Goal: Task Accomplishment & Management: Manage account settings

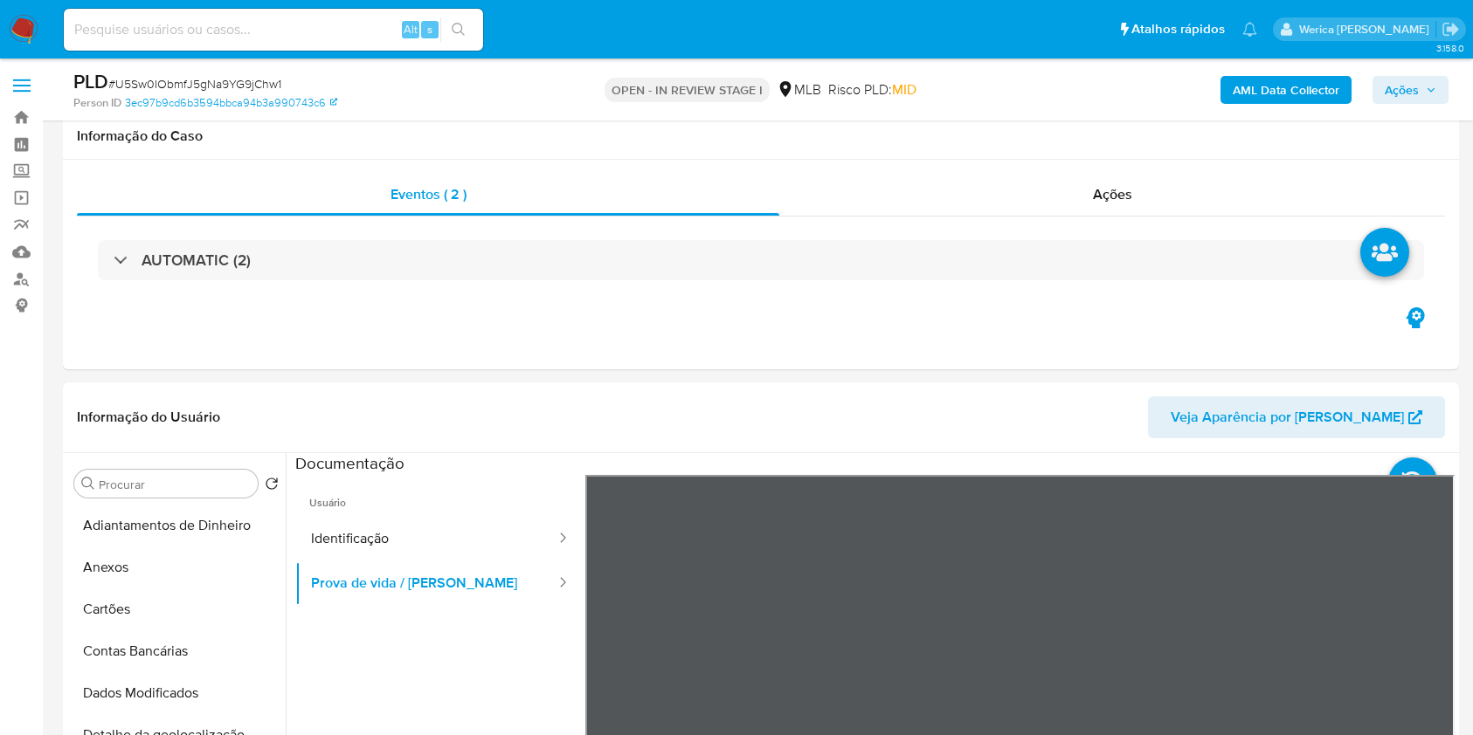
select select "10"
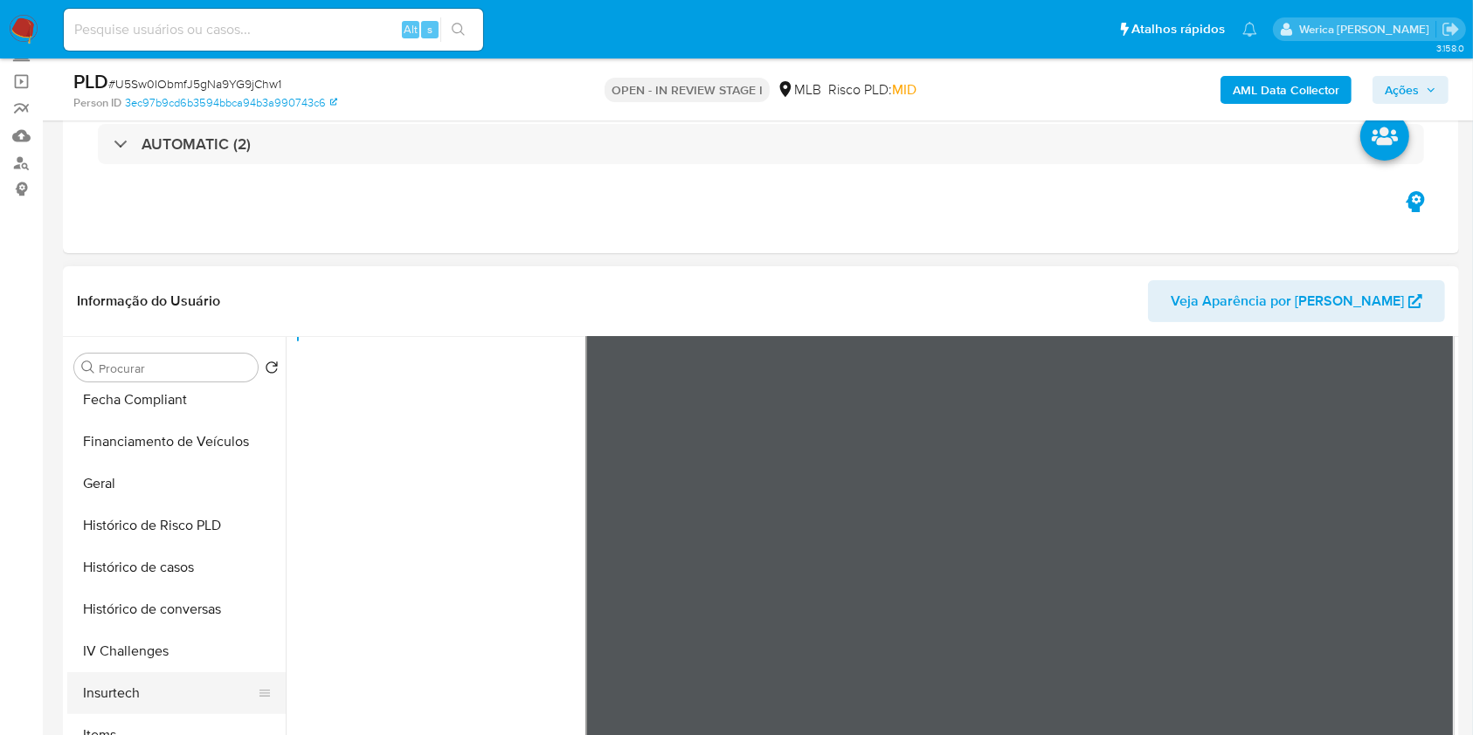
scroll to position [589, 0]
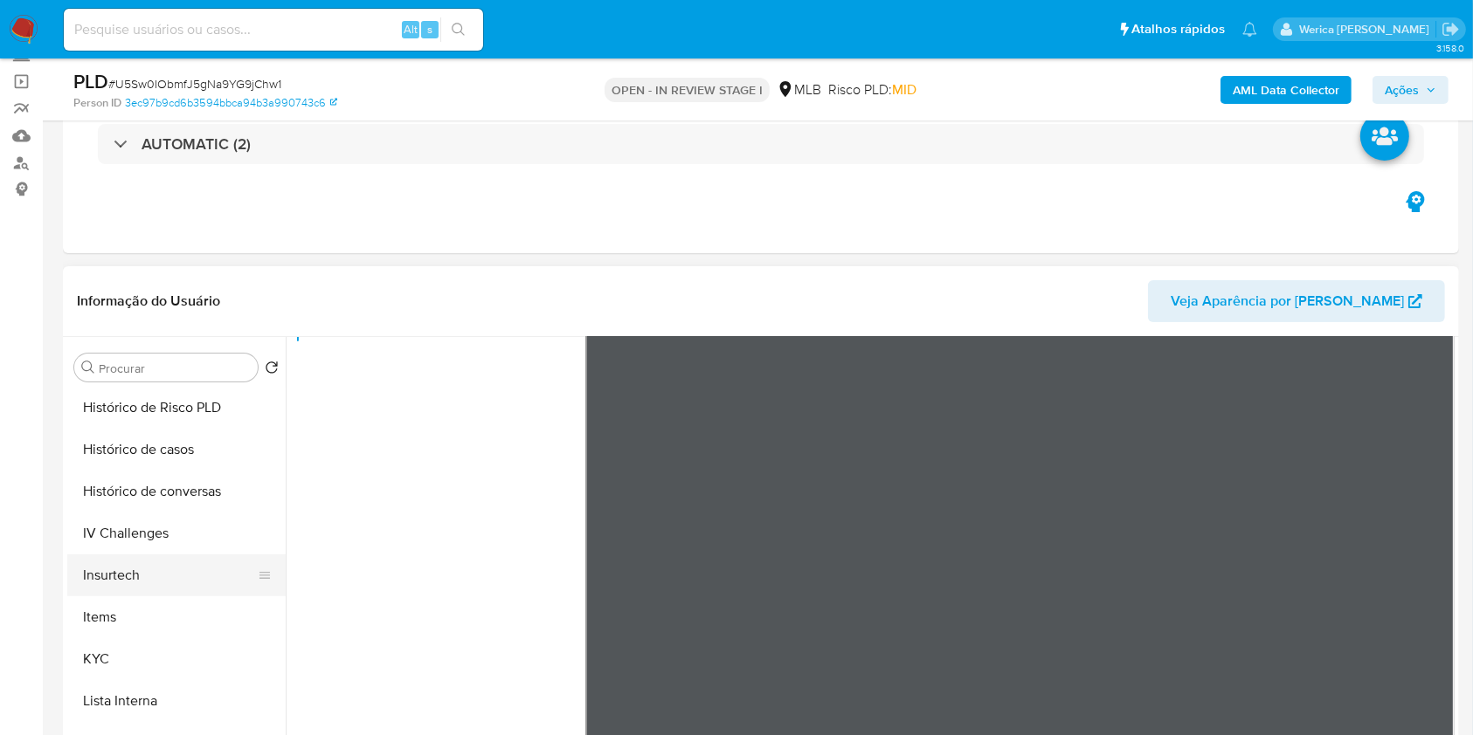
drag, startPoint x: 133, startPoint y: 659, endPoint x: 245, endPoint y: 579, distance: 137.7
click at [133, 658] on button "KYC" at bounding box center [176, 659] width 218 height 42
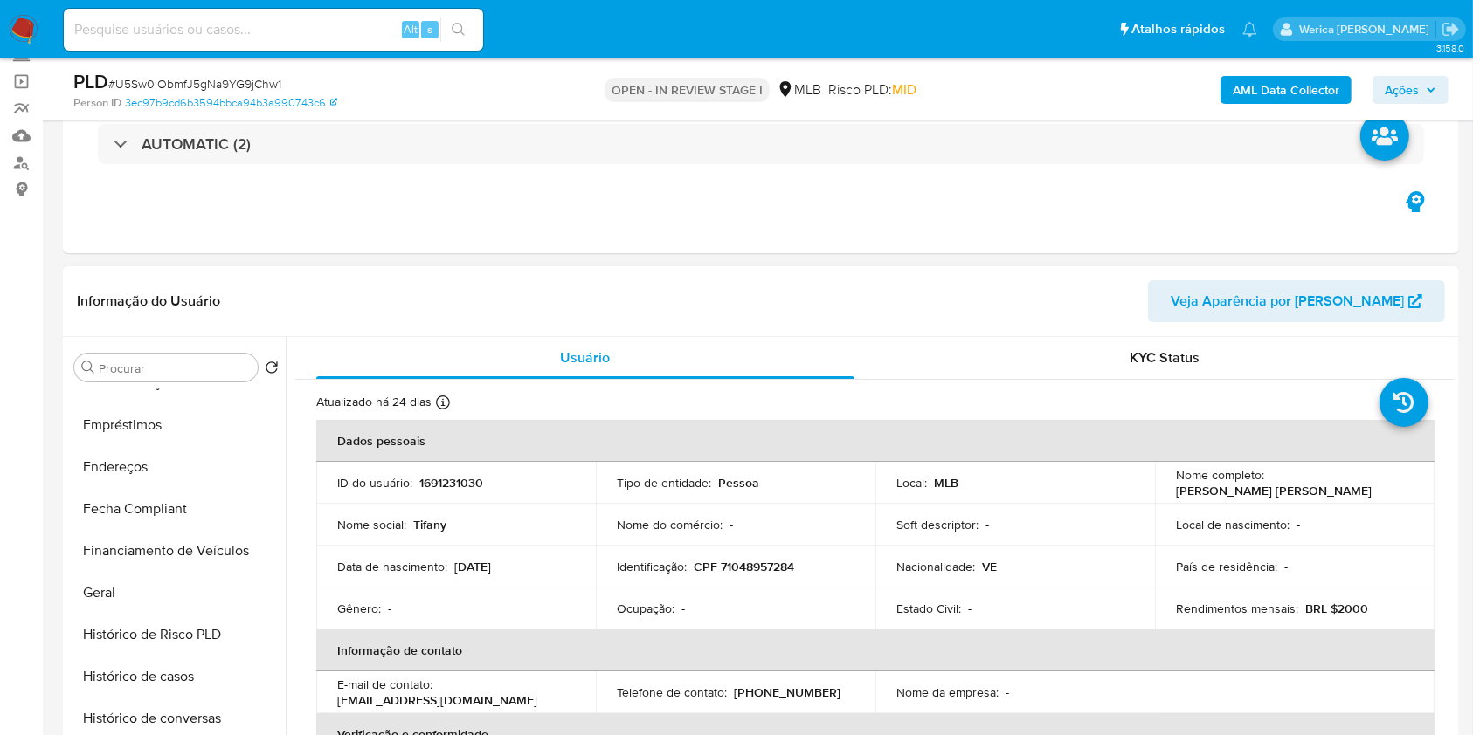
scroll to position [123, 0]
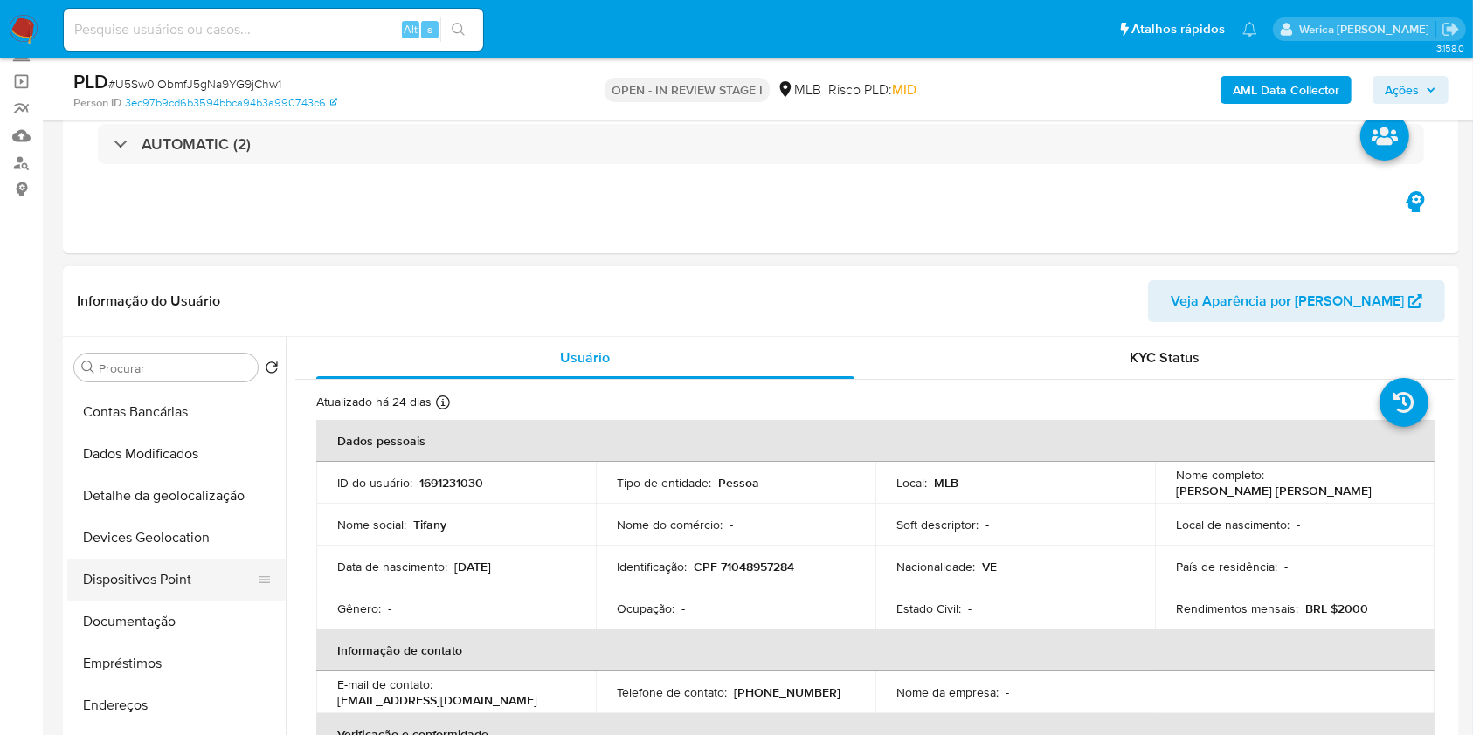
click at [150, 597] on button "Dispositivos Point" at bounding box center [169, 580] width 204 height 42
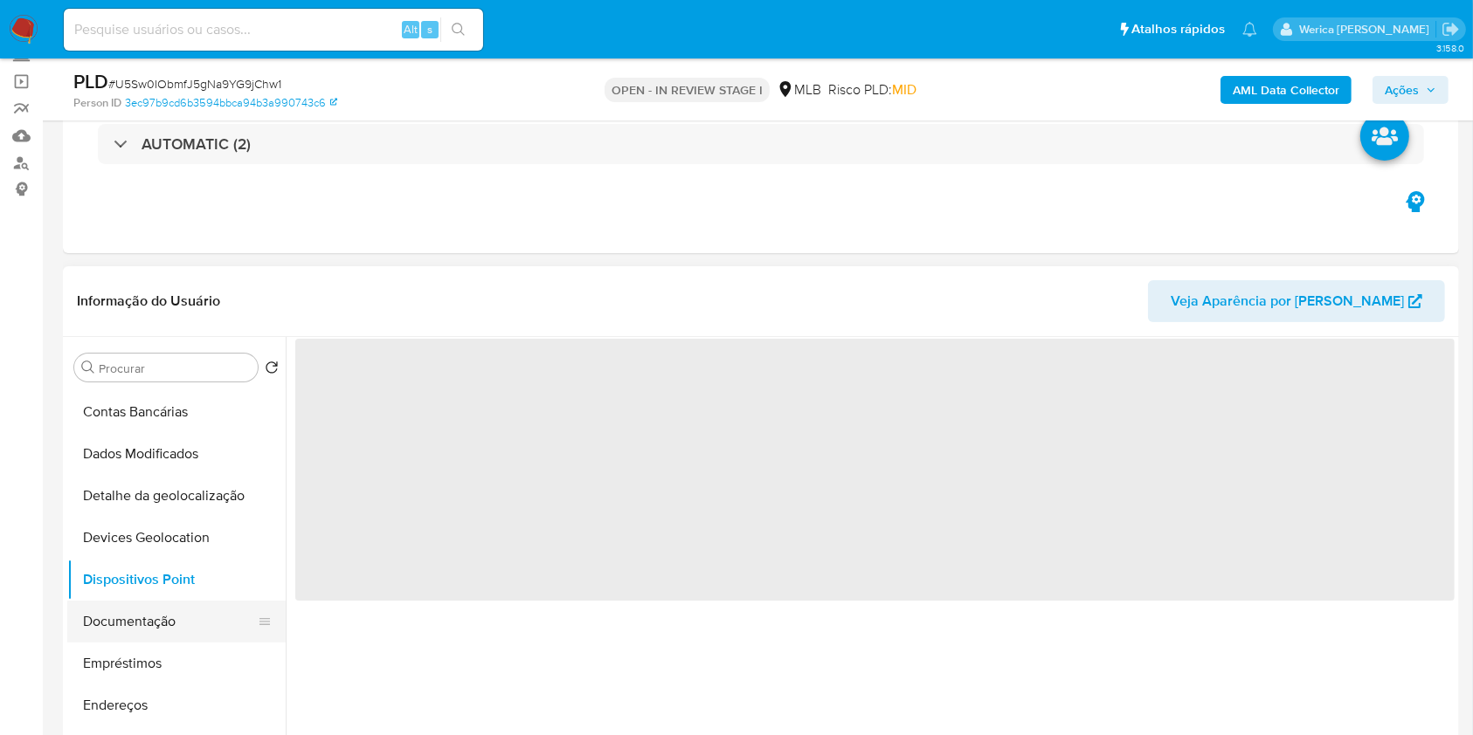
click at [188, 625] on button "Documentação" at bounding box center [169, 622] width 204 height 42
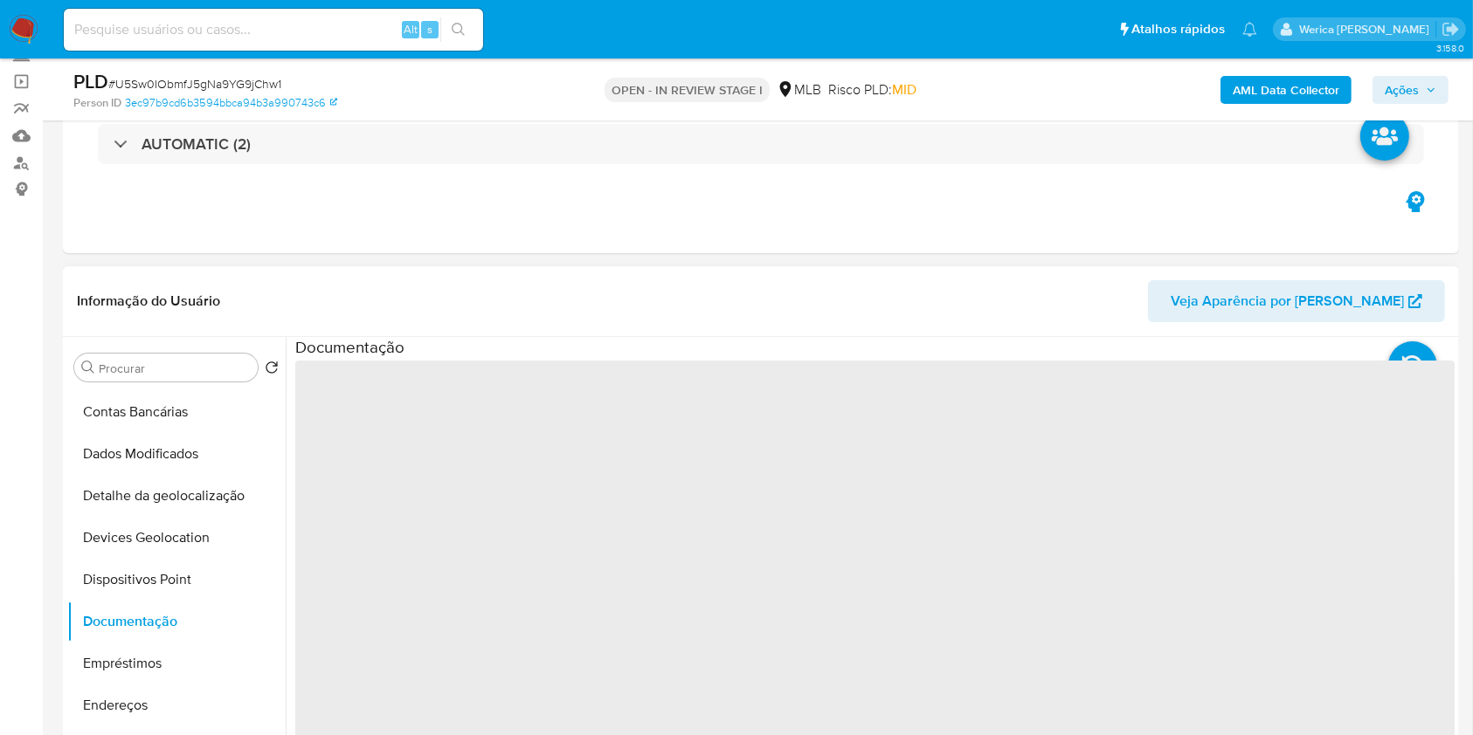
drag, startPoint x: 273, startPoint y: 458, endPoint x: 293, endPoint y: 461, distance: 20.4
click at [278, 458] on button "Dados Modificados" at bounding box center [176, 454] width 218 height 42
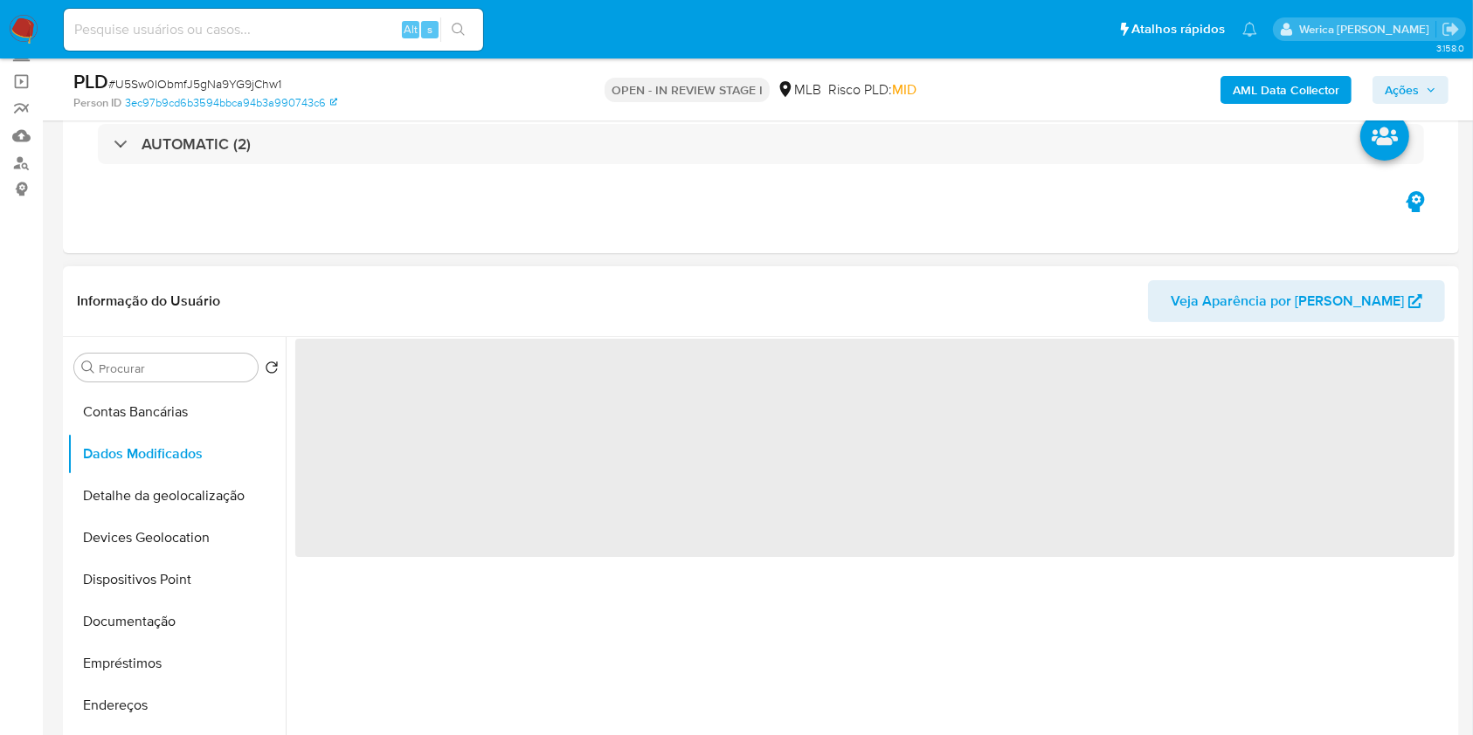
click at [356, 449] on span "‌" at bounding box center [874, 448] width 1159 height 218
click at [189, 625] on button "Documentação" at bounding box center [169, 622] width 204 height 42
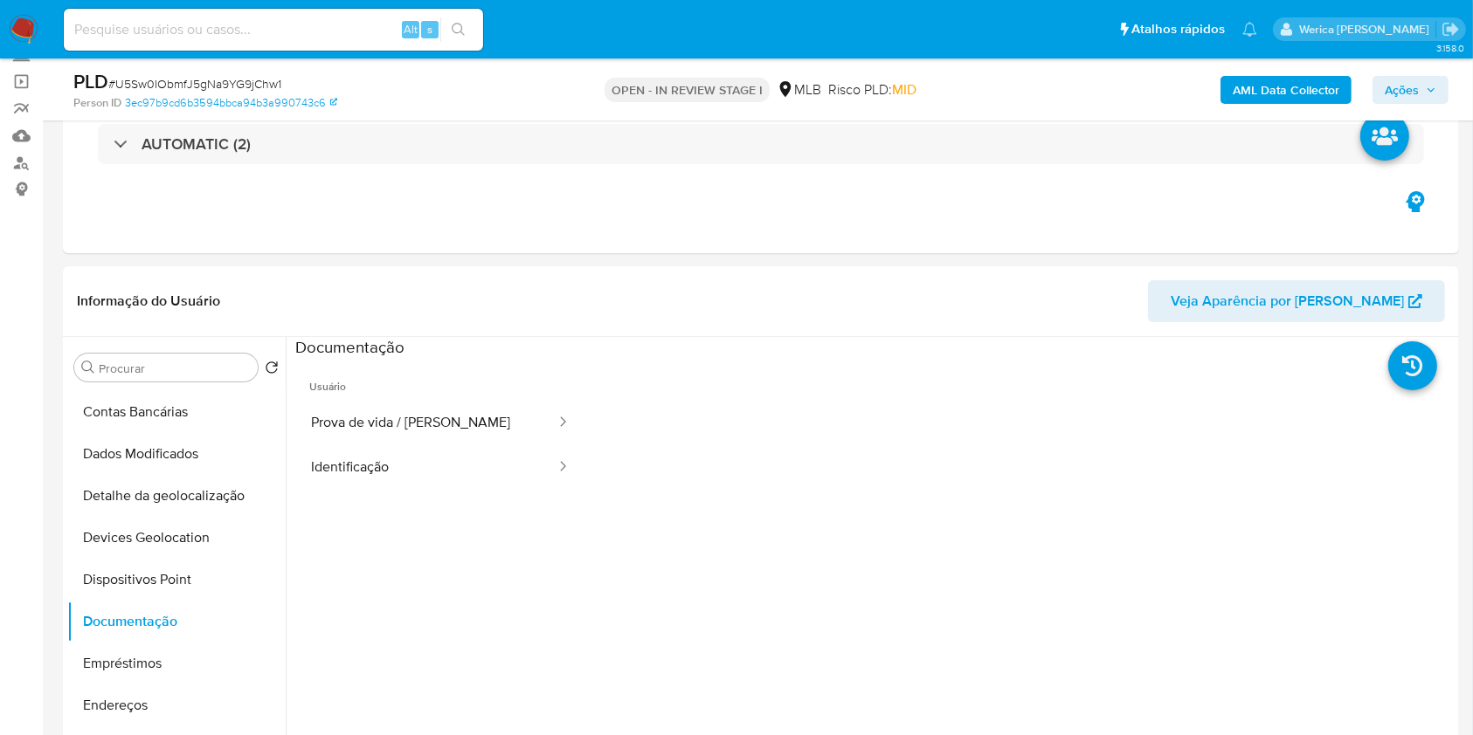
click at [360, 437] on button "Prova de vida / Selfie" at bounding box center [426, 423] width 262 height 45
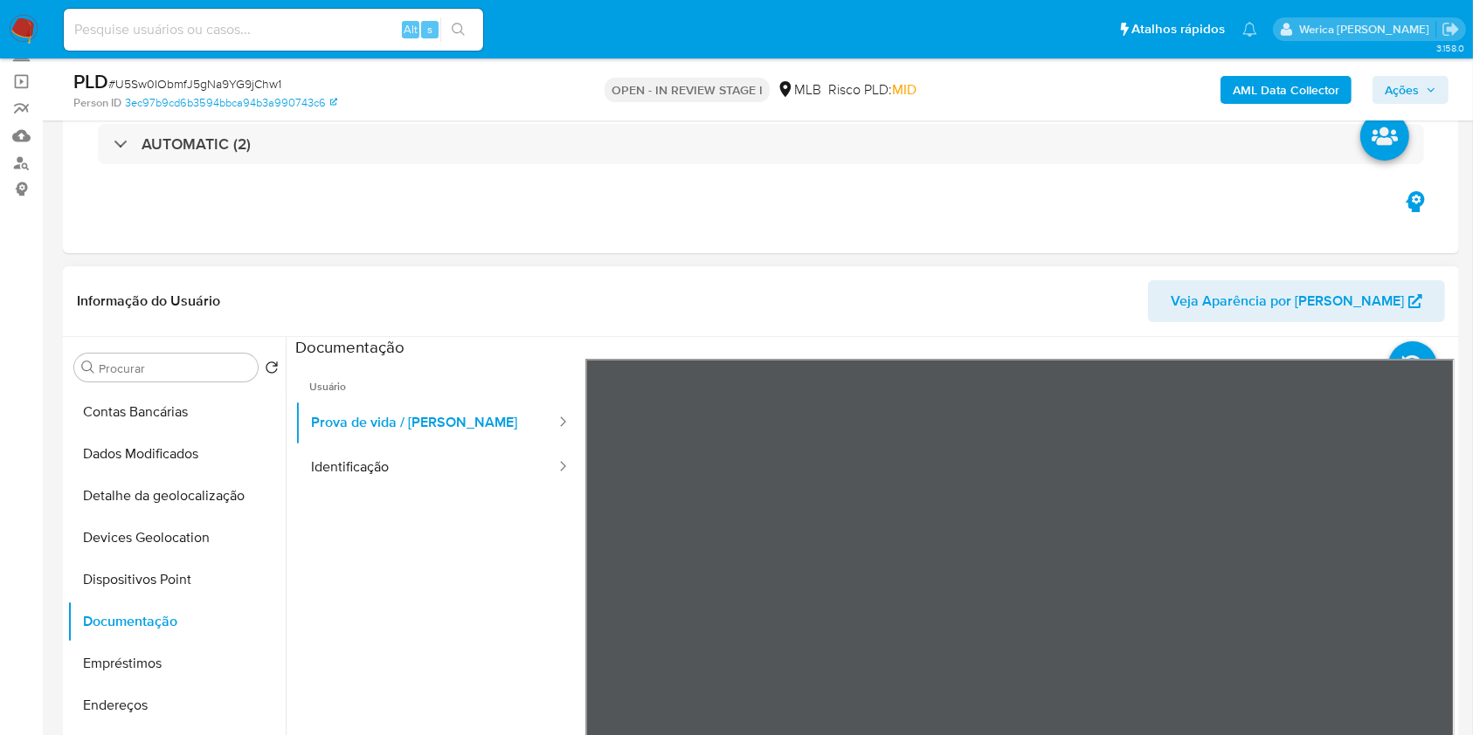
click at [478, 522] on ul "Usuário Prova de vida / Selfie Identificação" at bounding box center [440, 610] width 290 height 503
click at [449, 484] on button "Identificação" at bounding box center [426, 467] width 262 height 45
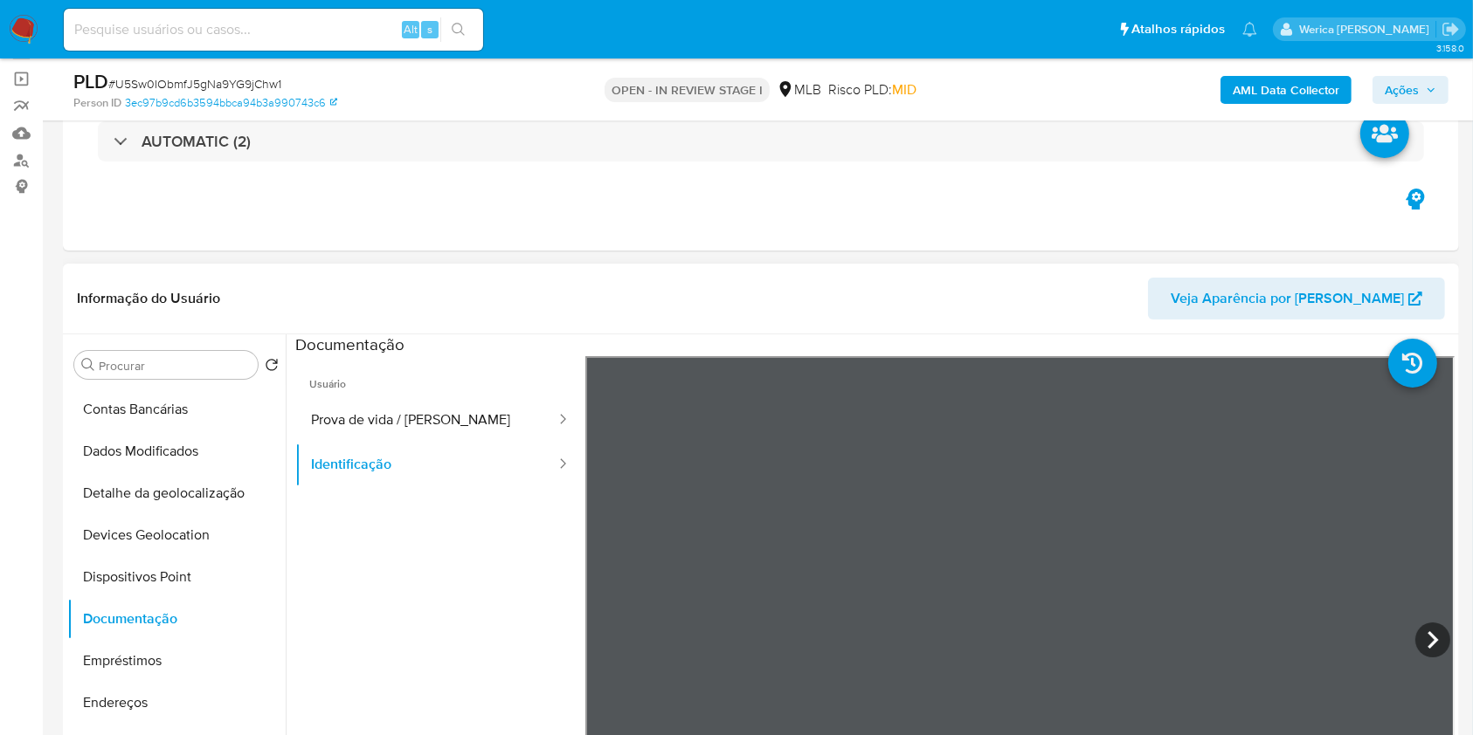
scroll to position [0, 0]
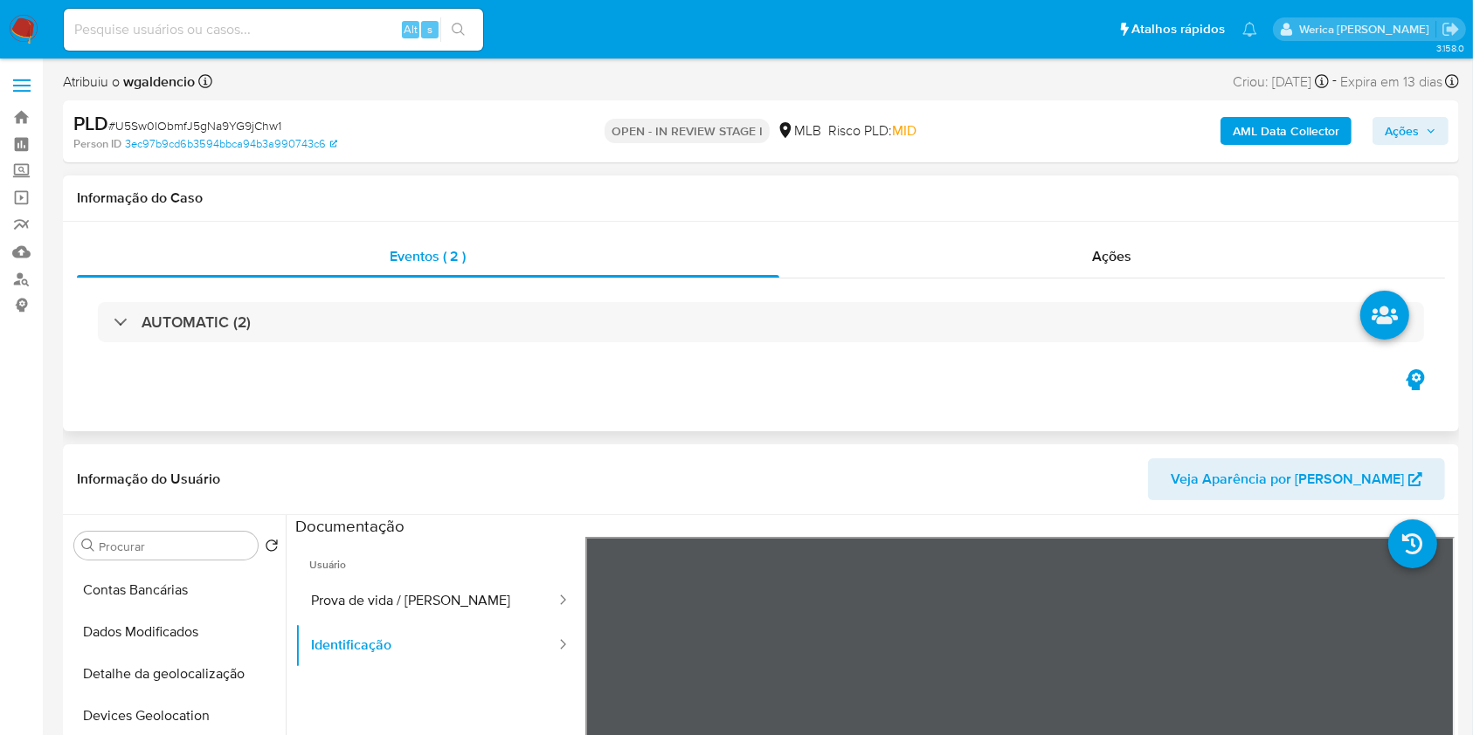
click at [518, 294] on div "AUTOMATIC (2)" at bounding box center [761, 322] width 1368 height 87
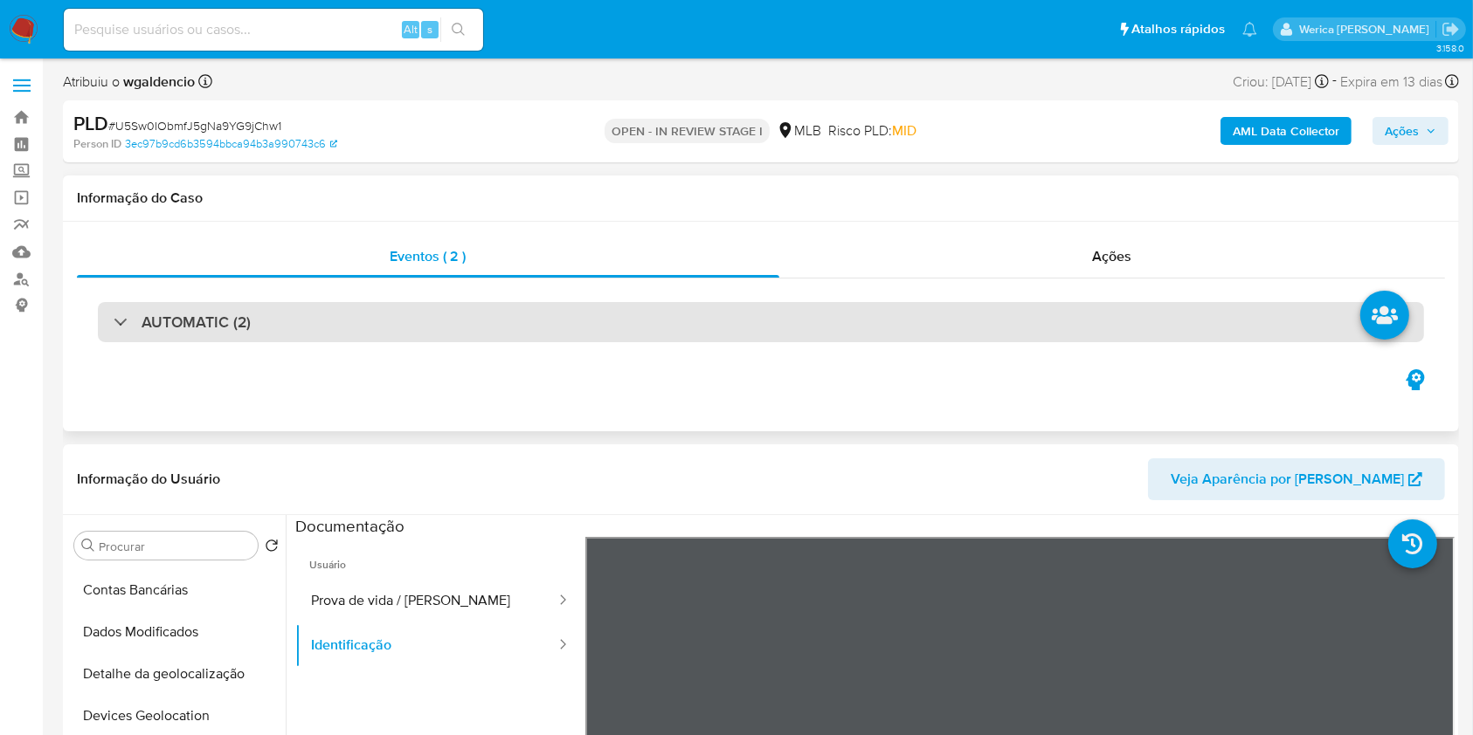
click at [548, 323] on div "AUTOMATIC (2)" at bounding box center [761, 322] width 1326 height 40
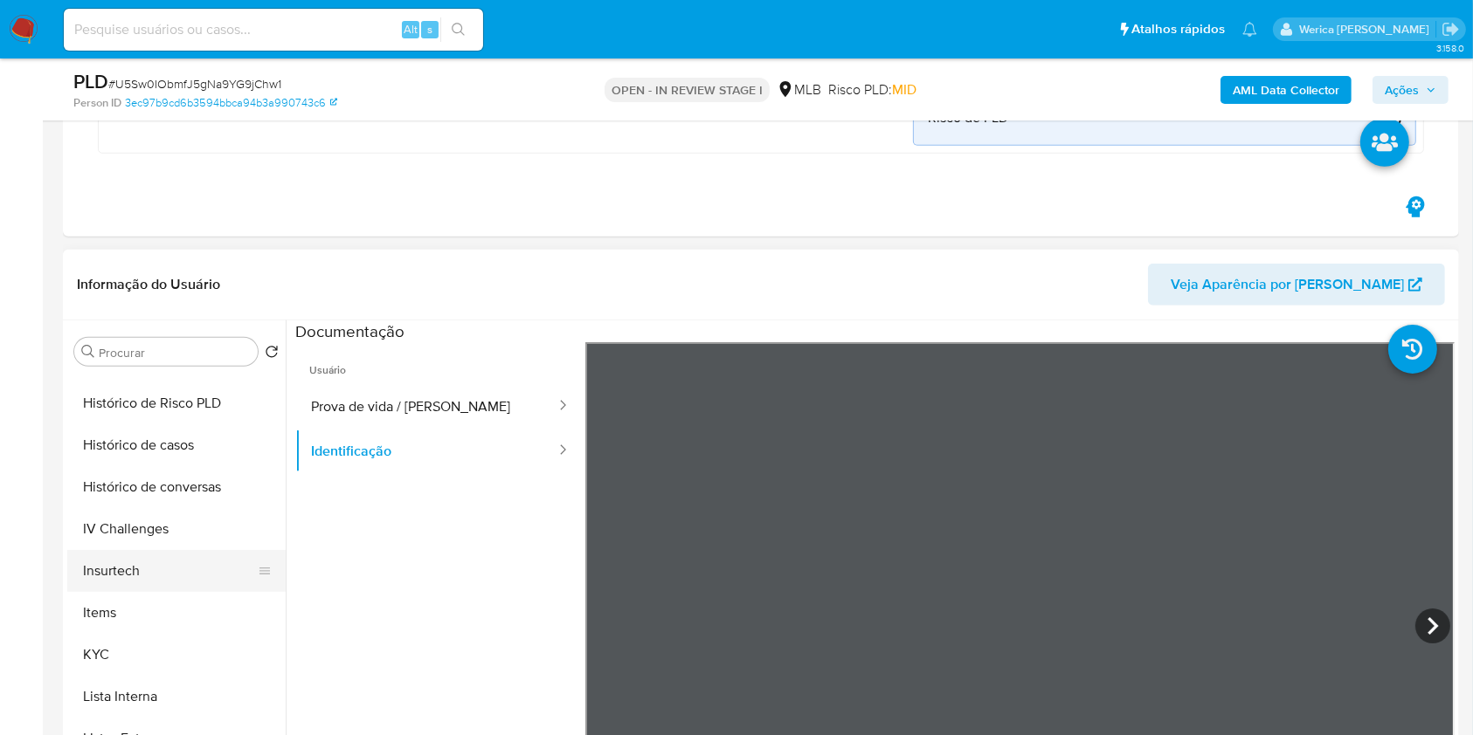
scroll to position [589, 0]
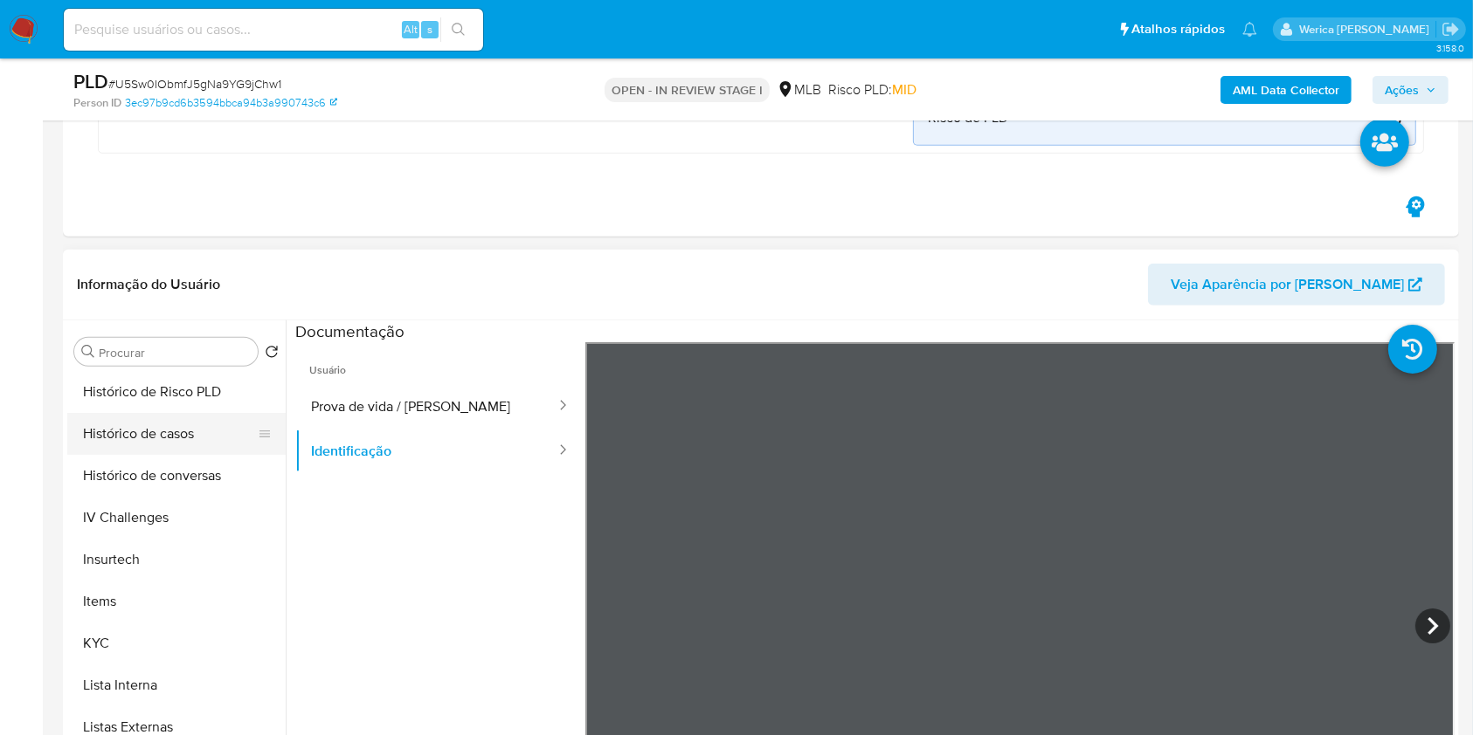
click at [177, 451] on button "Histórico de casos" at bounding box center [169, 434] width 204 height 42
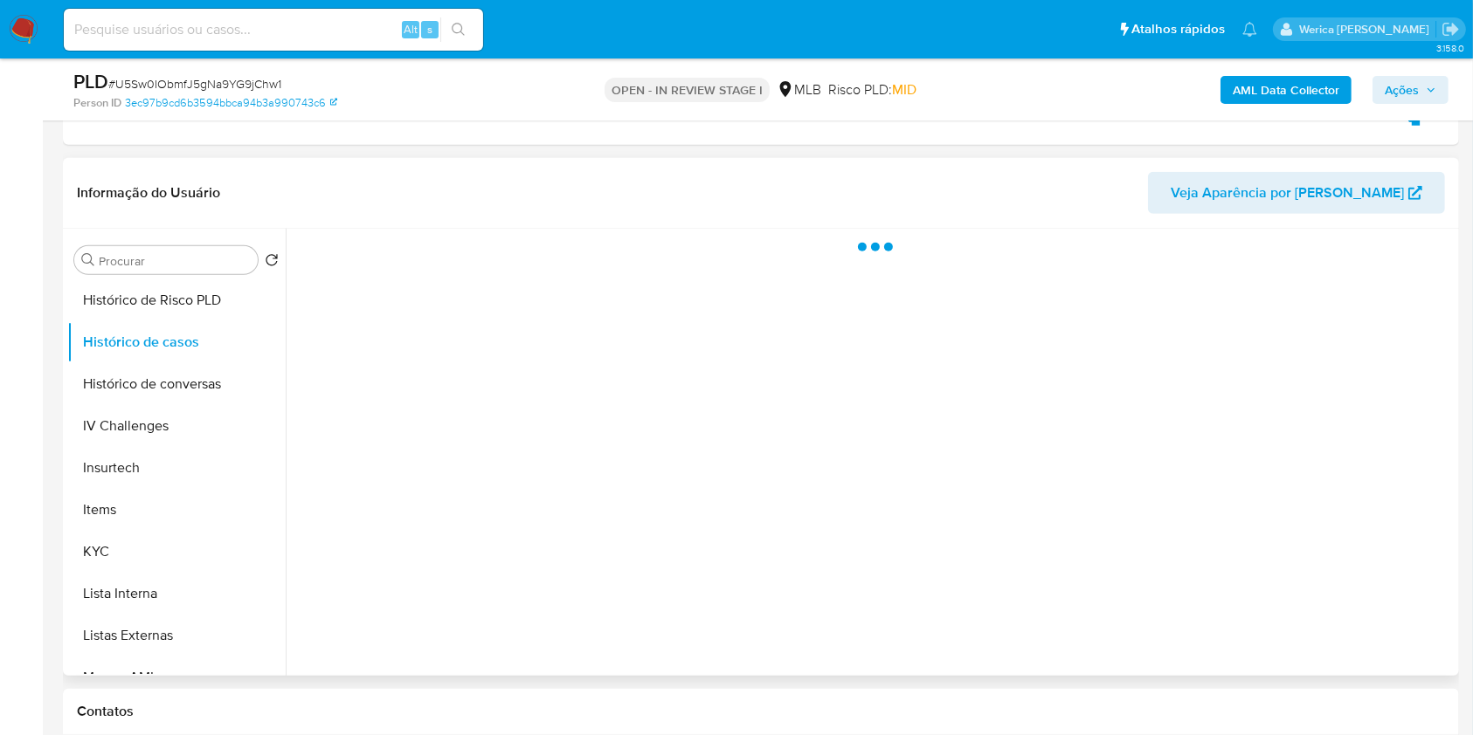
scroll to position [1048, 0]
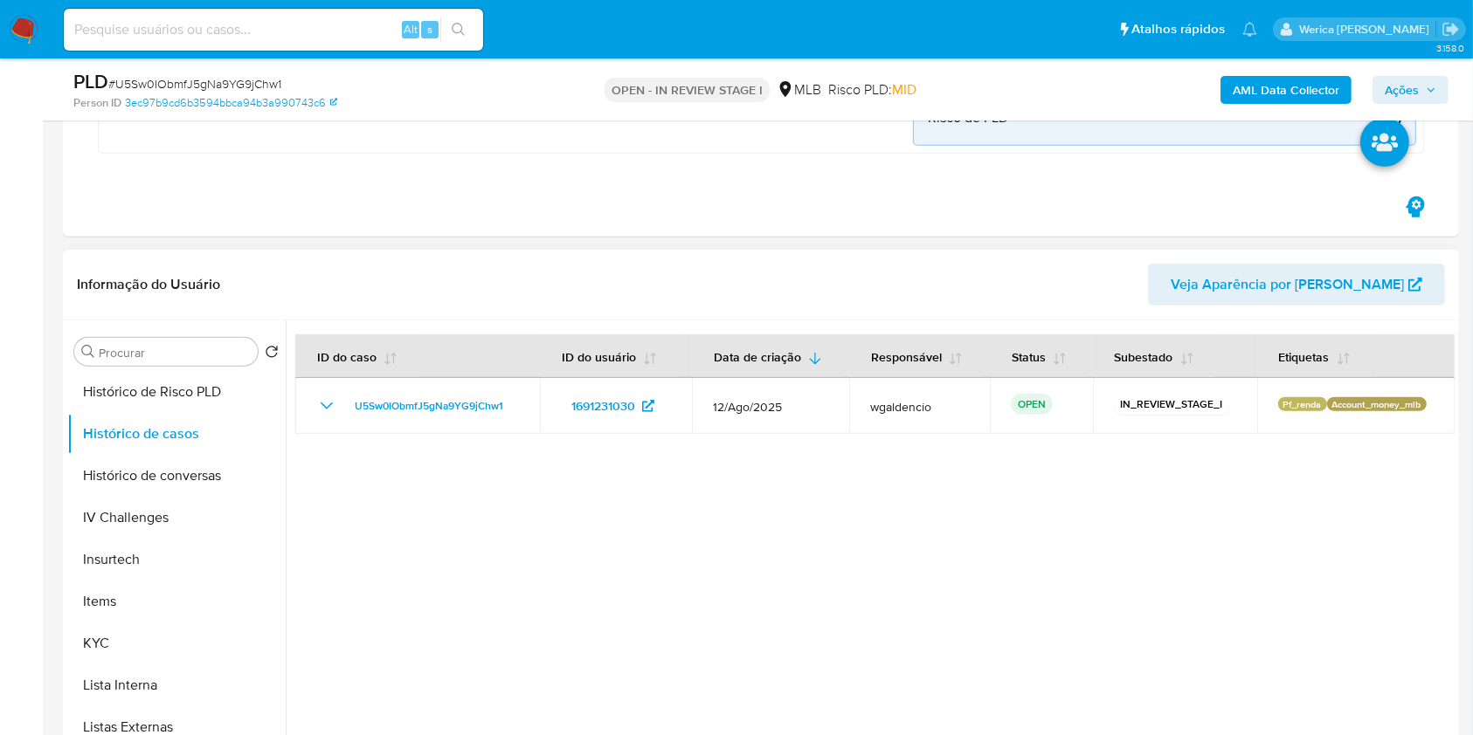
click at [910, 512] on div at bounding box center [870, 544] width 1169 height 447
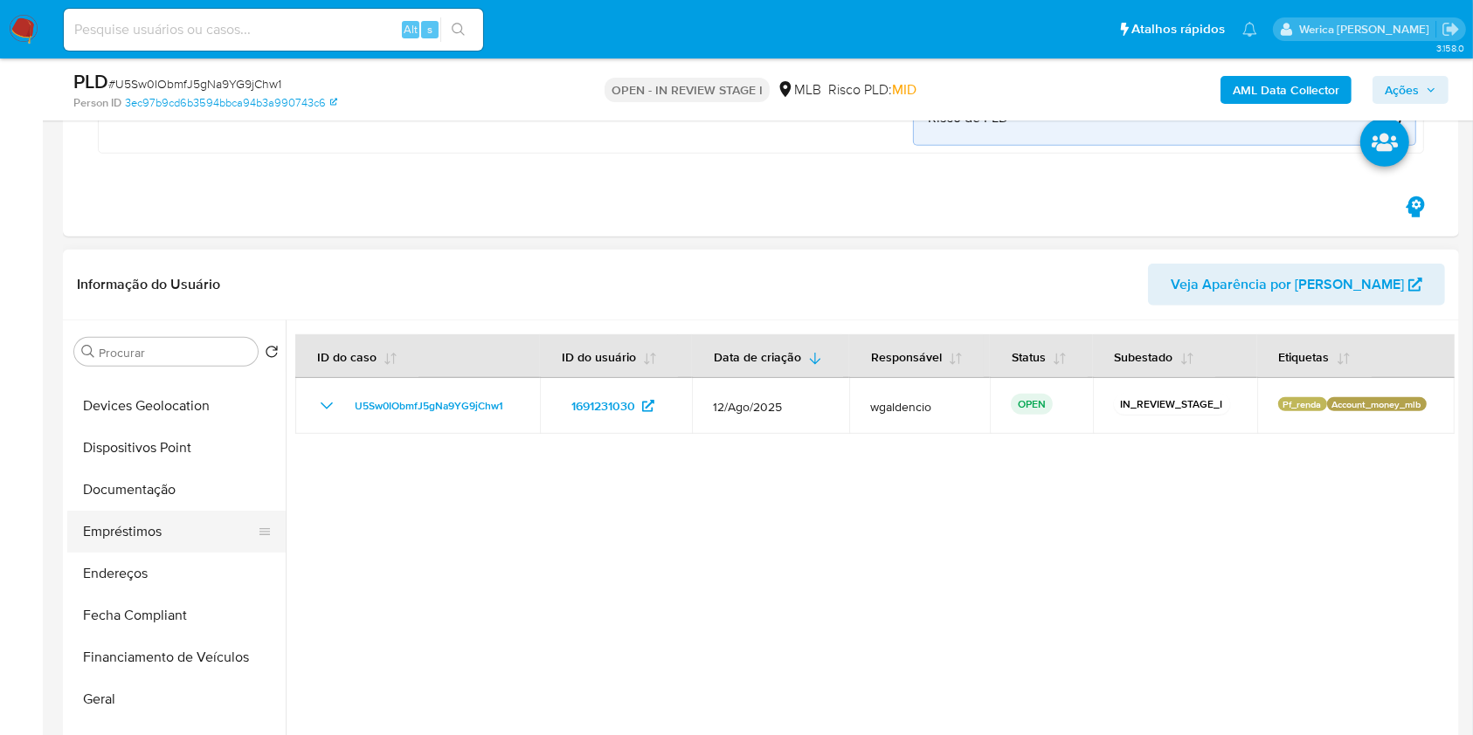
scroll to position [0, 0]
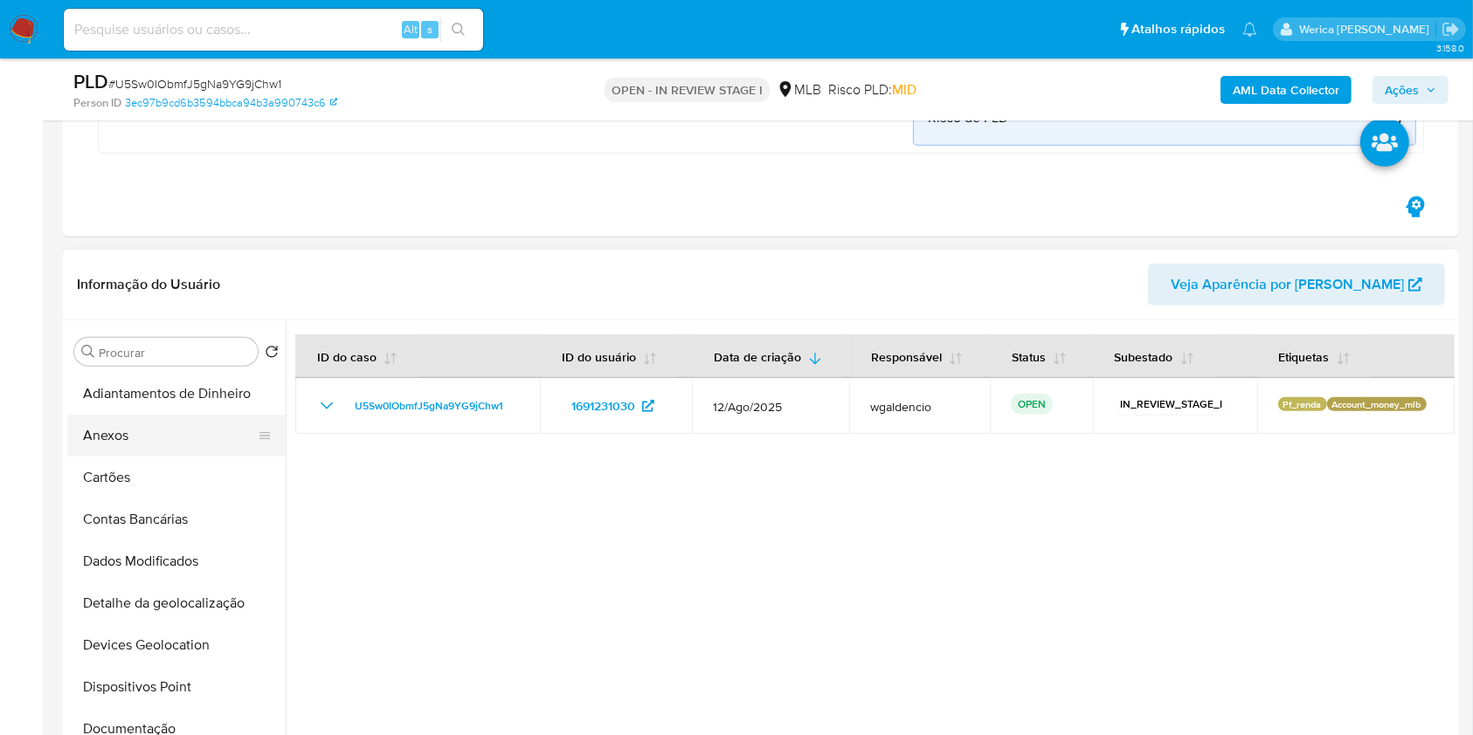
click at [142, 449] on button "Anexos" at bounding box center [169, 436] width 204 height 42
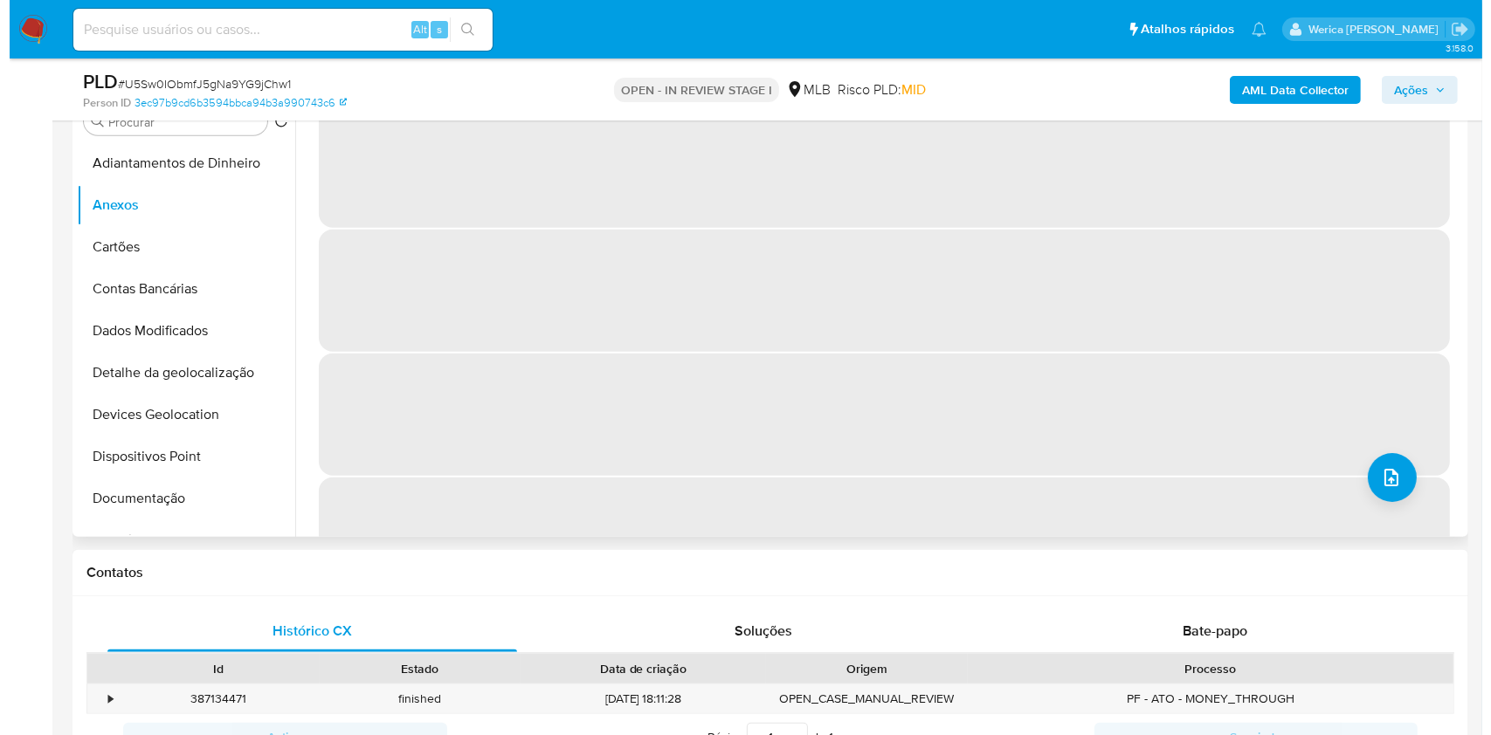
scroll to position [1280, 0]
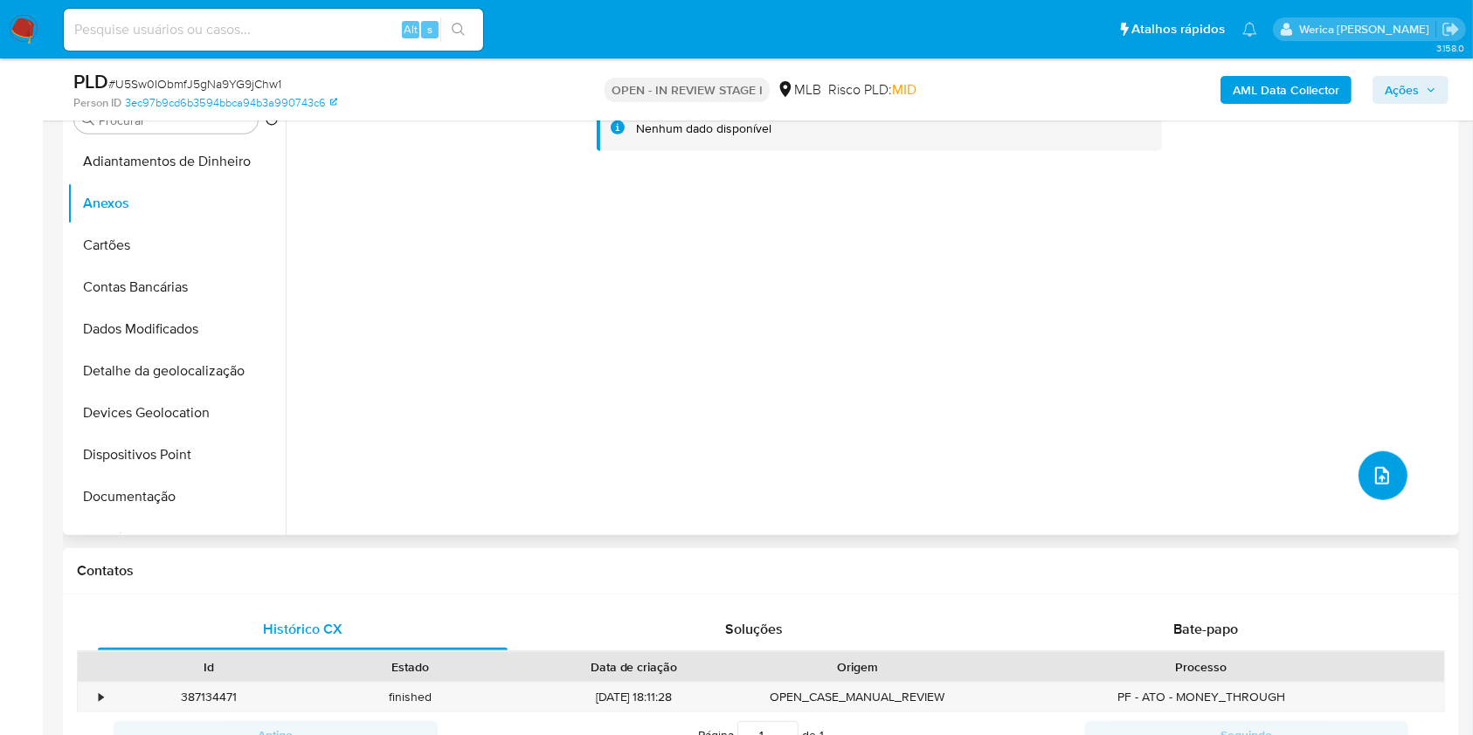
click at [1393, 472] on button "upload-file" at bounding box center [1382, 476] width 49 height 49
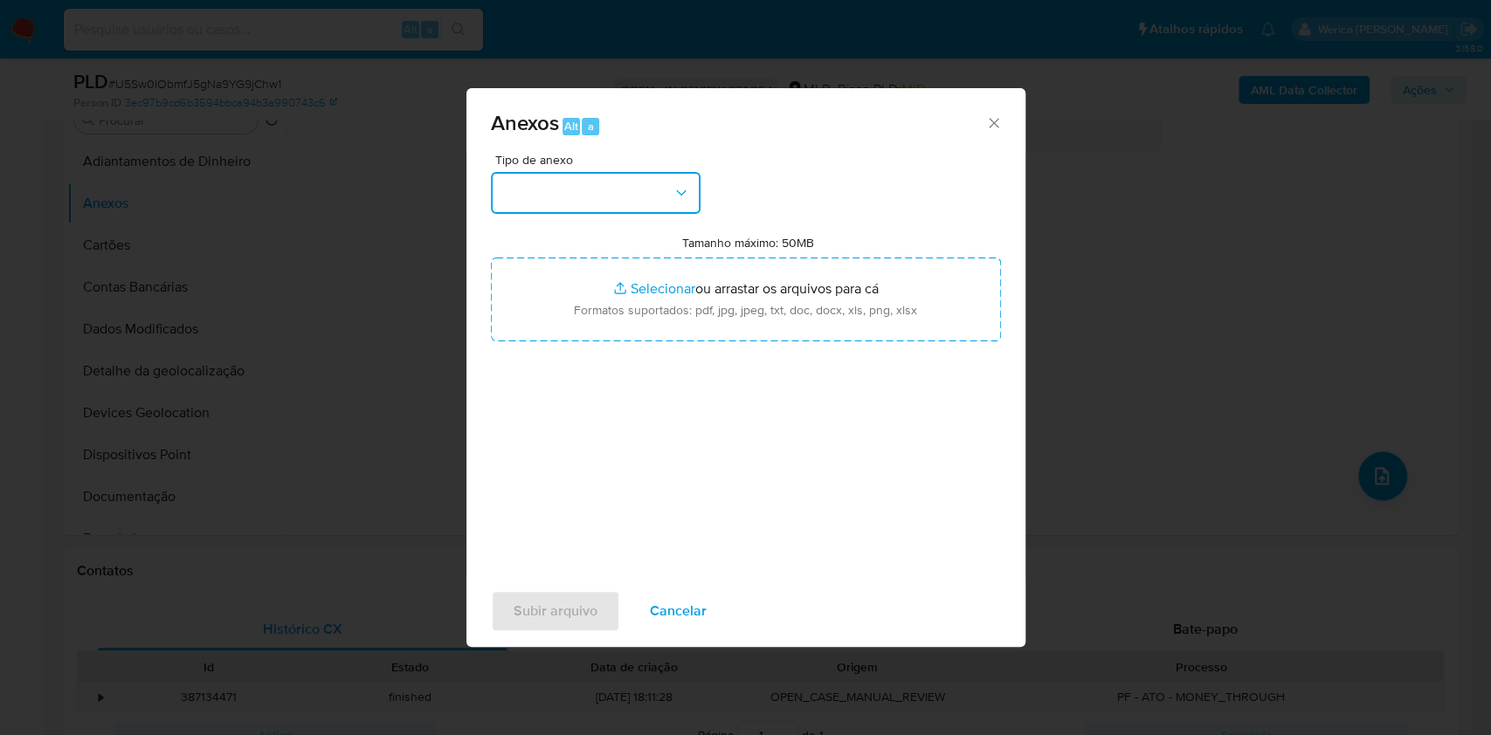
drag, startPoint x: 576, startPoint y: 184, endPoint x: 566, endPoint y: 182, distance: 10.0
click at [576, 185] on button "button" at bounding box center [596, 193] width 210 height 42
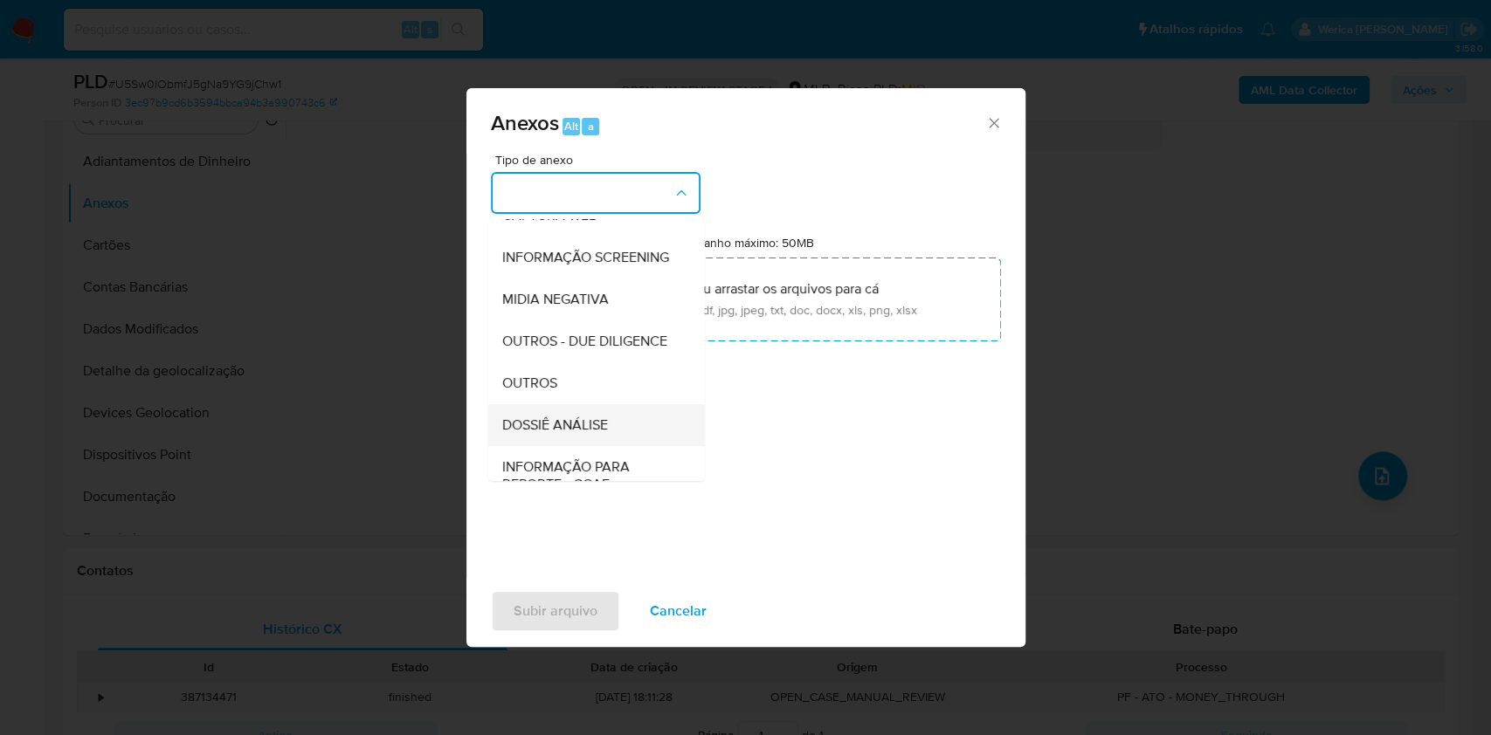
scroll to position [232, 0]
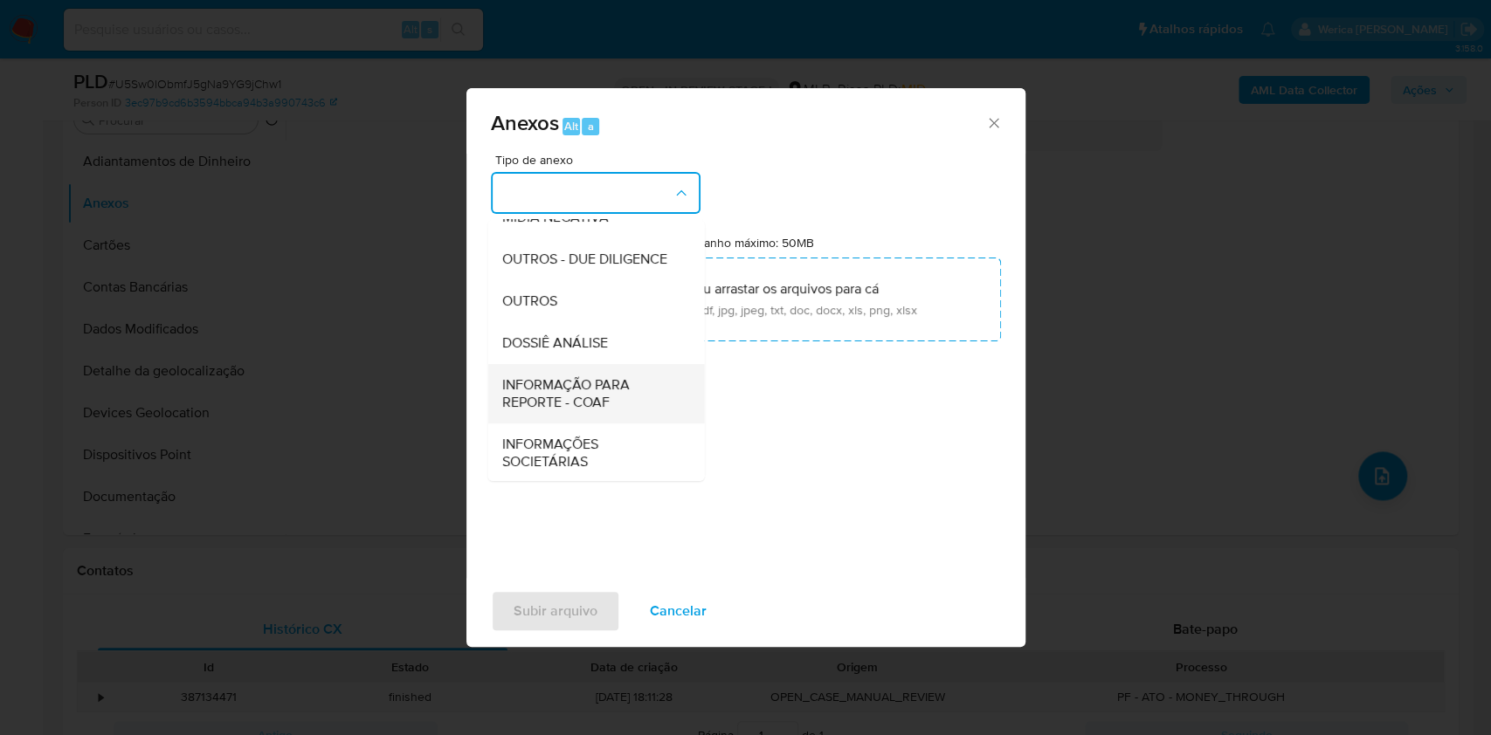
click at [578, 397] on div "INFORMAÇÃO PARA REPORTE - COAF" at bounding box center [590, 393] width 178 height 59
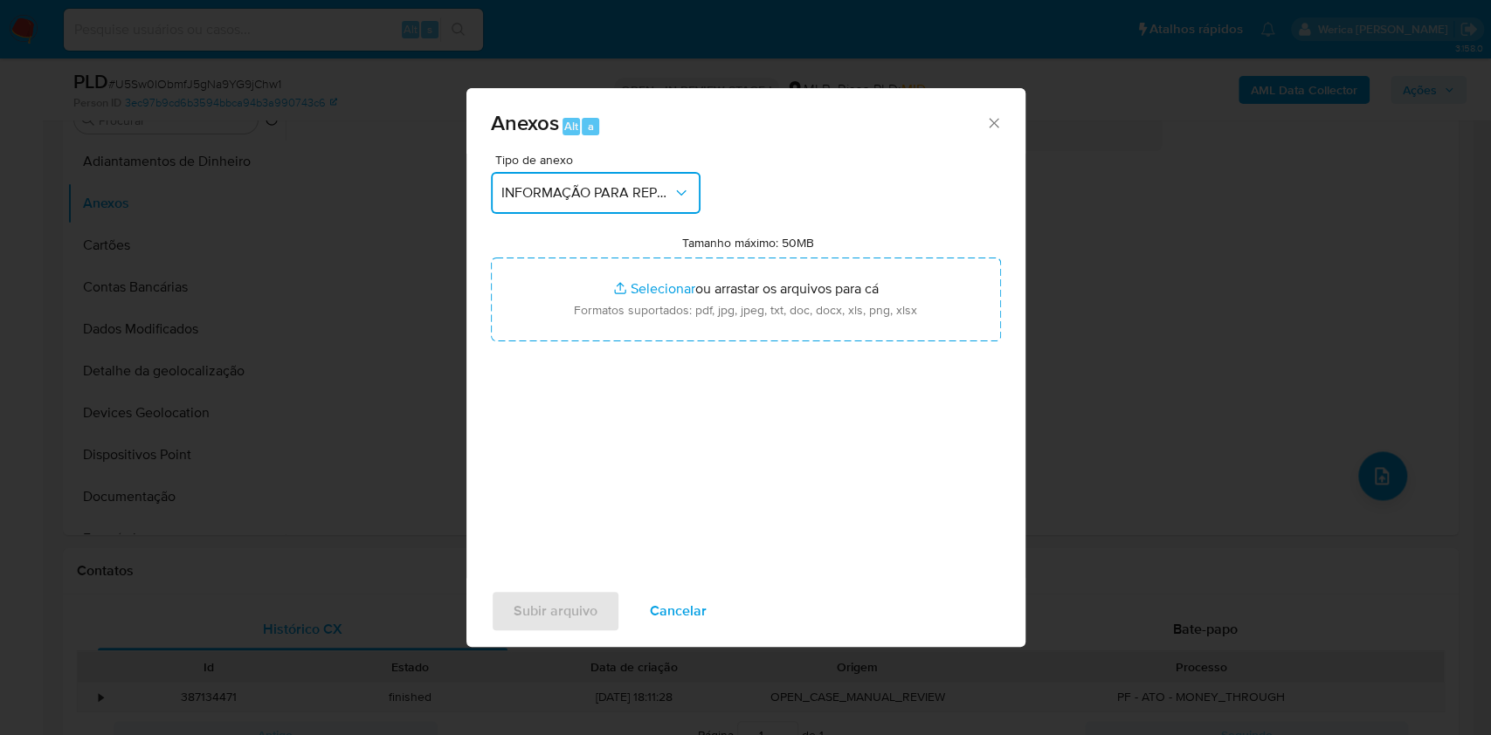
click at [575, 177] on button "INFORMAÇÃO PARA REPORTE - COAF" at bounding box center [596, 193] width 210 height 42
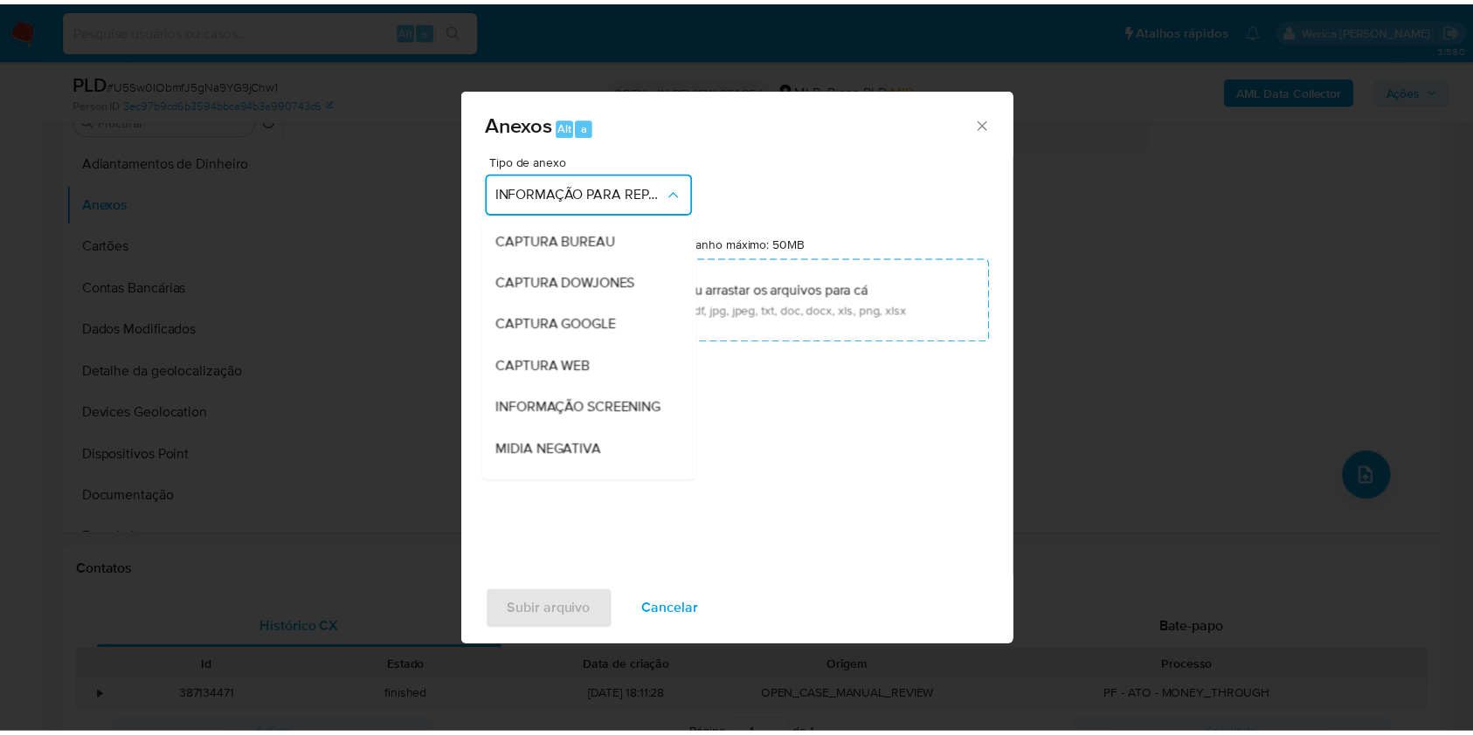
scroll to position [268, 0]
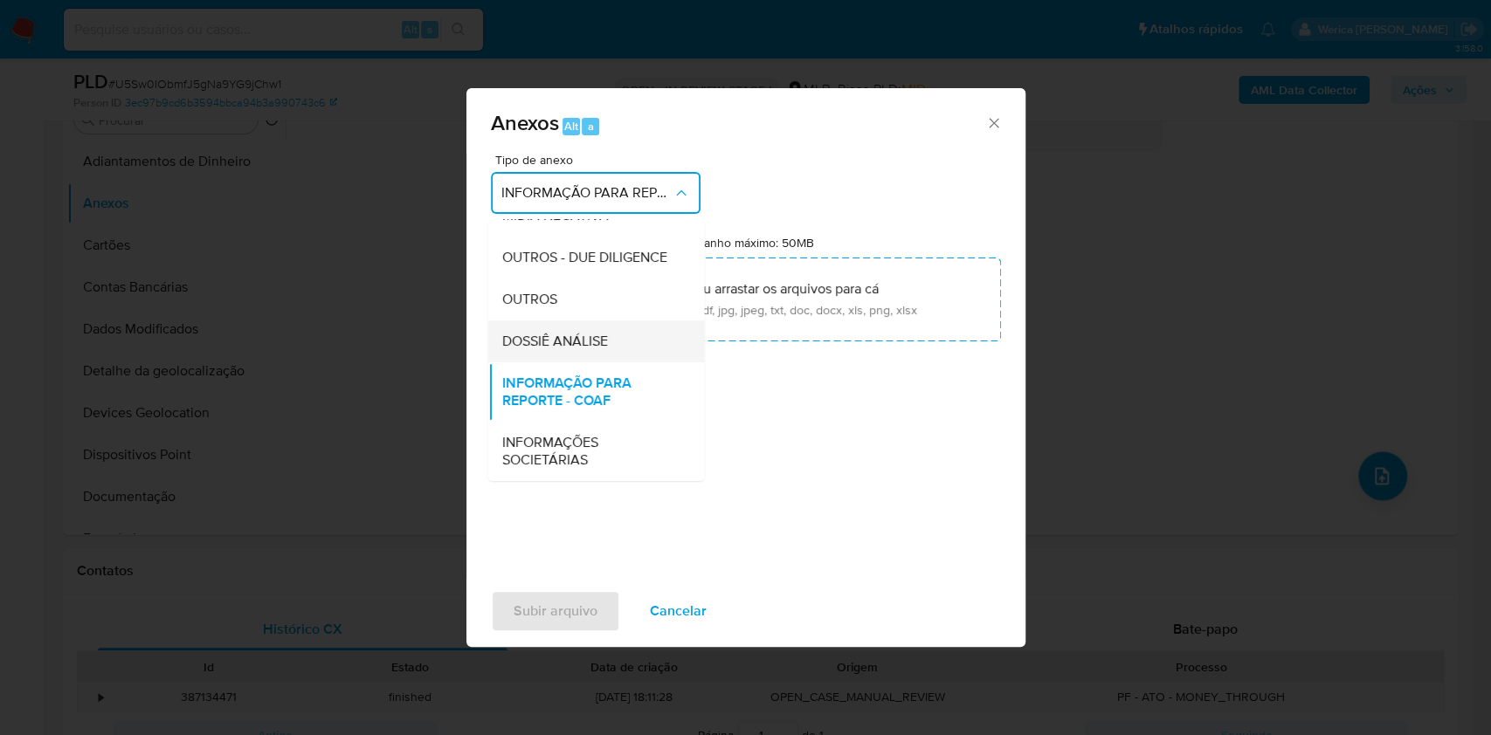
click at [576, 357] on div "DOSSIÊ ANÁLISE" at bounding box center [590, 342] width 178 height 42
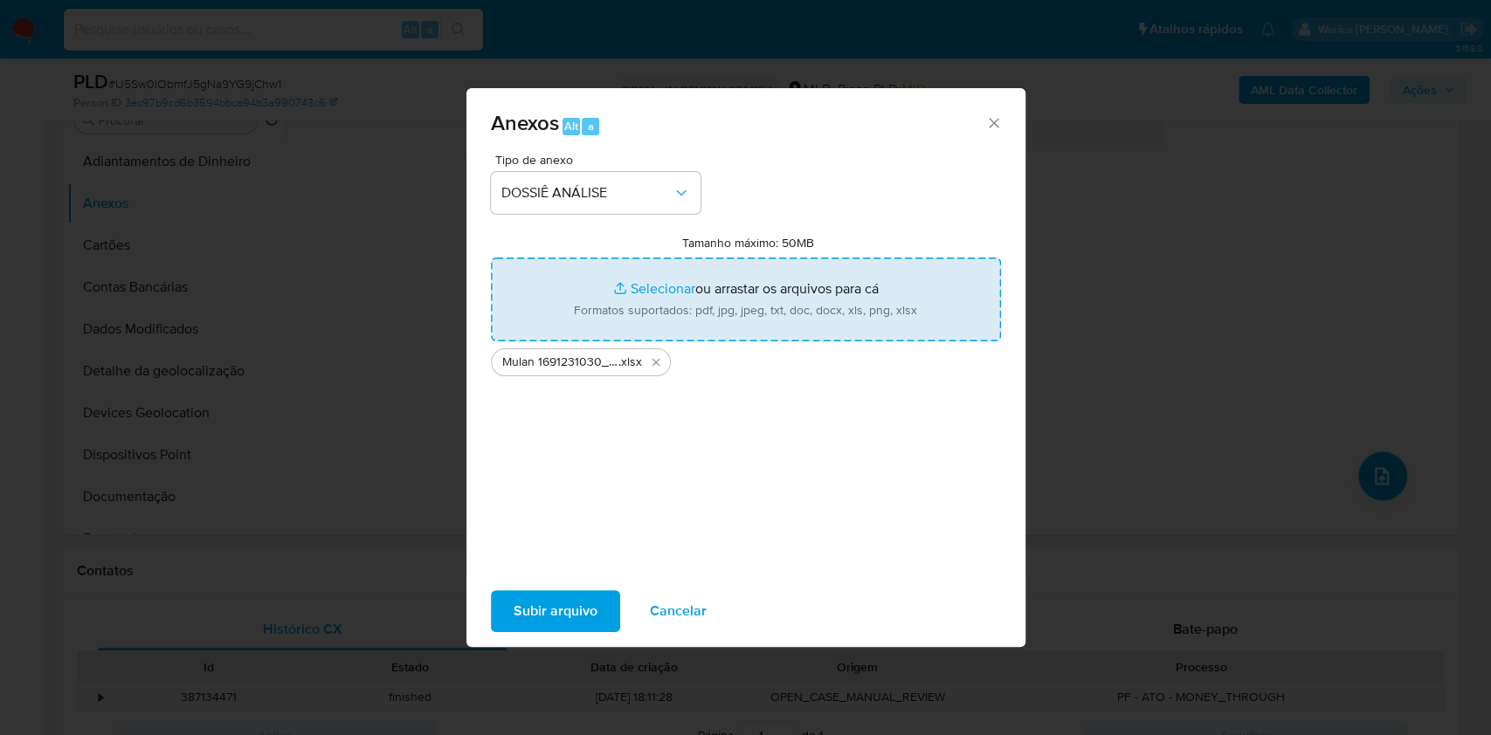
type input "C:\fakepath\SAR - XXXX - CPF 71048957284 - TIFANY NAISLIR GIL ALCALA.pdf"
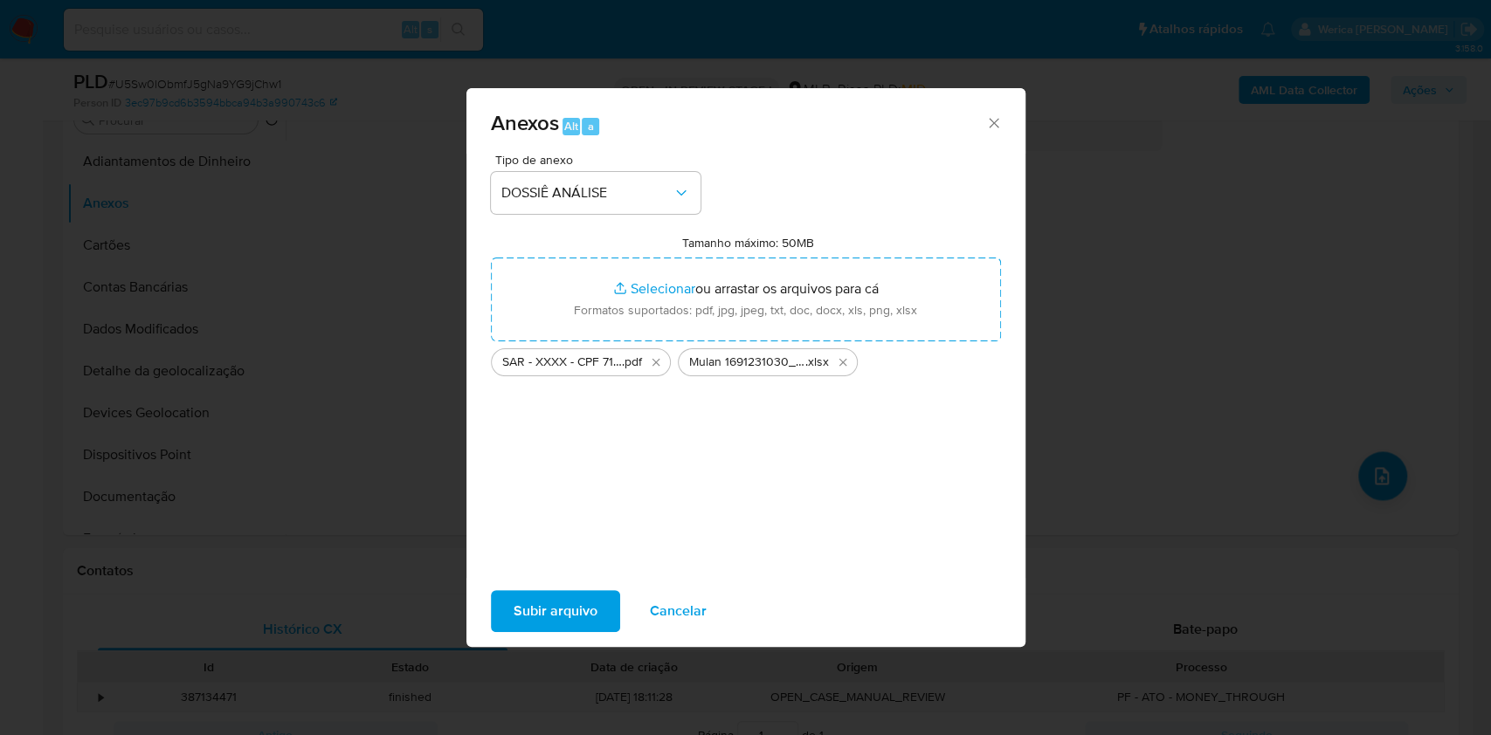
click at [587, 607] on span "Subir arquivo" at bounding box center [556, 611] width 84 height 38
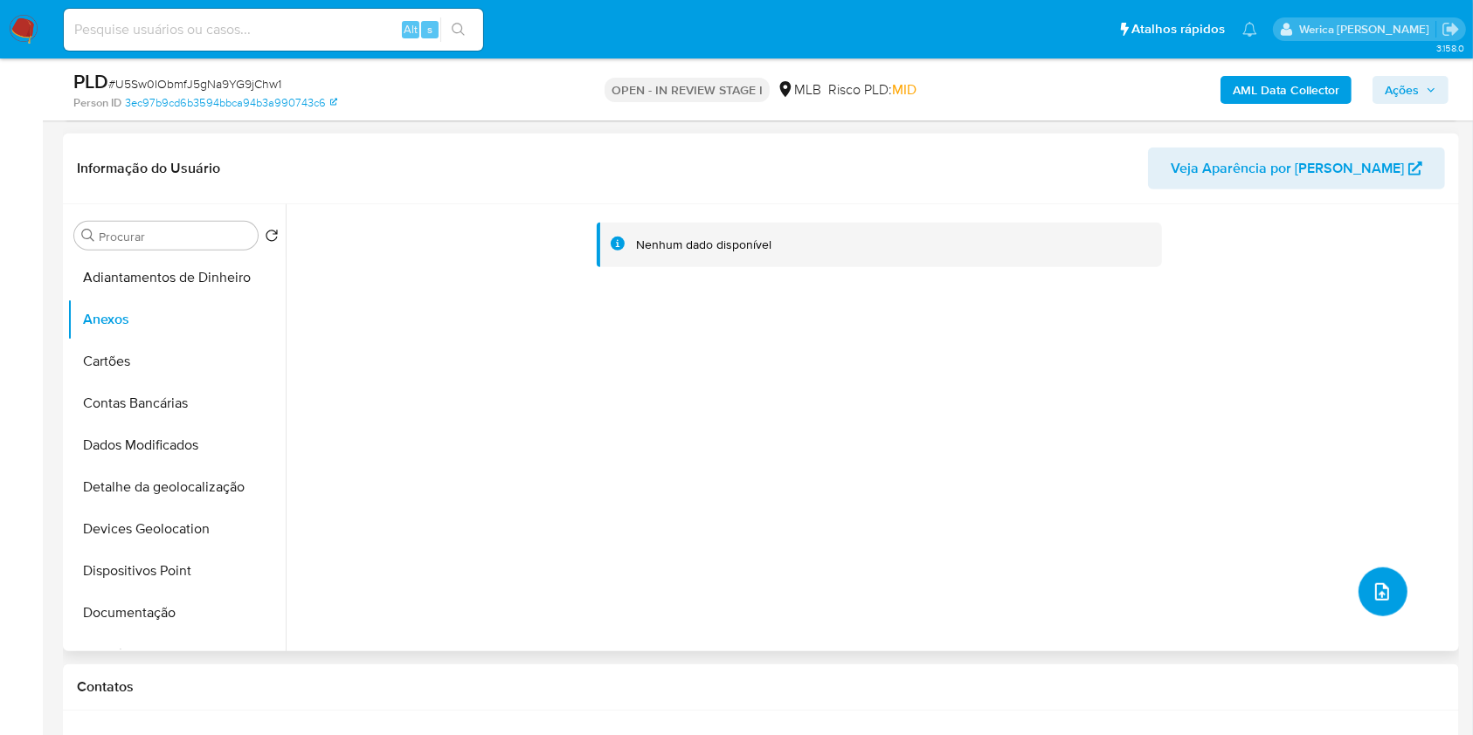
scroll to position [1398, 0]
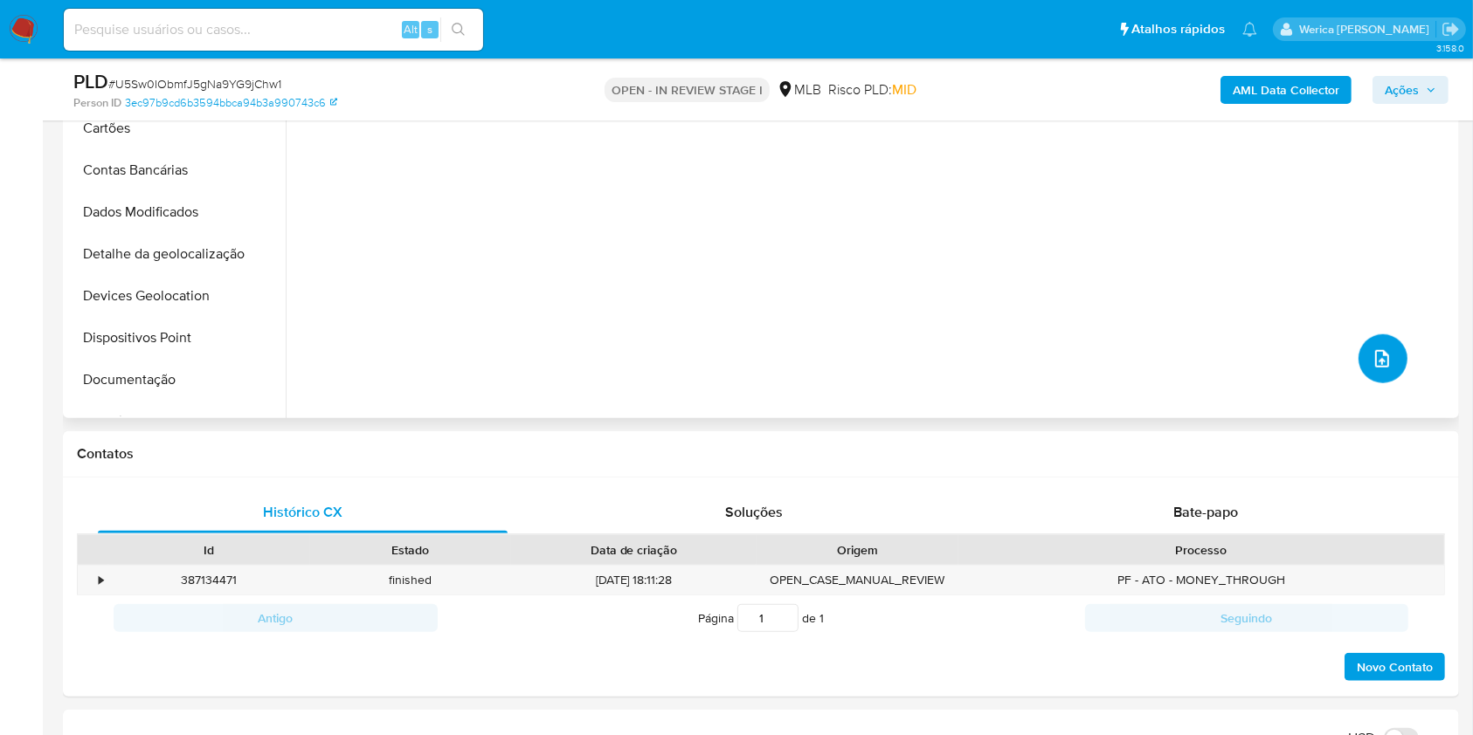
click at [1375, 377] on button "upload-file" at bounding box center [1382, 359] width 49 height 49
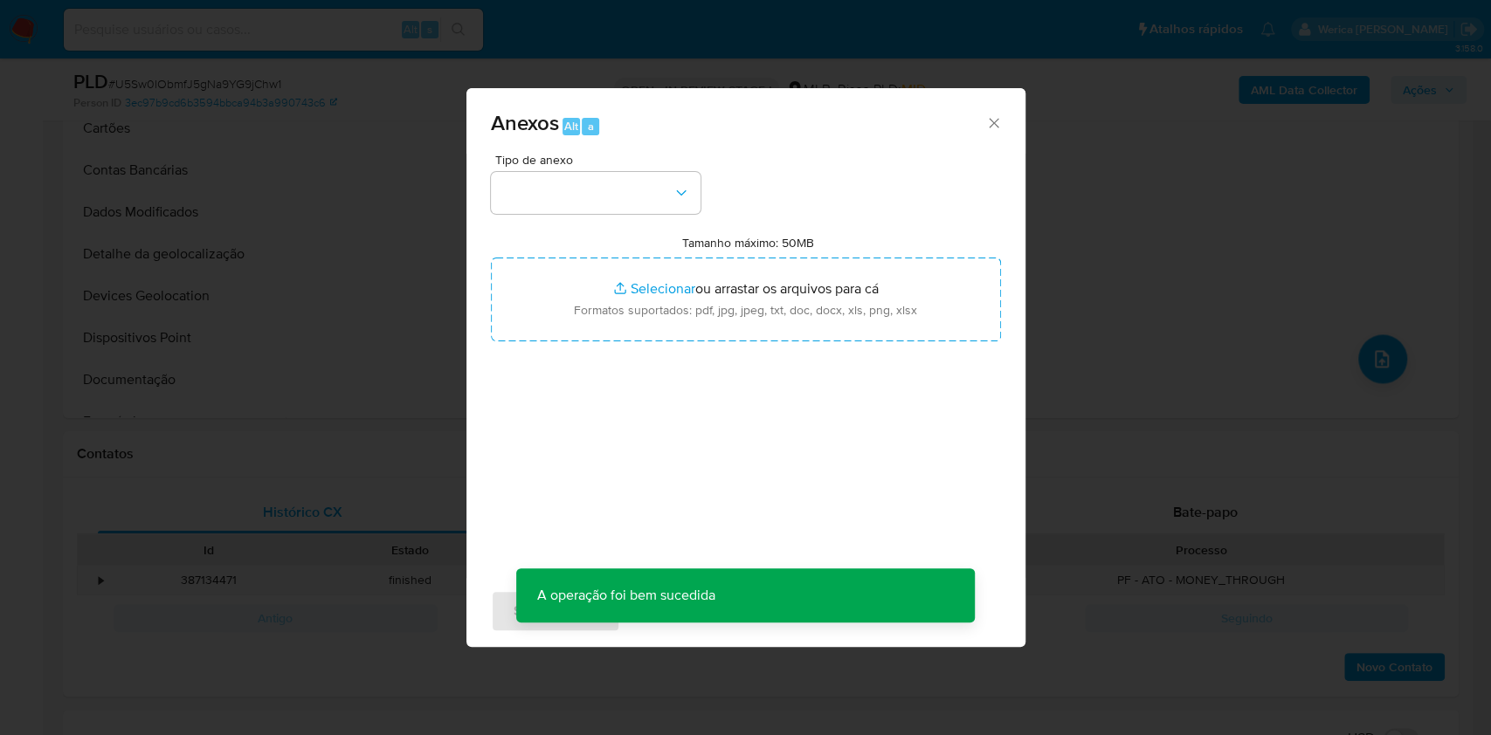
click at [1264, 215] on div "Anexos Alt a Tipo de anexo Tamanho máximo: 50MB Selecionar arquivos Selecionar …" at bounding box center [745, 367] width 1491 height 735
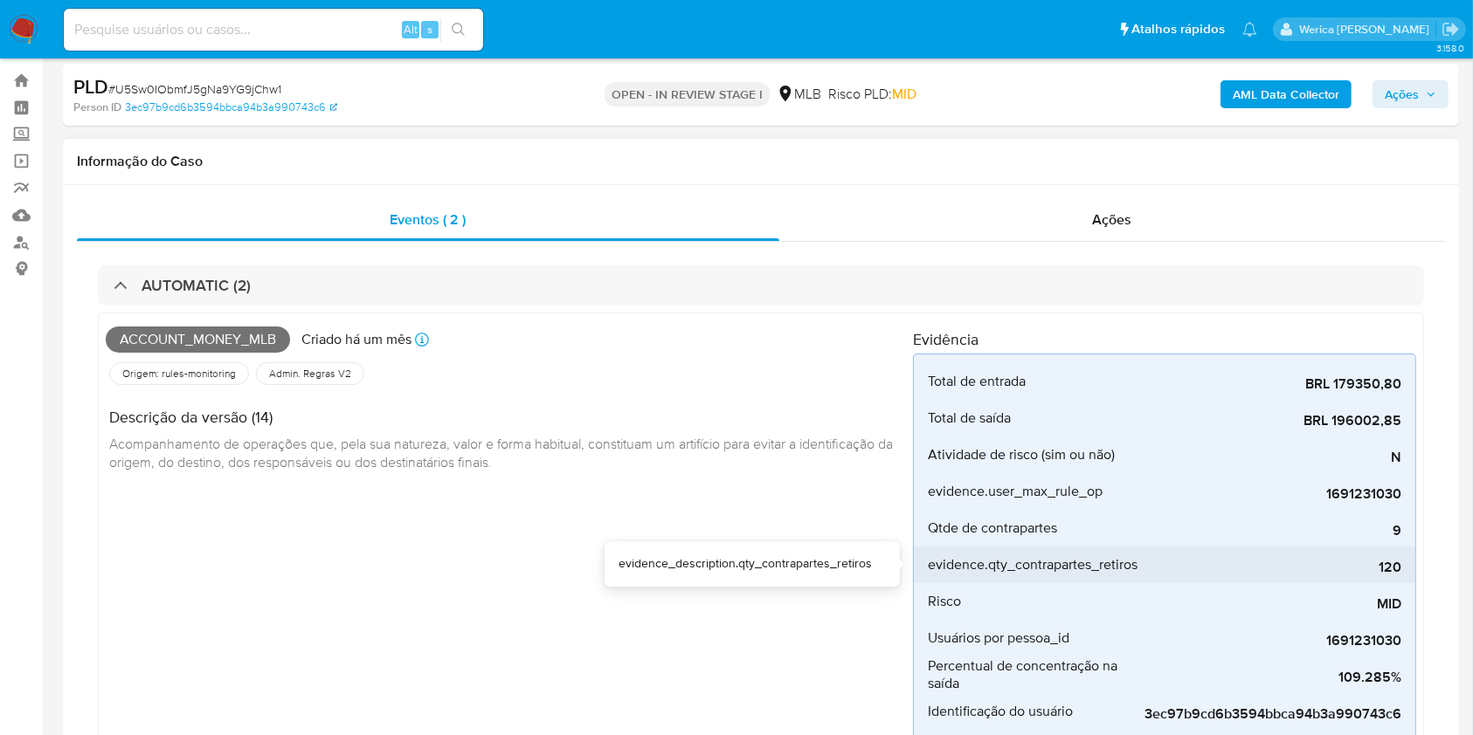
scroll to position [0, 0]
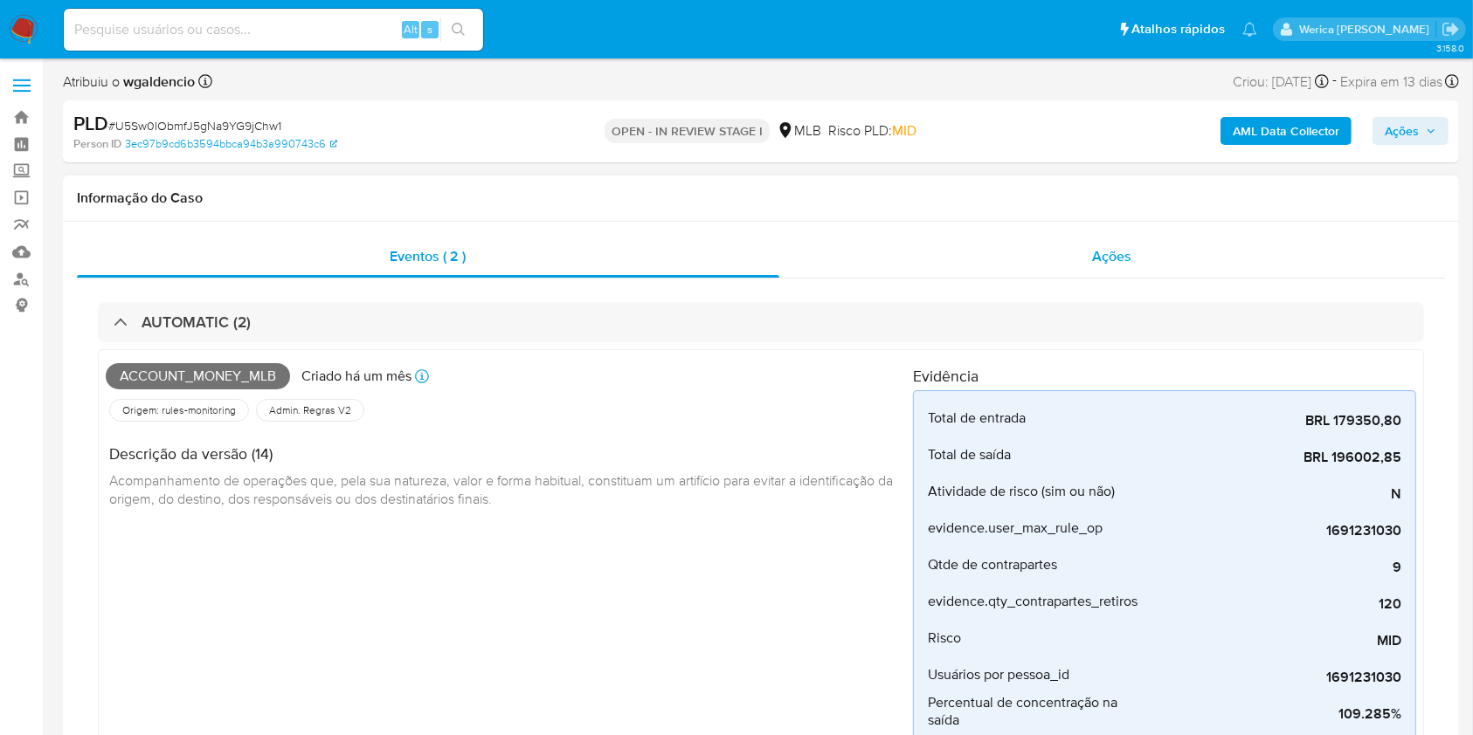
click at [1146, 241] on div "Ações" at bounding box center [1112, 257] width 666 height 42
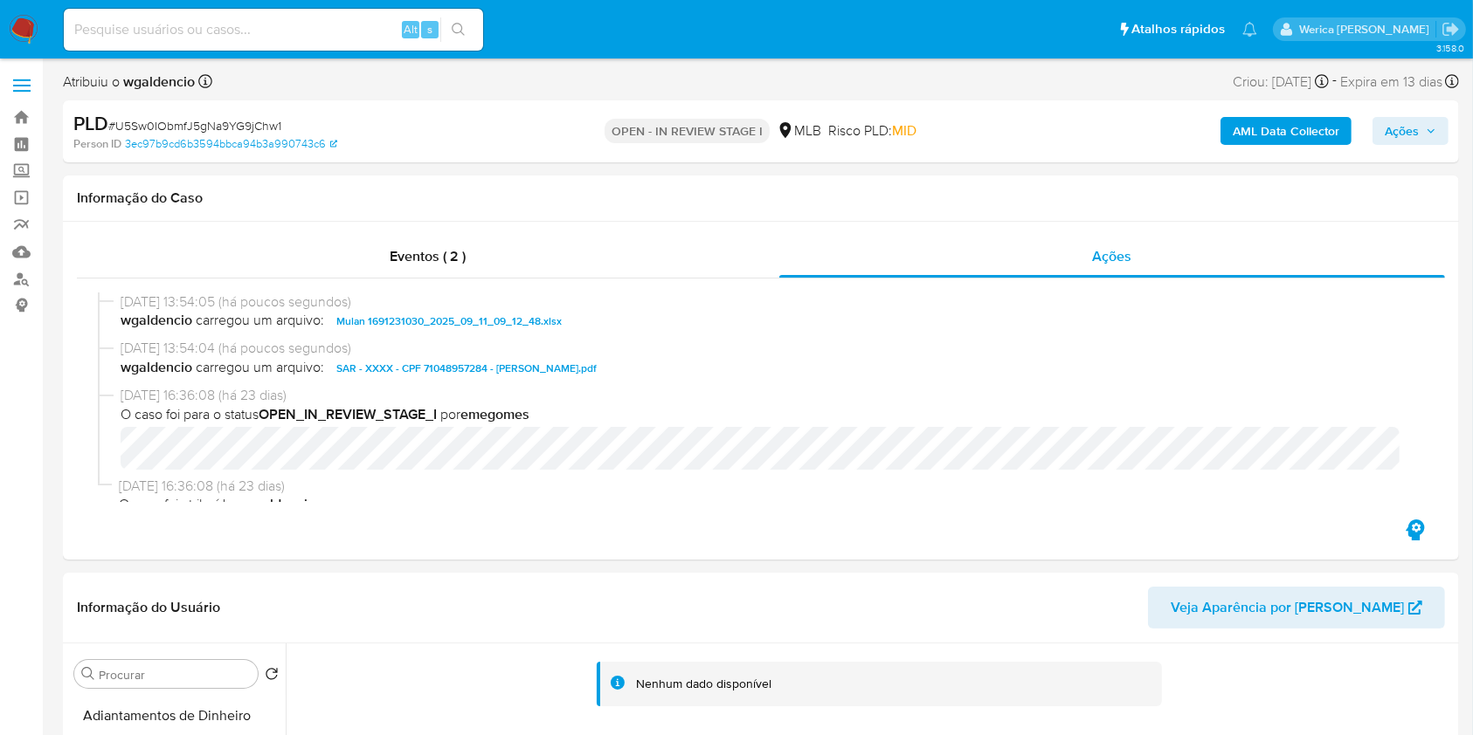
click at [1391, 100] on div "PLD # U5Sw0IObmfJ5gNa9YG9jChw1 Person ID 3ec97b9cd6b3594bbca94b3a990743c6 OPEN …" at bounding box center [761, 131] width 1396 height 62
click at [1382, 128] on button "Ações" at bounding box center [1410, 131] width 76 height 28
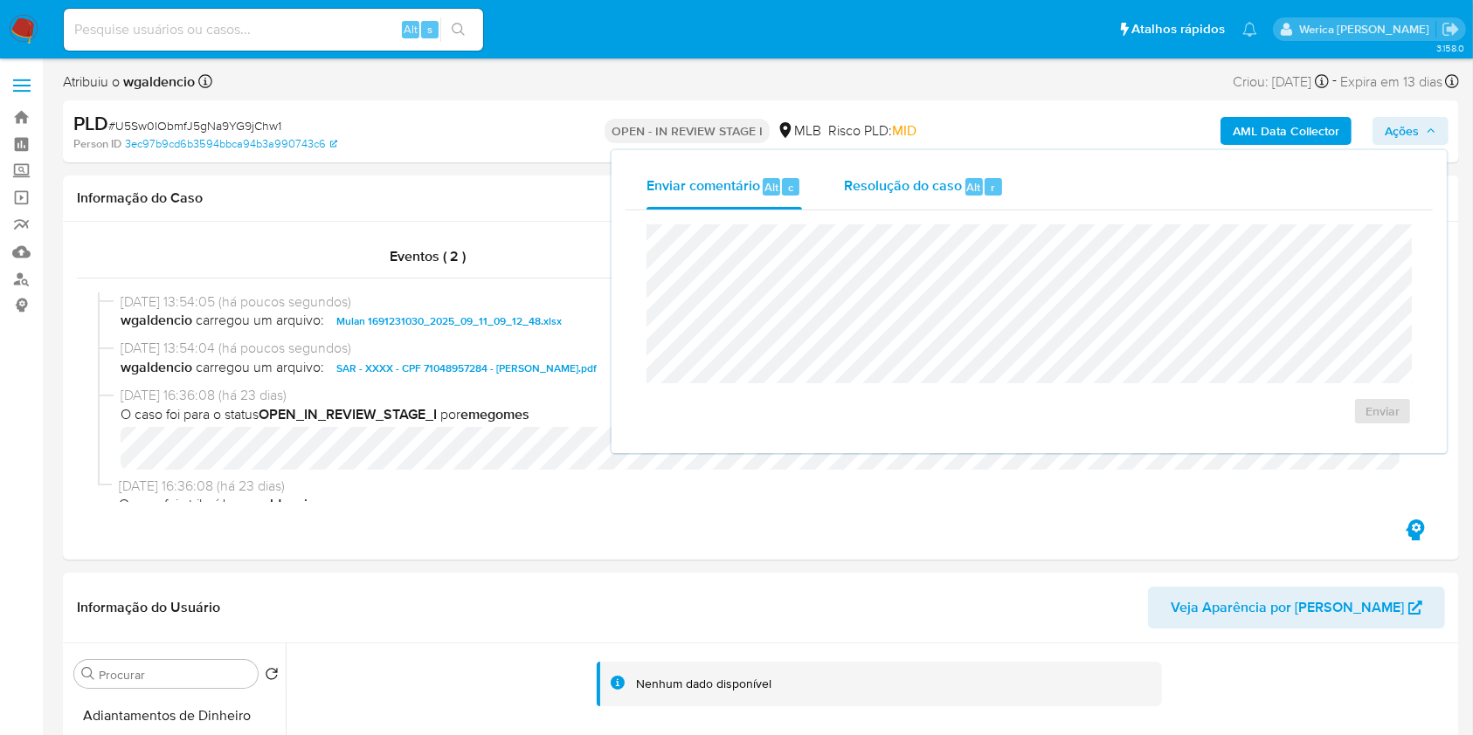
click at [949, 187] on span "Resolução do caso" at bounding box center [903, 186] width 118 height 20
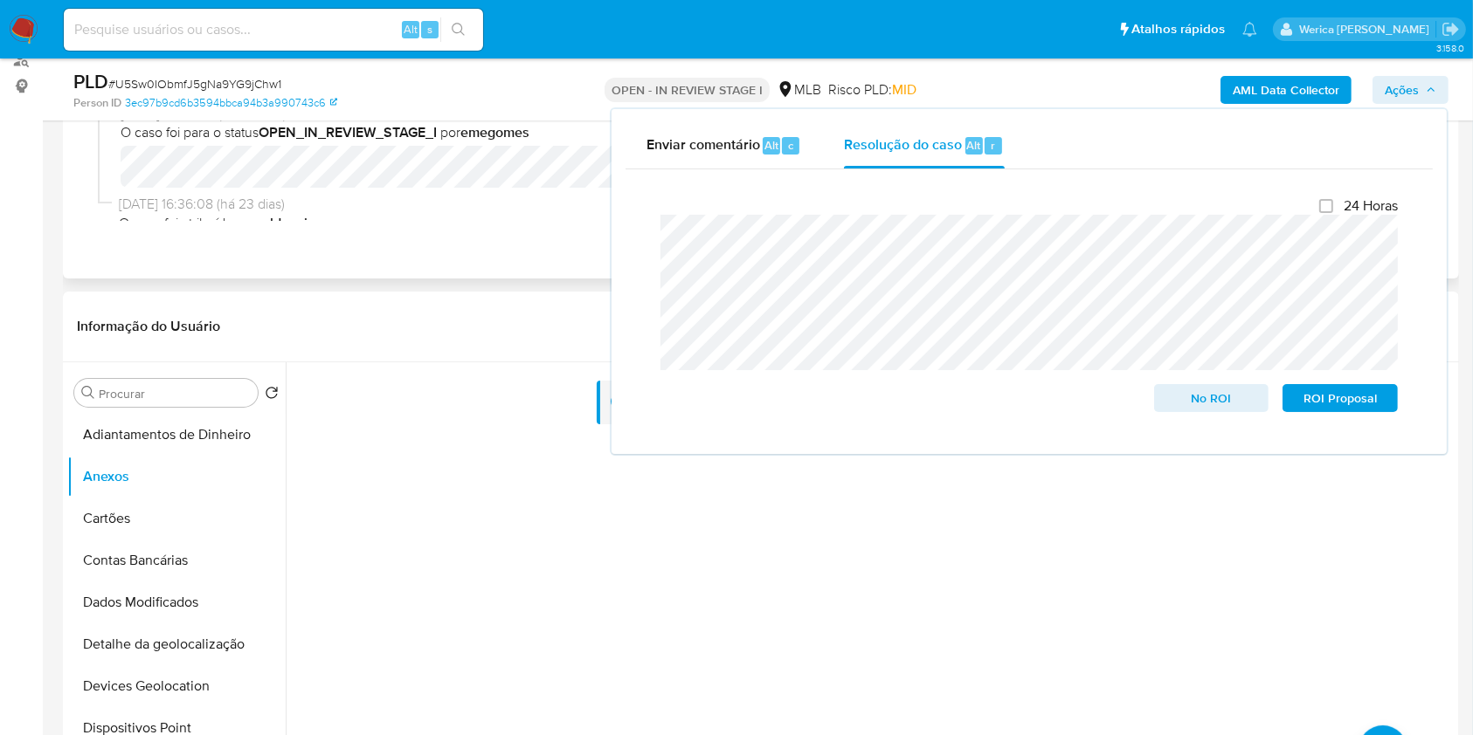
scroll to position [349, 0]
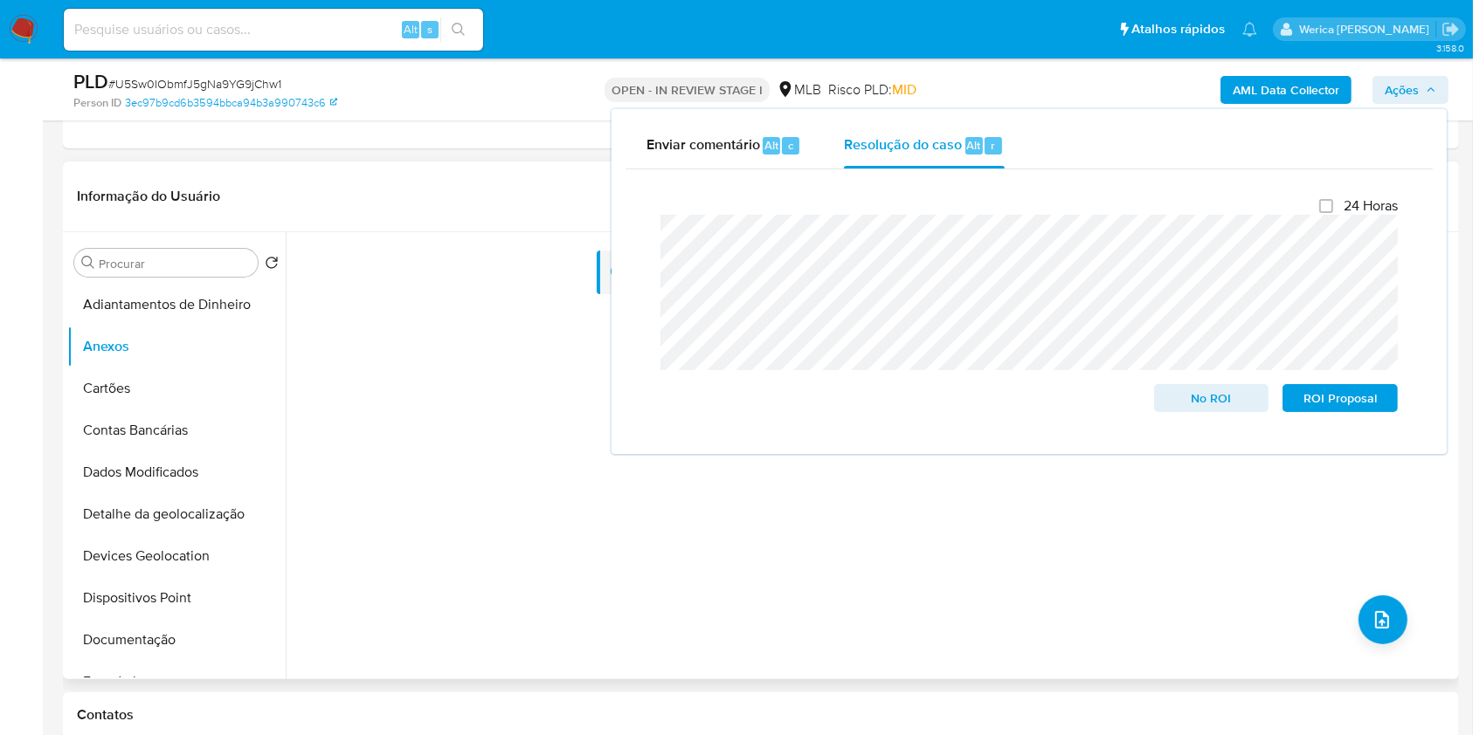
click at [718, 549] on div "Nenhum dado disponível" at bounding box center [870, 455] width 1169 height 447
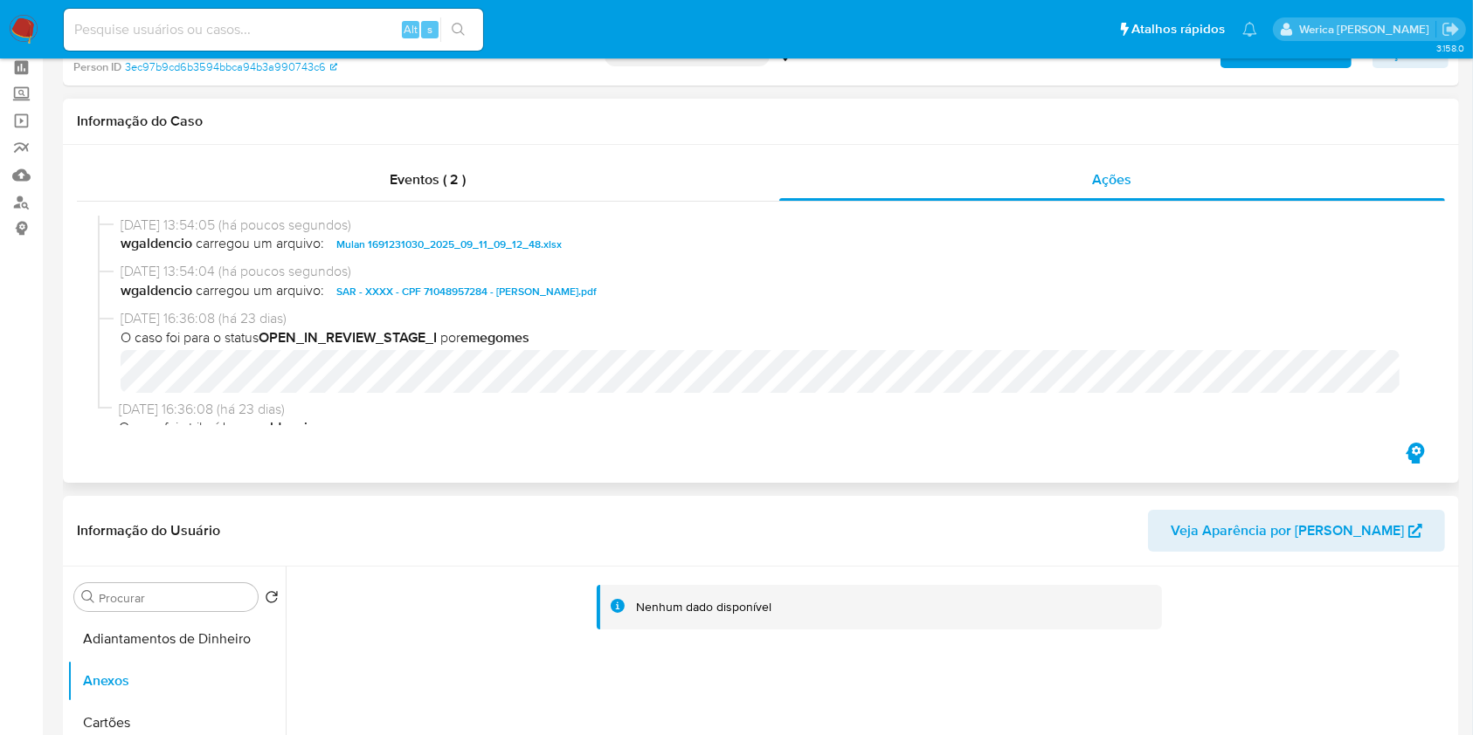
scroll to position [0, 0]
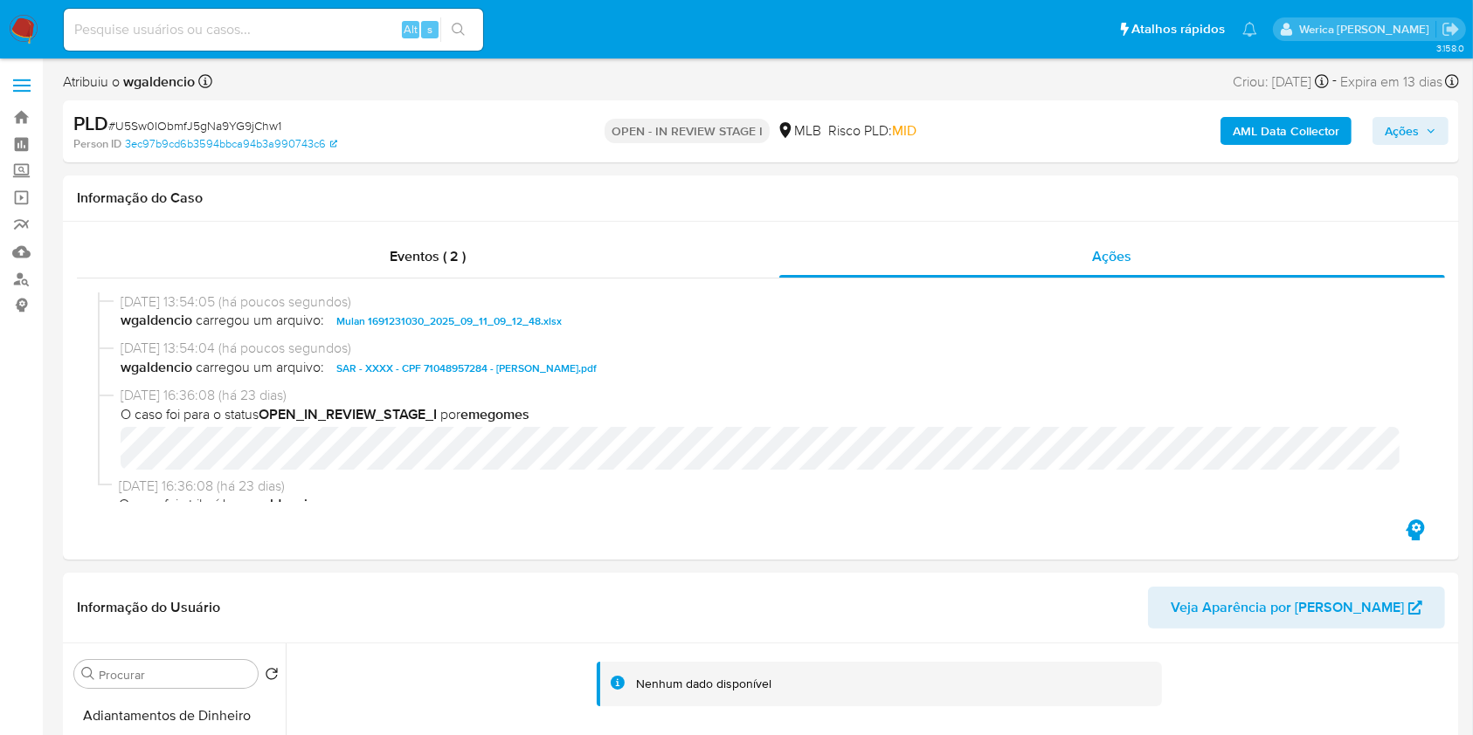
click at [1384, 136] on button "Ações" at bounding box center [1410, 131] width 76 height 28
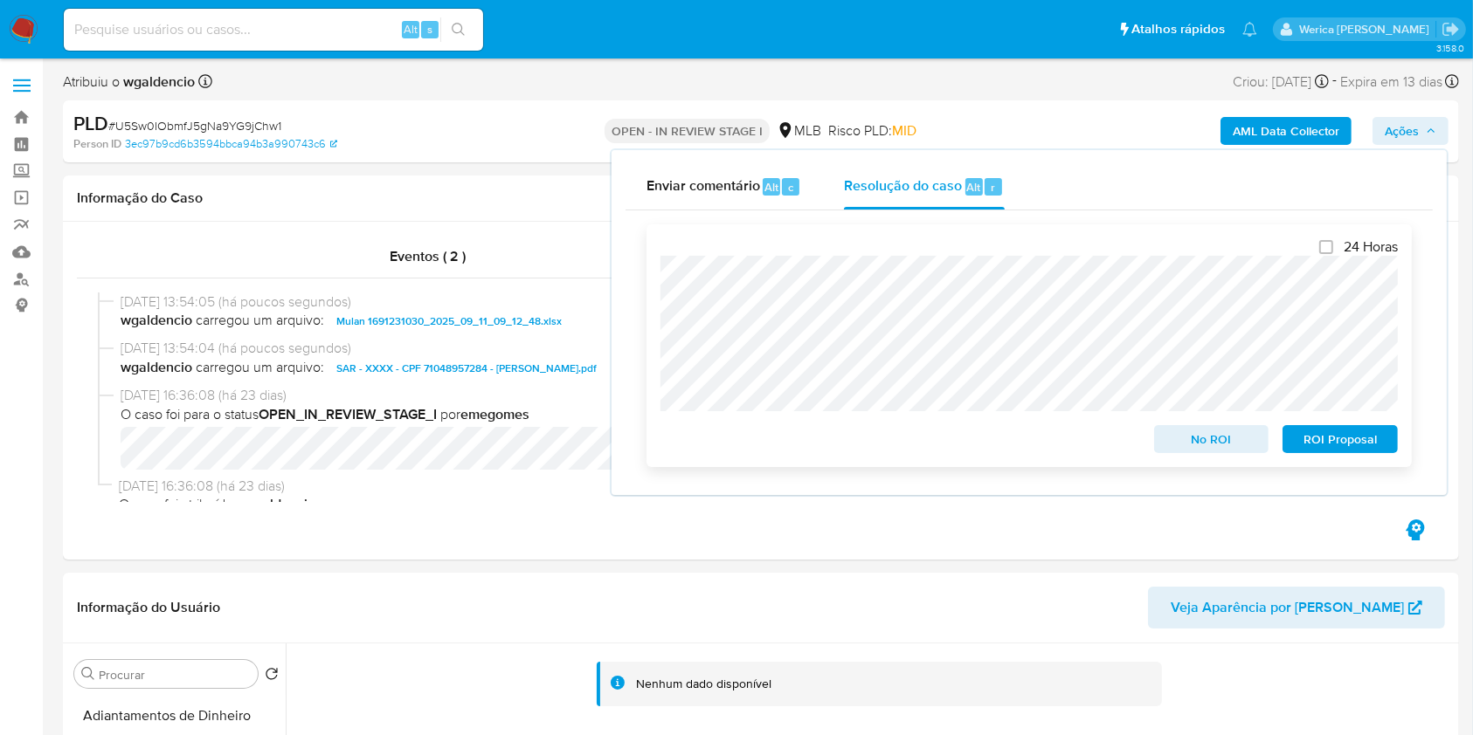
click at [1325, 451] on span "ROI Proposal" at bounding box center [1339, 439] width 91 height 24
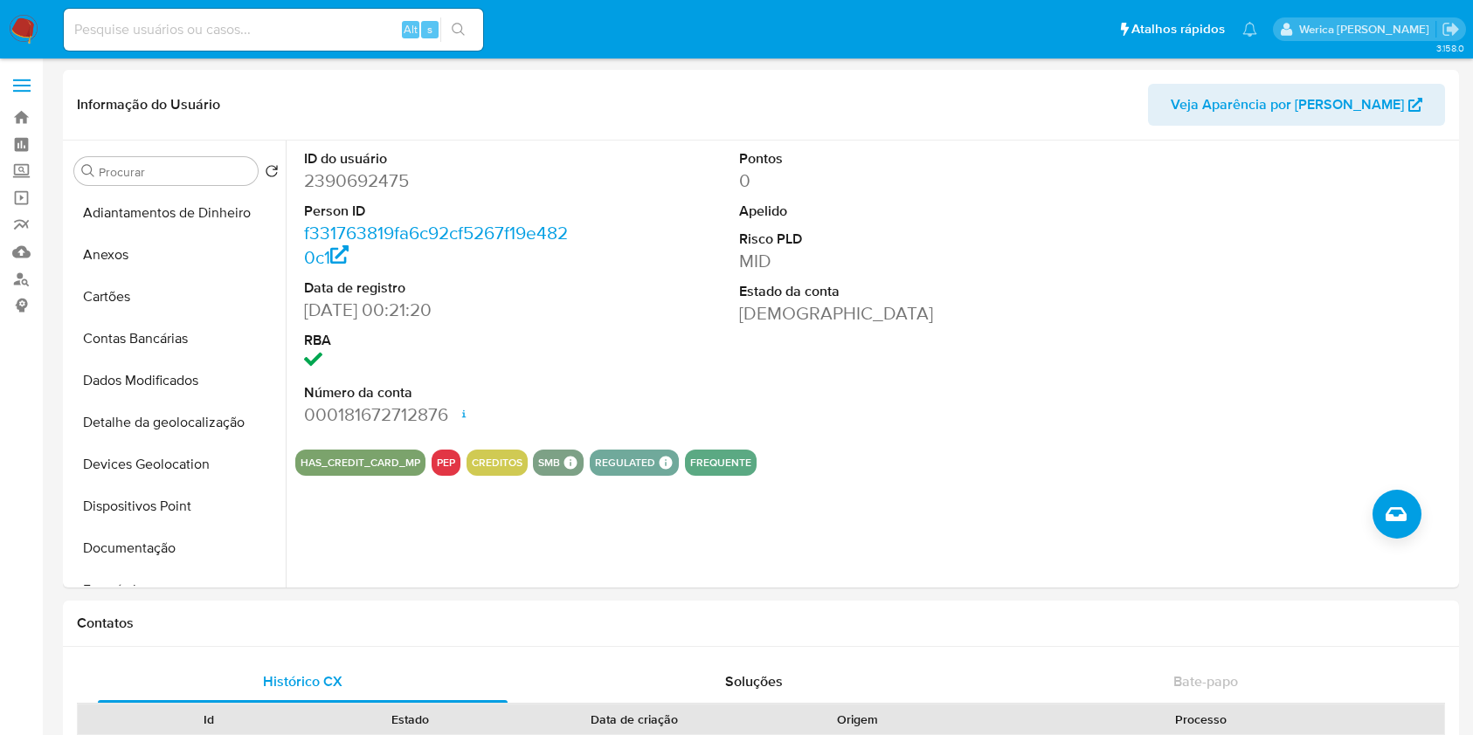
select select "10"
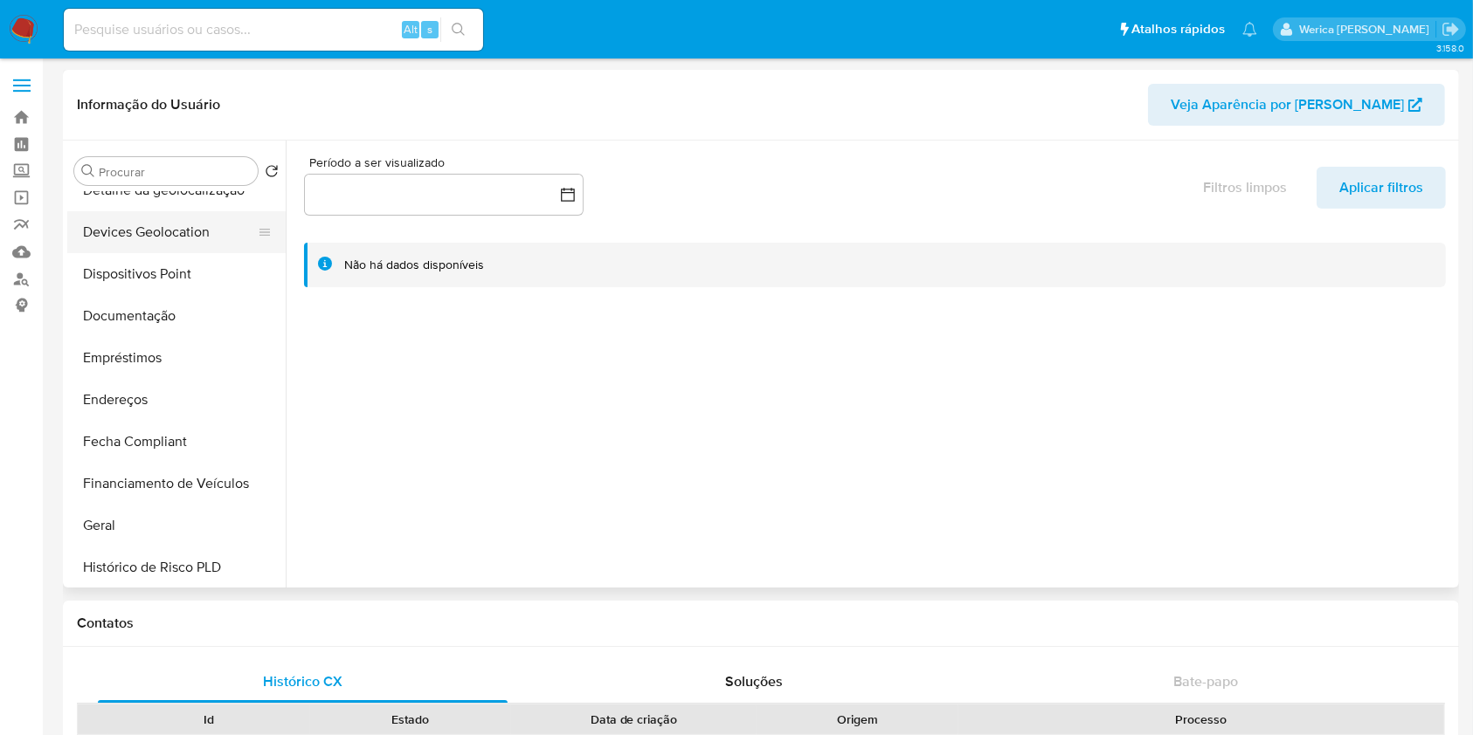
select select "10"
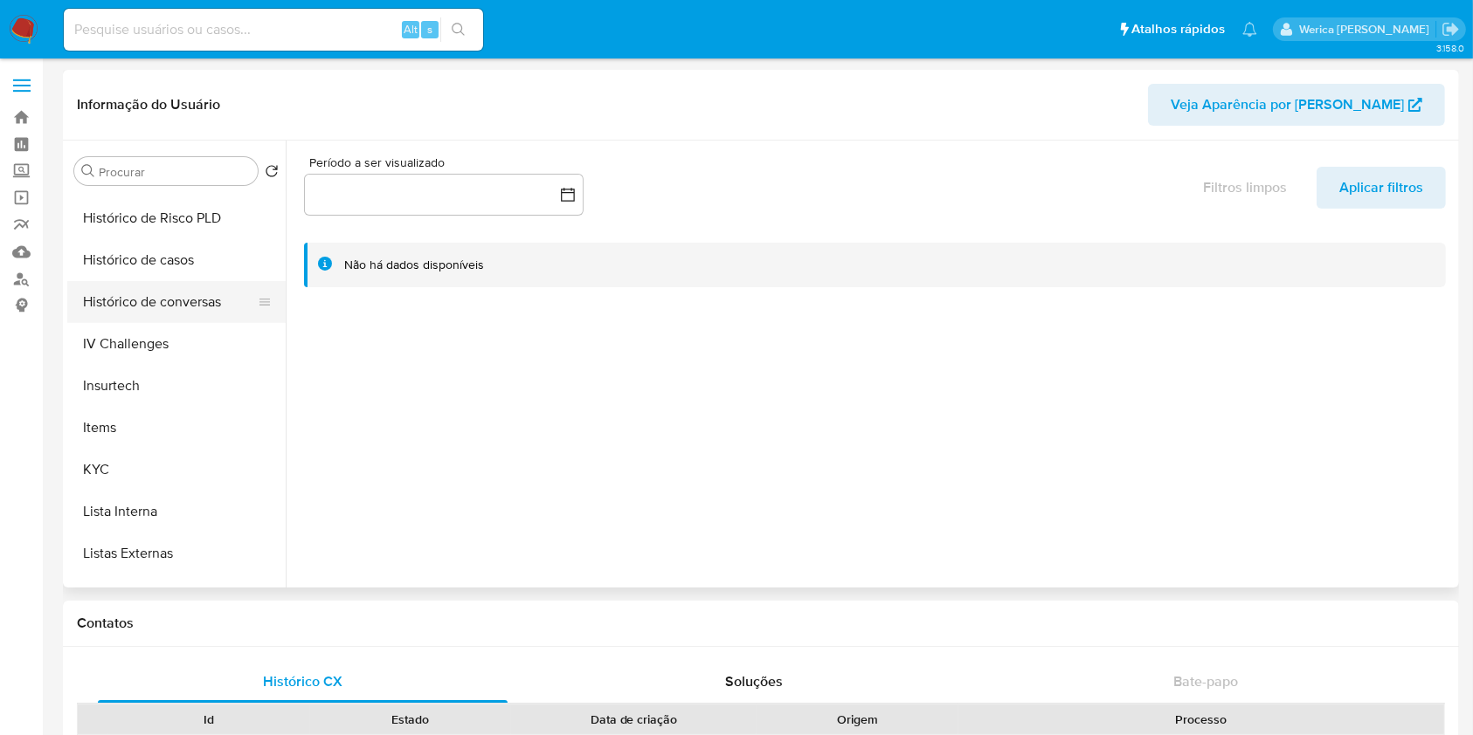
drag, startPoint x: 185, startPoint y: 252, endPoint x: 258, endPoint y: 287, distance: 80.5
click at [187, 252] on button "Histórico de casos" at bounding box center [176, 260] width 218 height 42
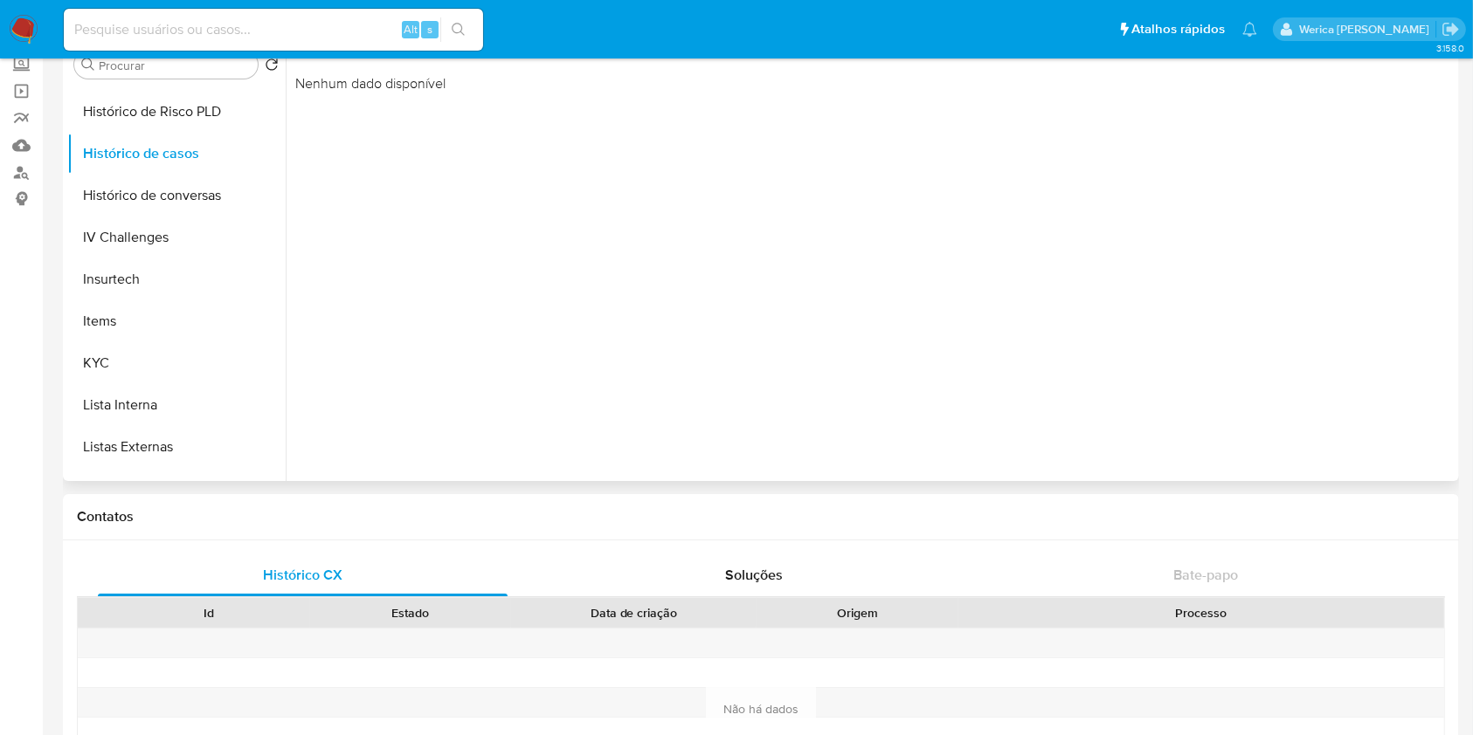
scroll to position [0, 0]
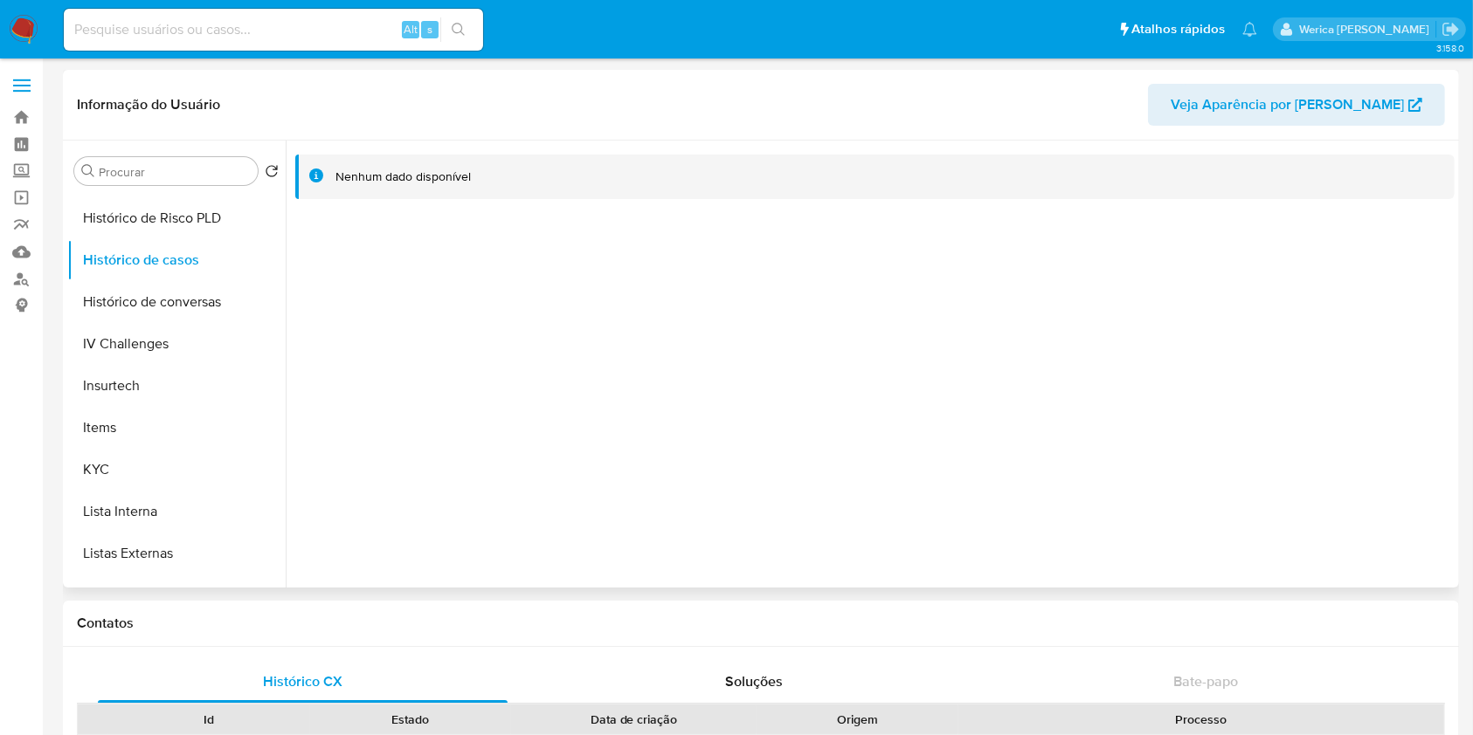
drag, startPoint x: 797, startPoint y: 404, endPoint x: 785, endPoint y: 204, distance: 201.2
click at [790, 384] on div at bounding box center [870, 364] width 1169 height 447
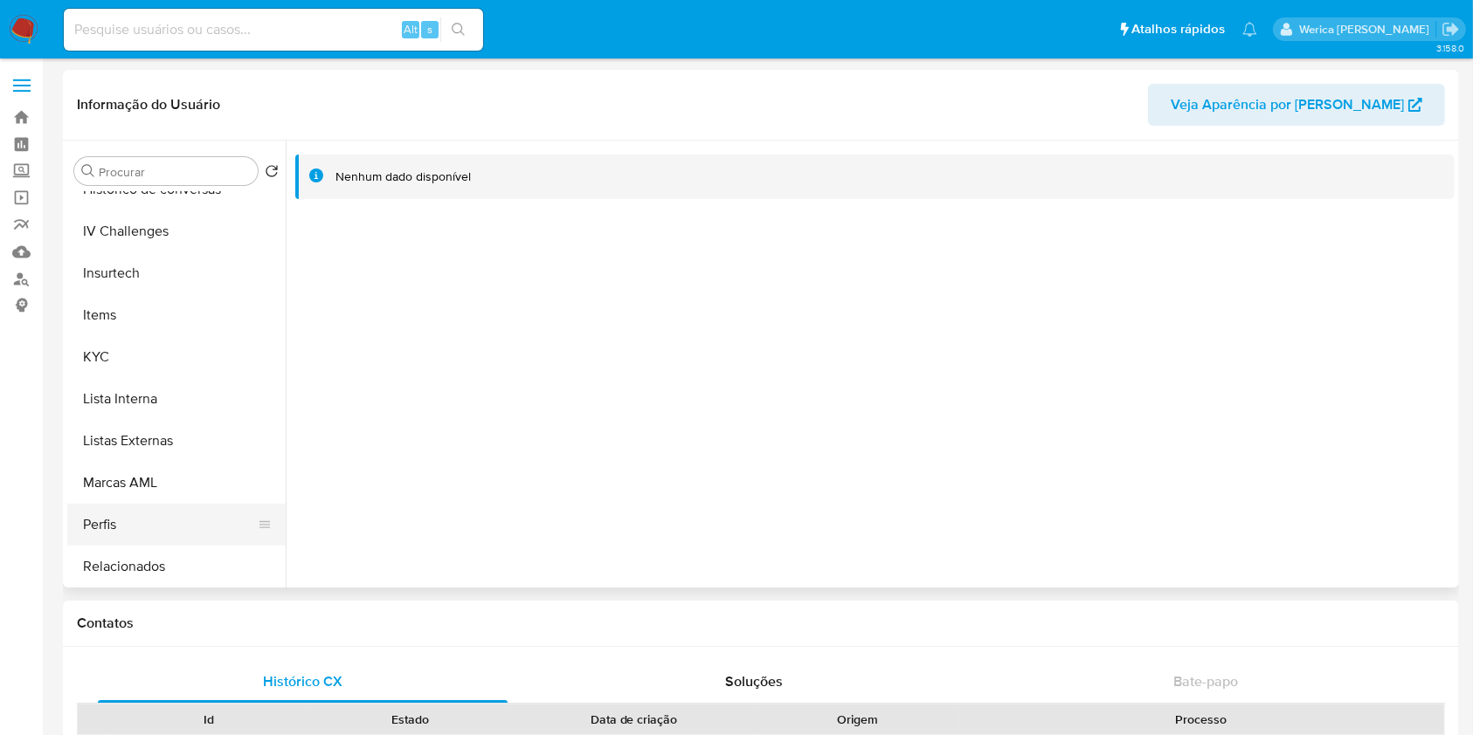
scroll to position [822, 0]
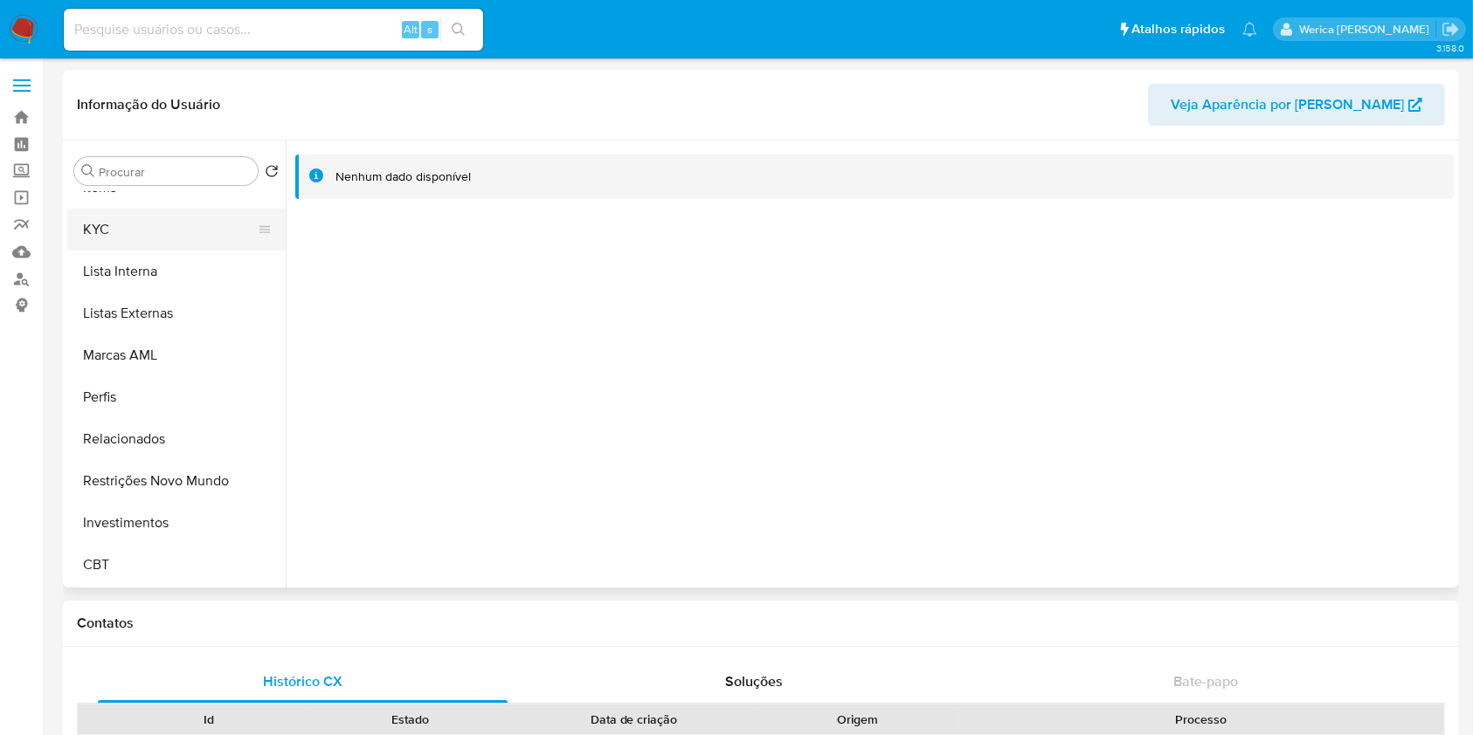
click at [135, 226] on button "KYC" at bounding box center [169, 230] width 204 height 42
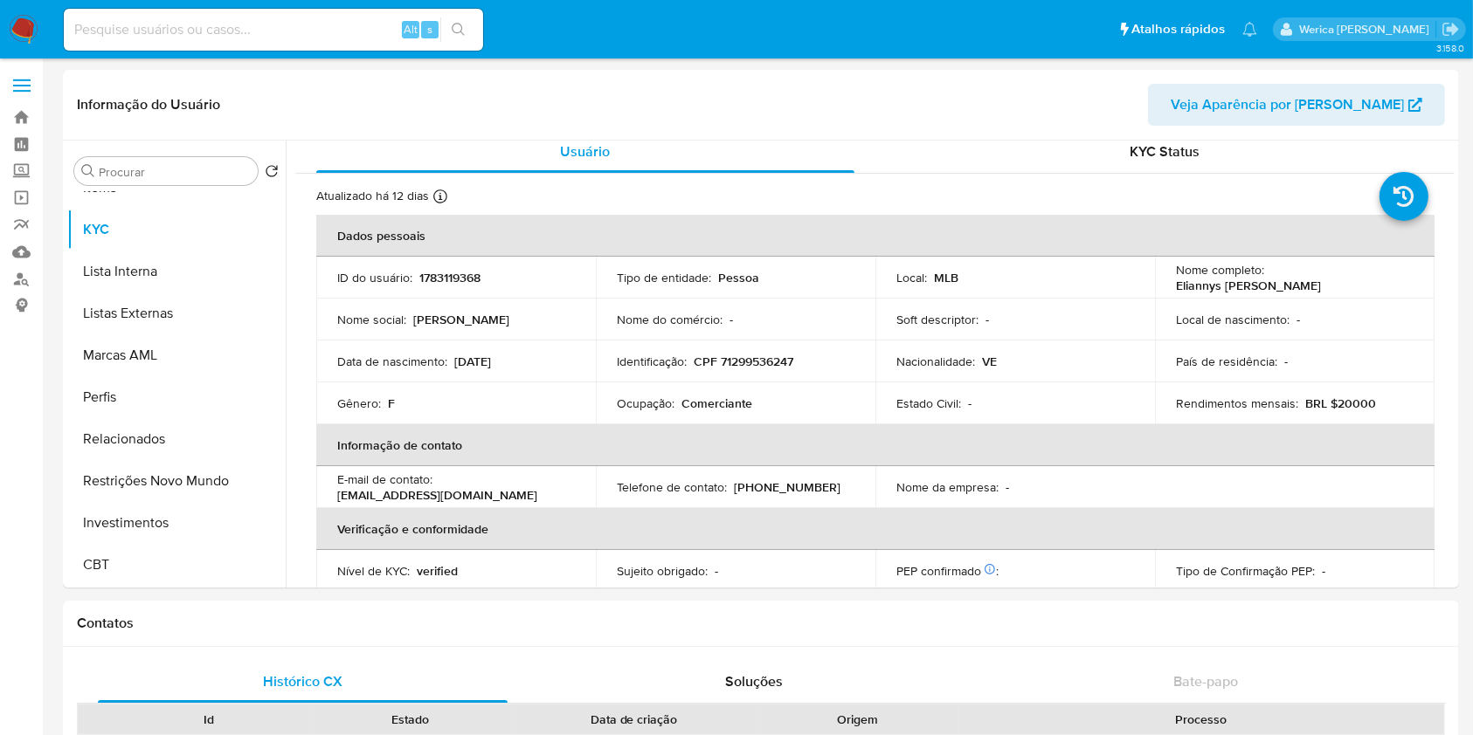
scroll to position [0, 0]
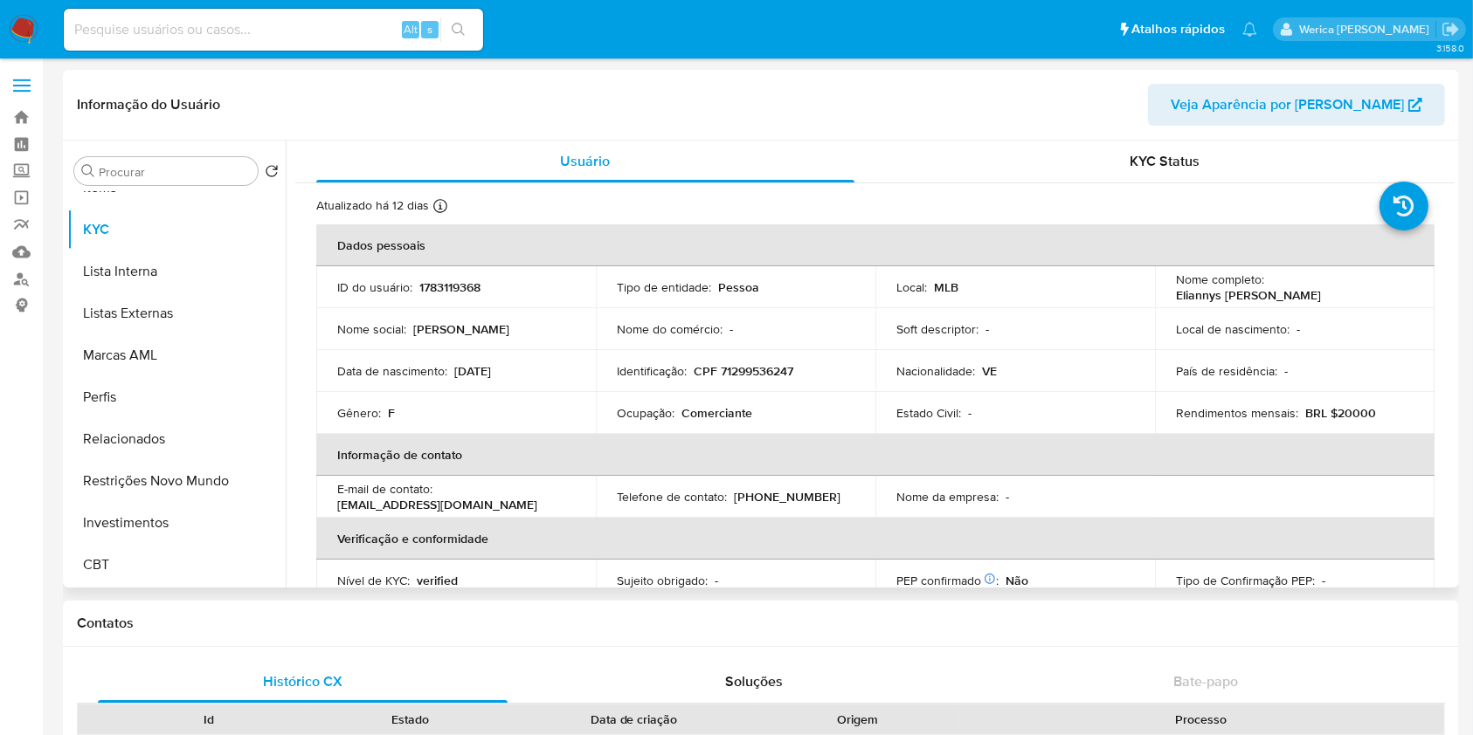
click at [463, 323] on p "Eliannys Betsabel" at bounding box center [461, 329] width 96 height 16
click at [482, 314] on td "Nome social : Eliannys Betsabel" at bounding box center [456, 329] width 280 height 42
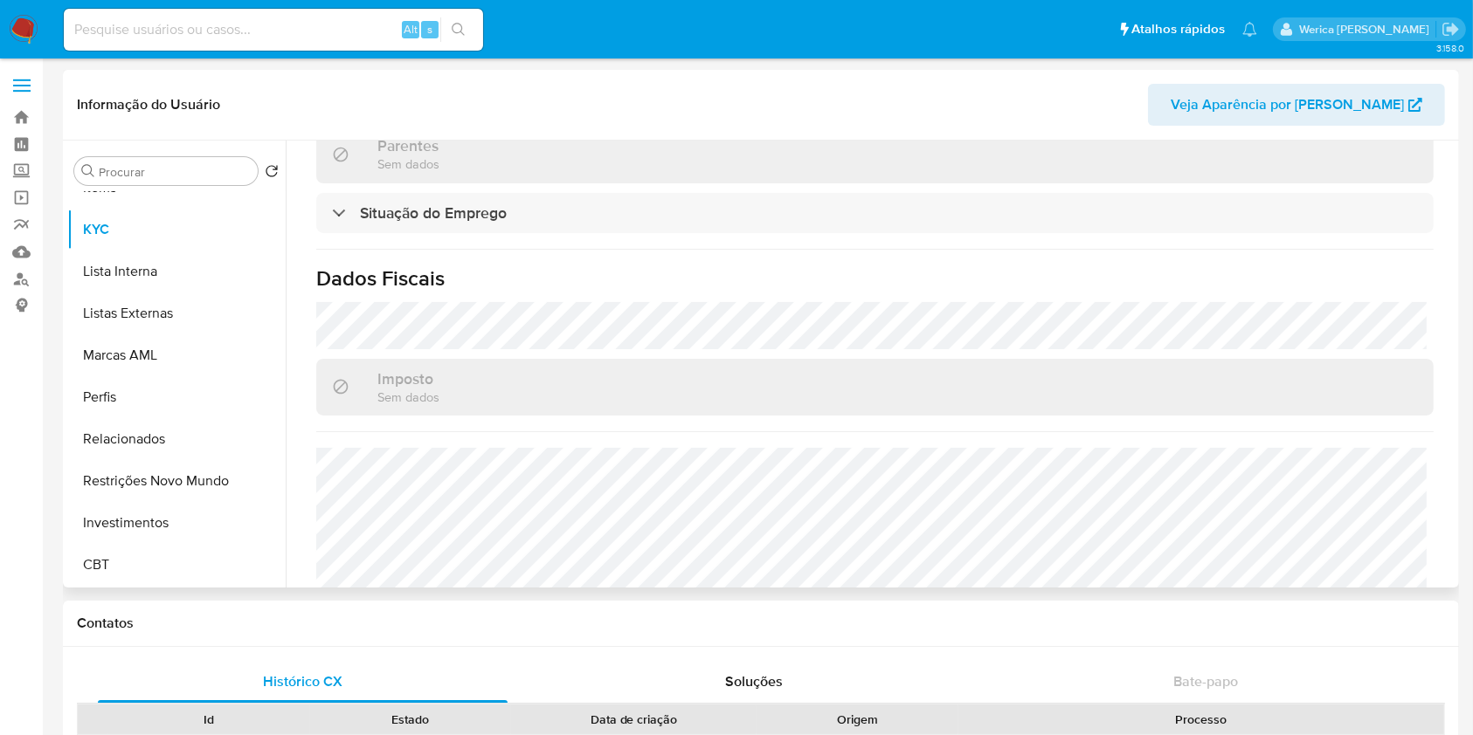
scroll to position [776, 0]
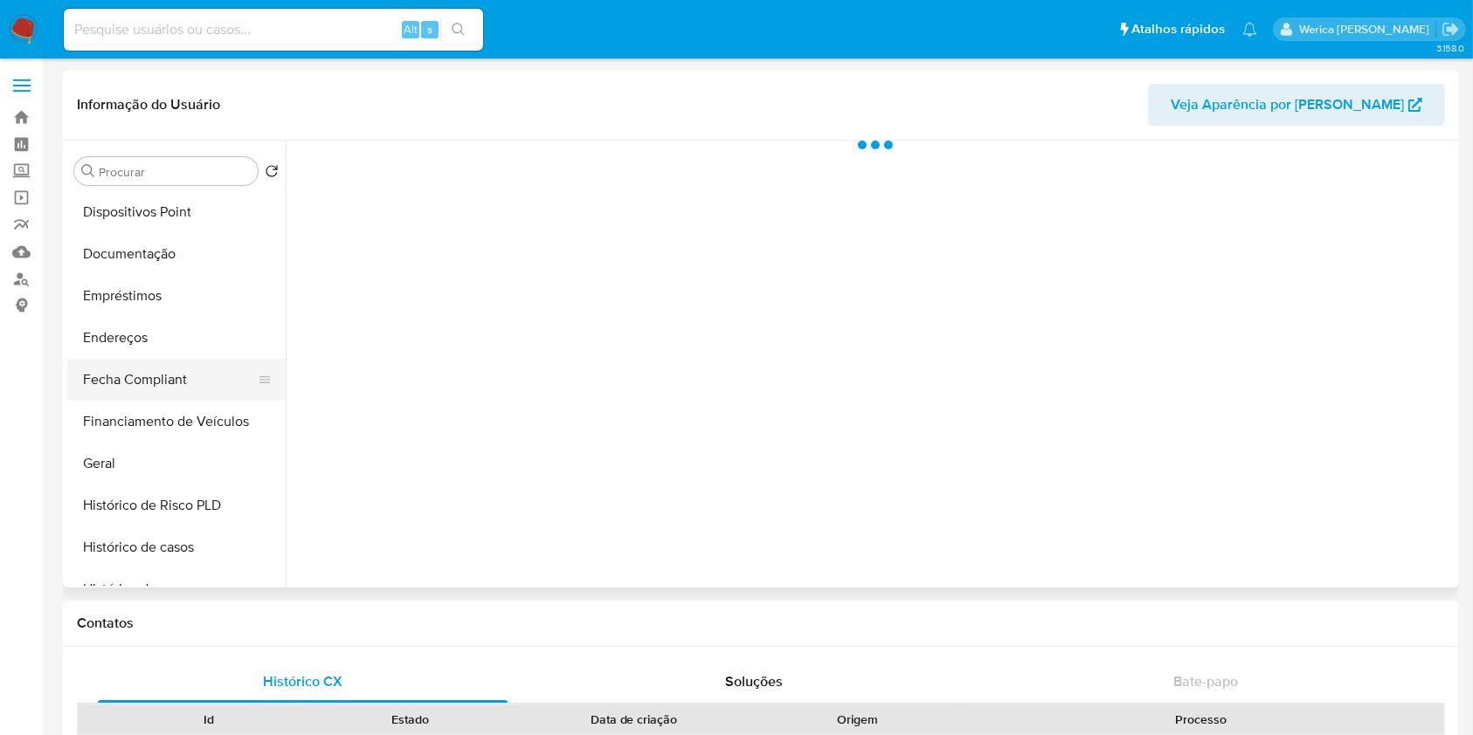
scroll to position [466, 0]
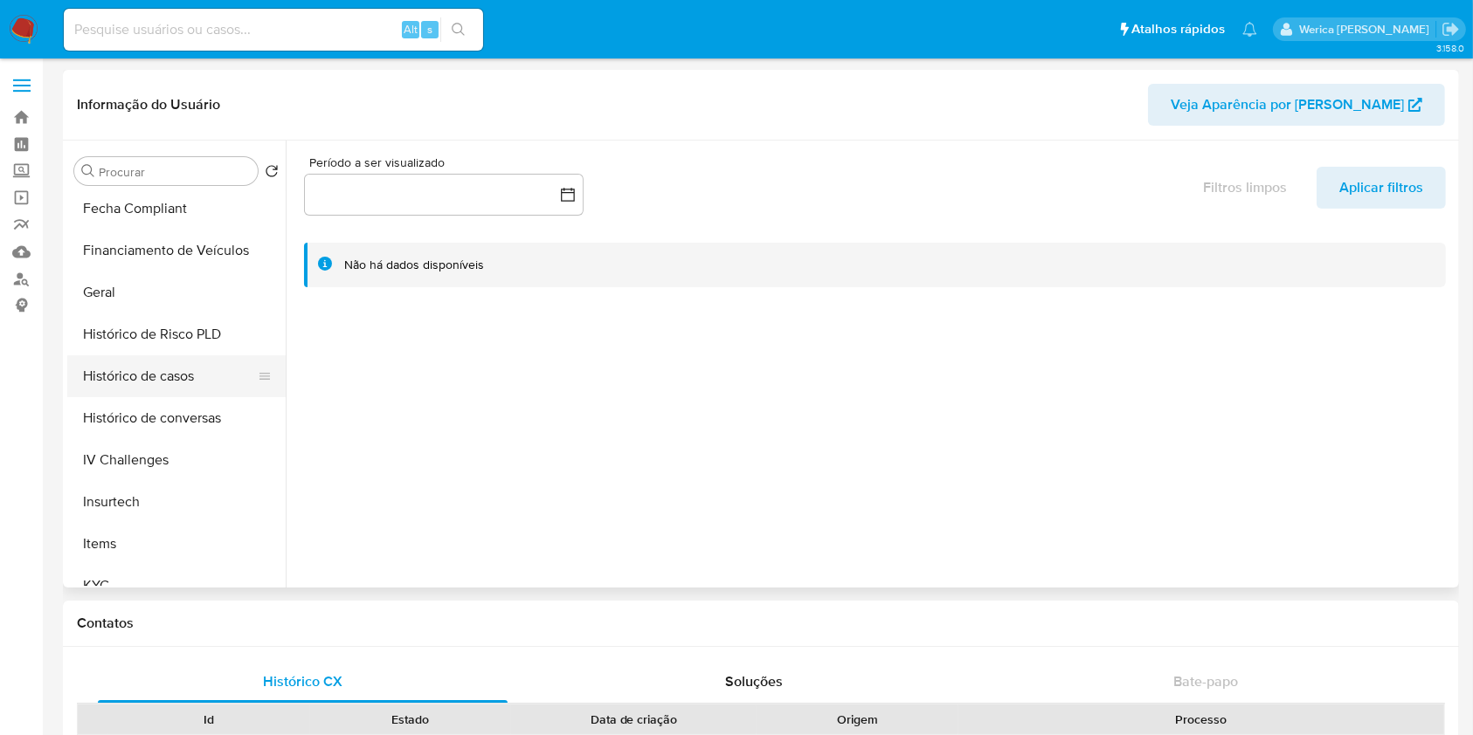
click at [144, 367] on button "Histórico de casos" at bounding box center [169, 376] width 204 height 42
select select "10"
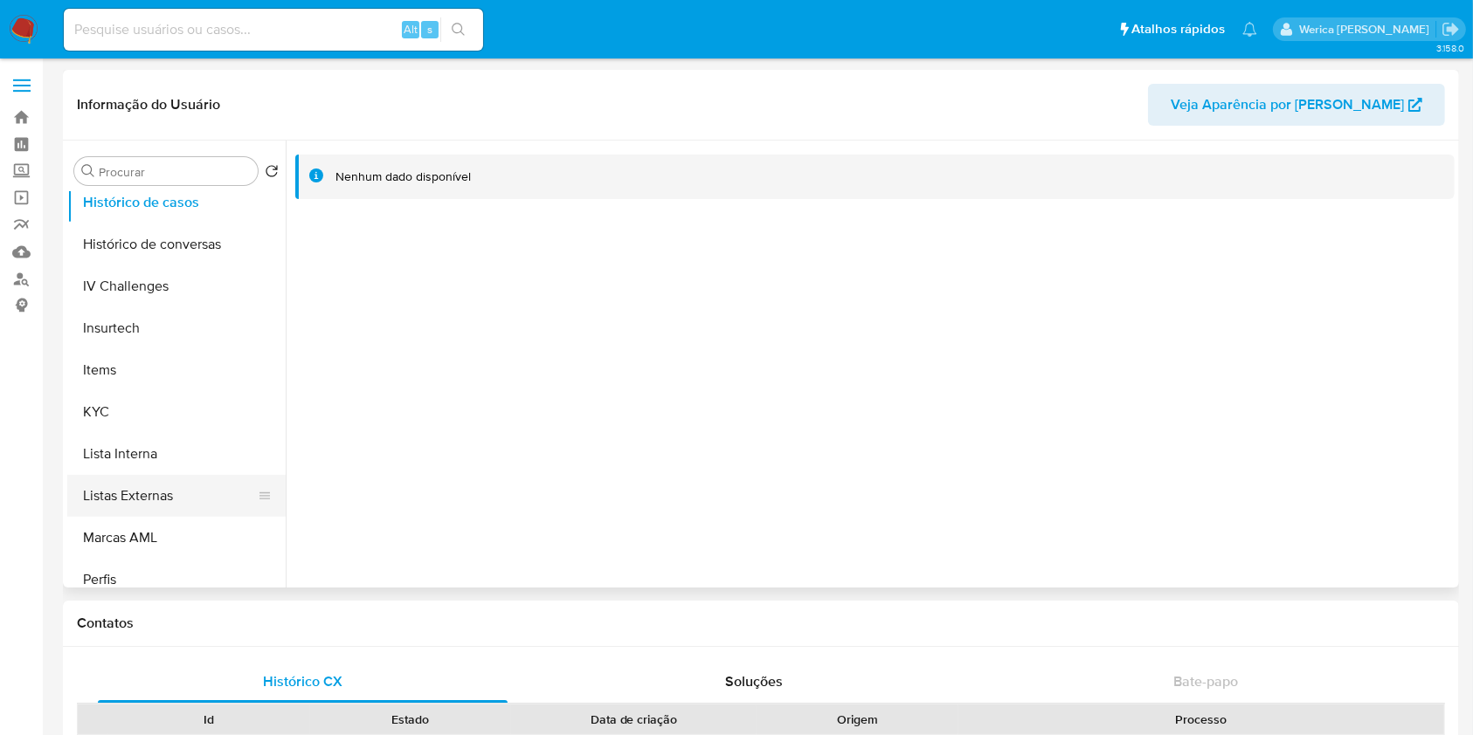
scroll to position [699, 0]
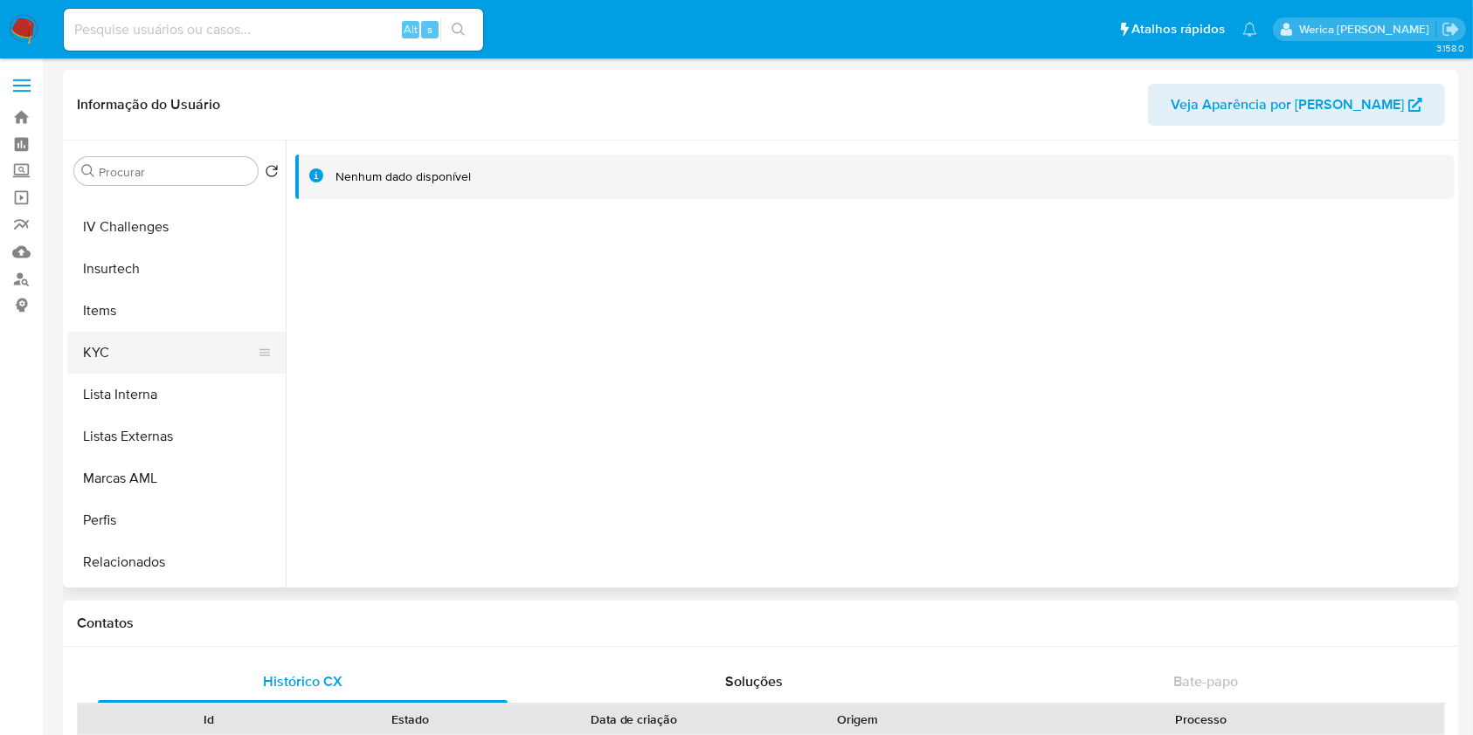
click at [120, 366] on button "KYC" at bounding box center [169, 353] width 204 height 42
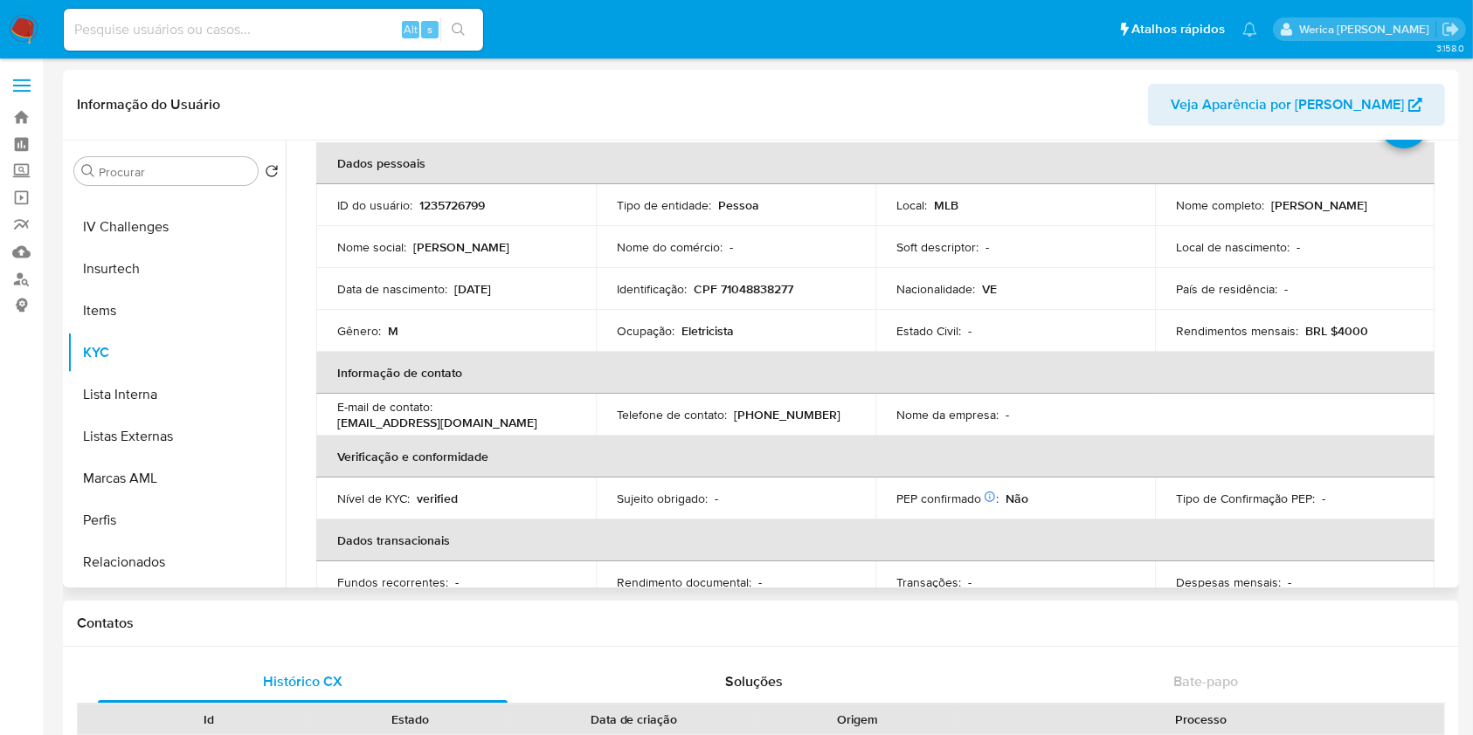
scroll to position [116, 0]
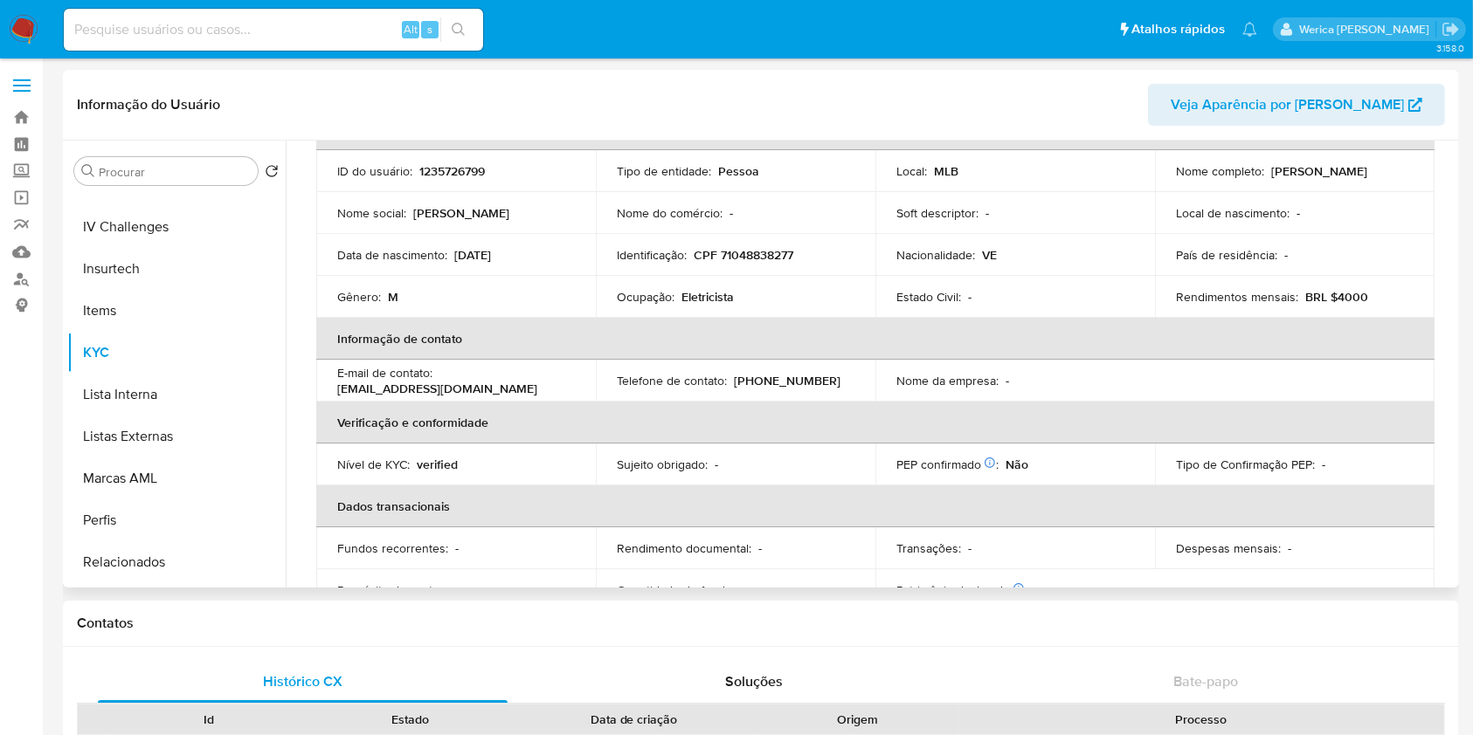
click at [664, 325] on th "Informação de contato" at bounding box center [875, 339] width 1118 height 42
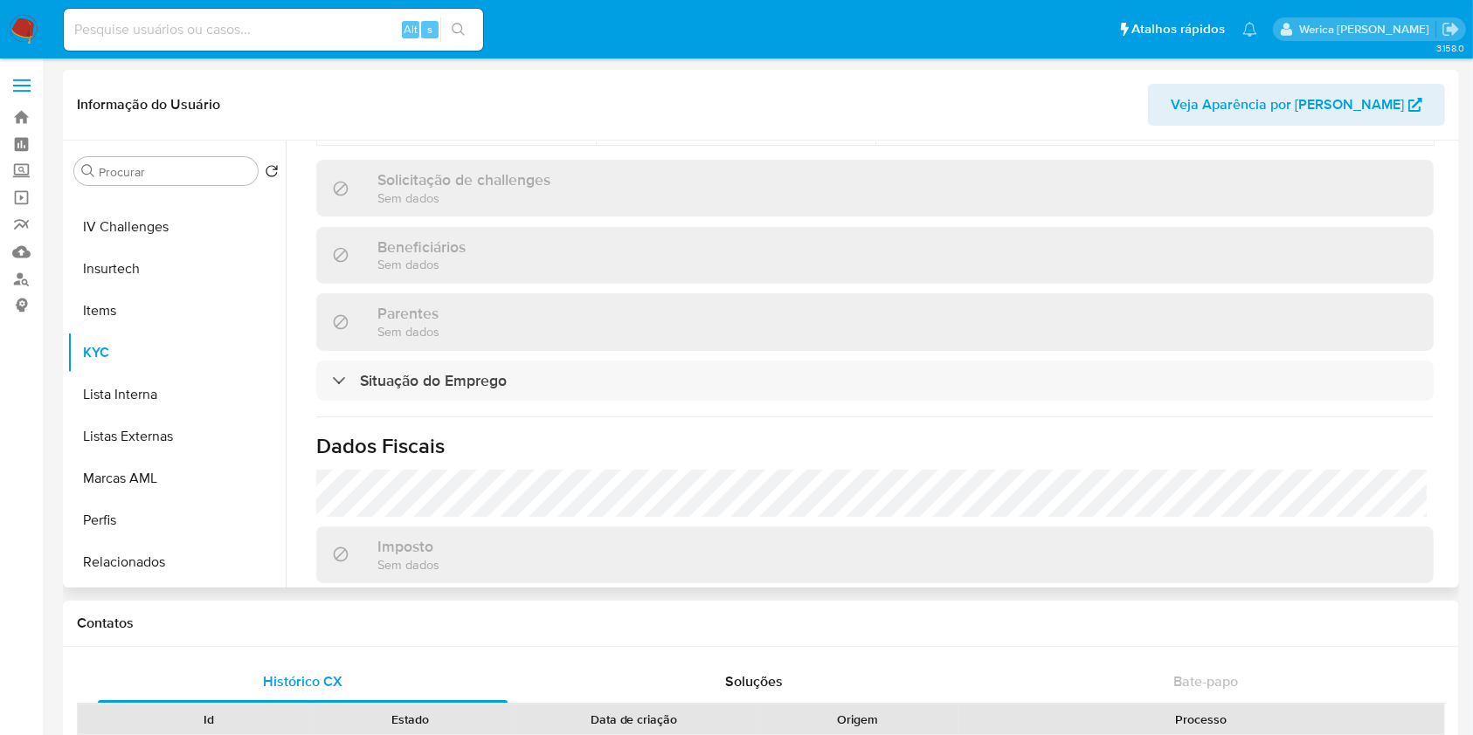
scroll to position [776, 0]
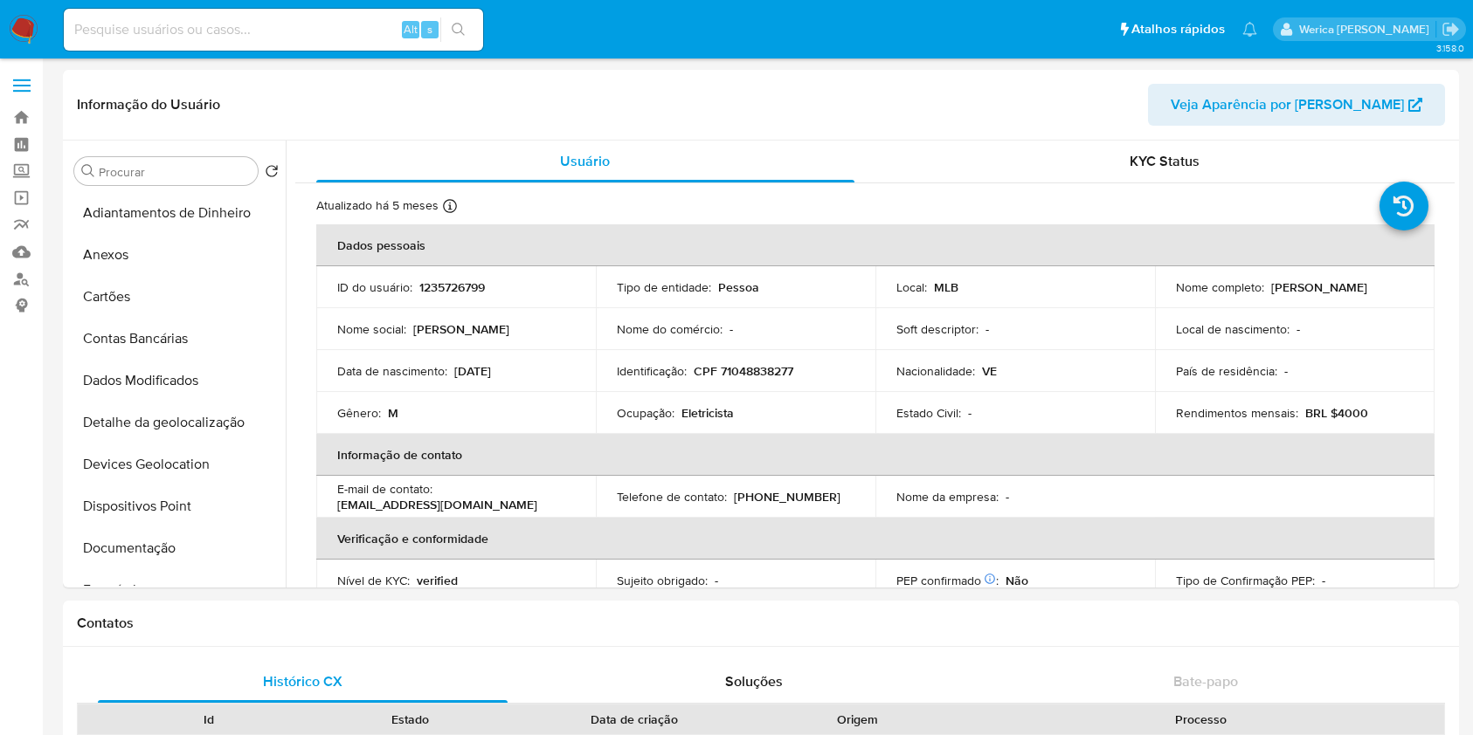
select select "10"
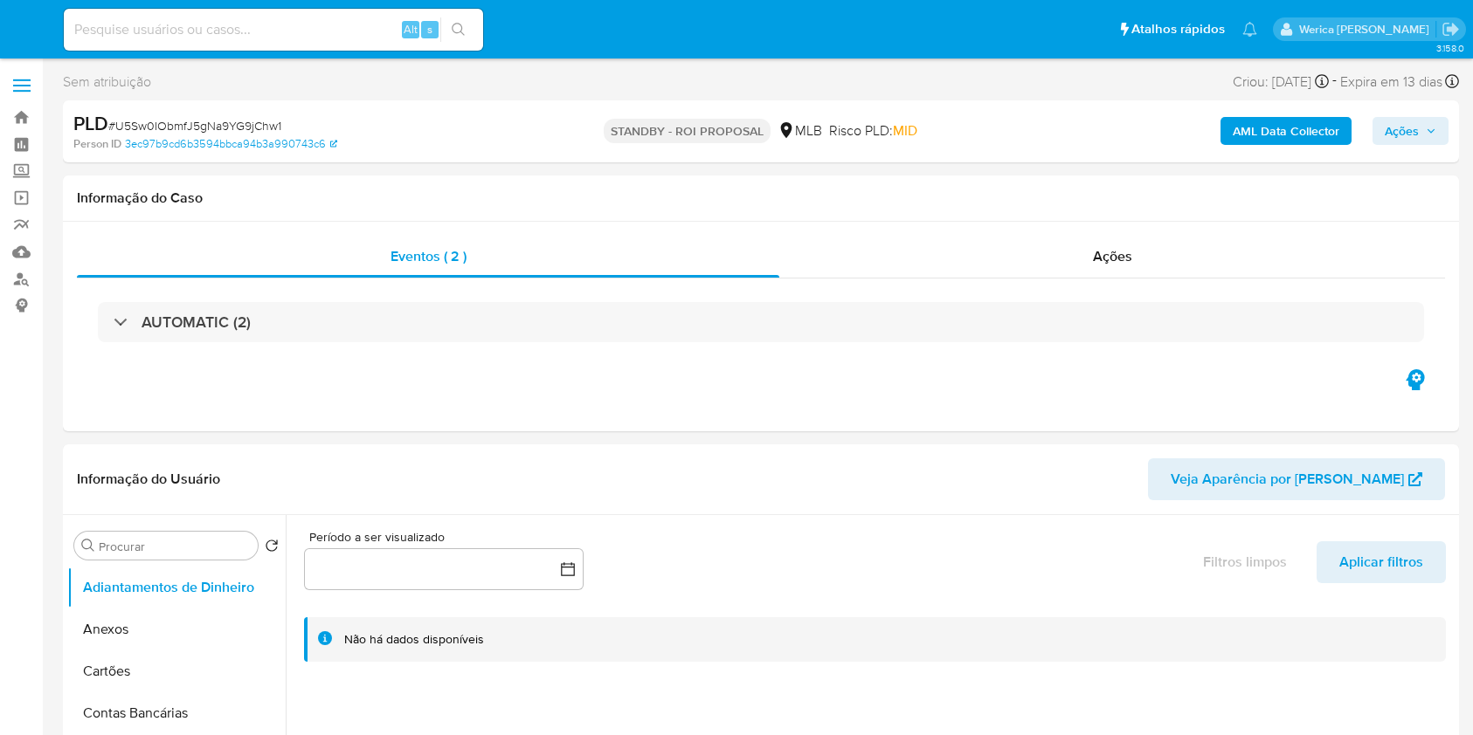
select select "10"
drag, startPoint x: 1087, startPoint y: 272, endPoint x: 1080, endPoint y: 258, distance: 15.6
click at [1082, 265] on div "Ações" at bounding box center [1112, 257] width 666 height 42
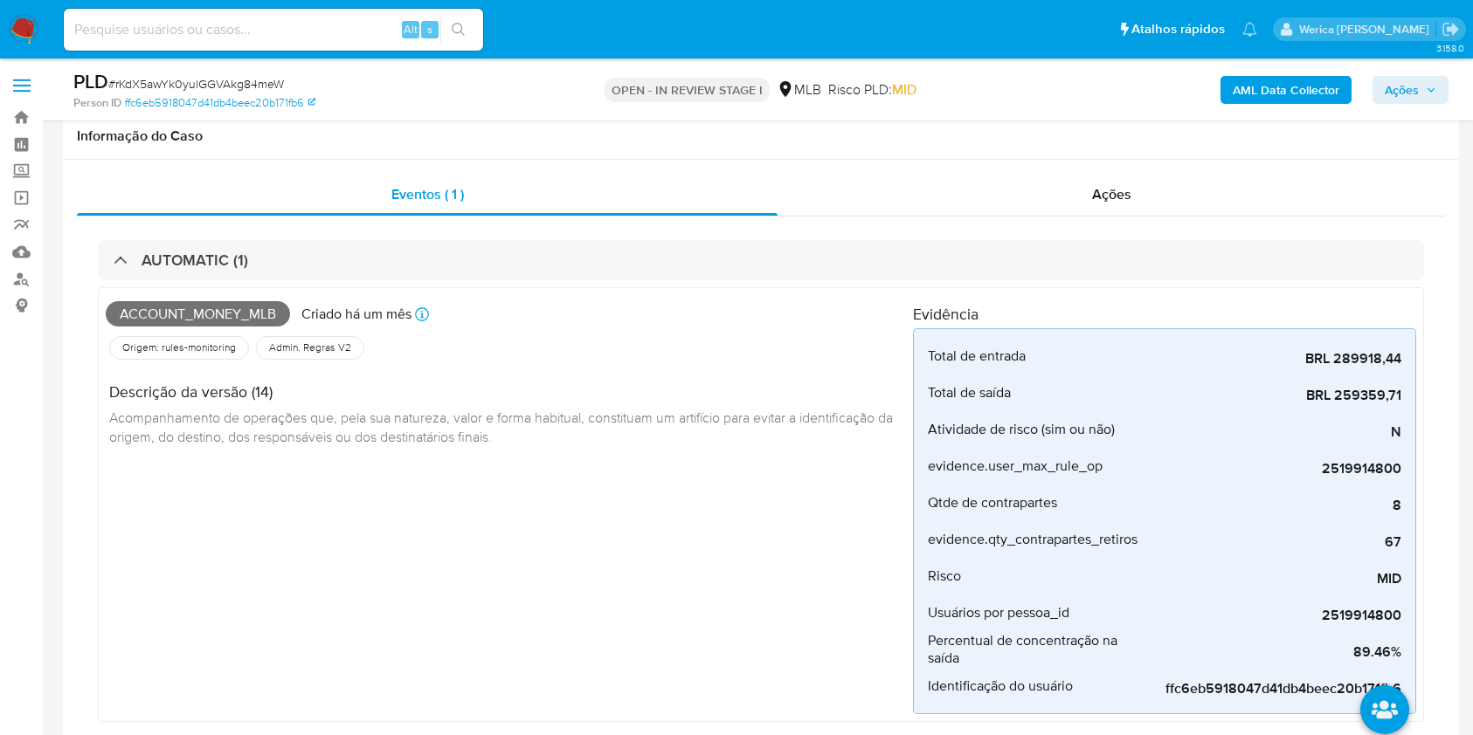
select select "10"
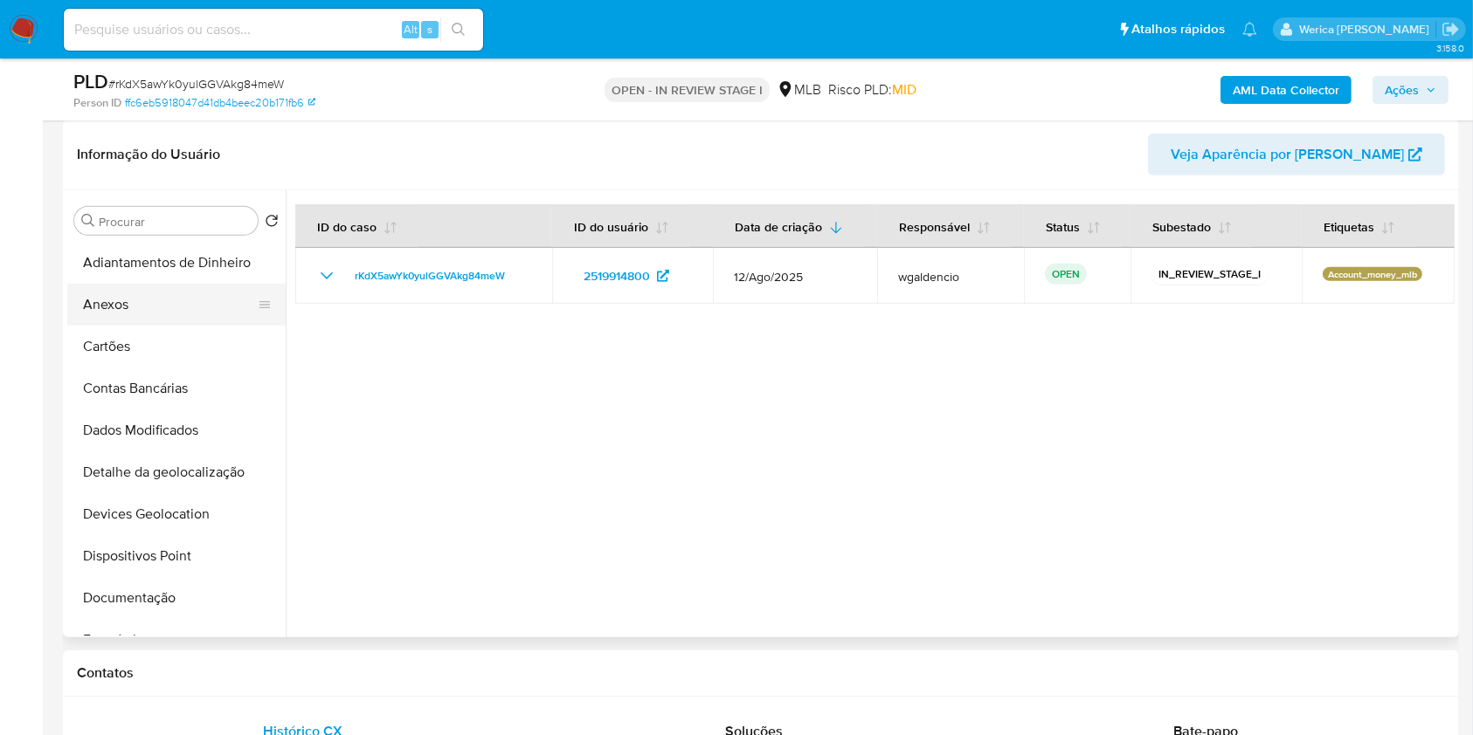
click at [164, 308] on button "Anexos" at bounding box center [169, 305] width 204 height 42
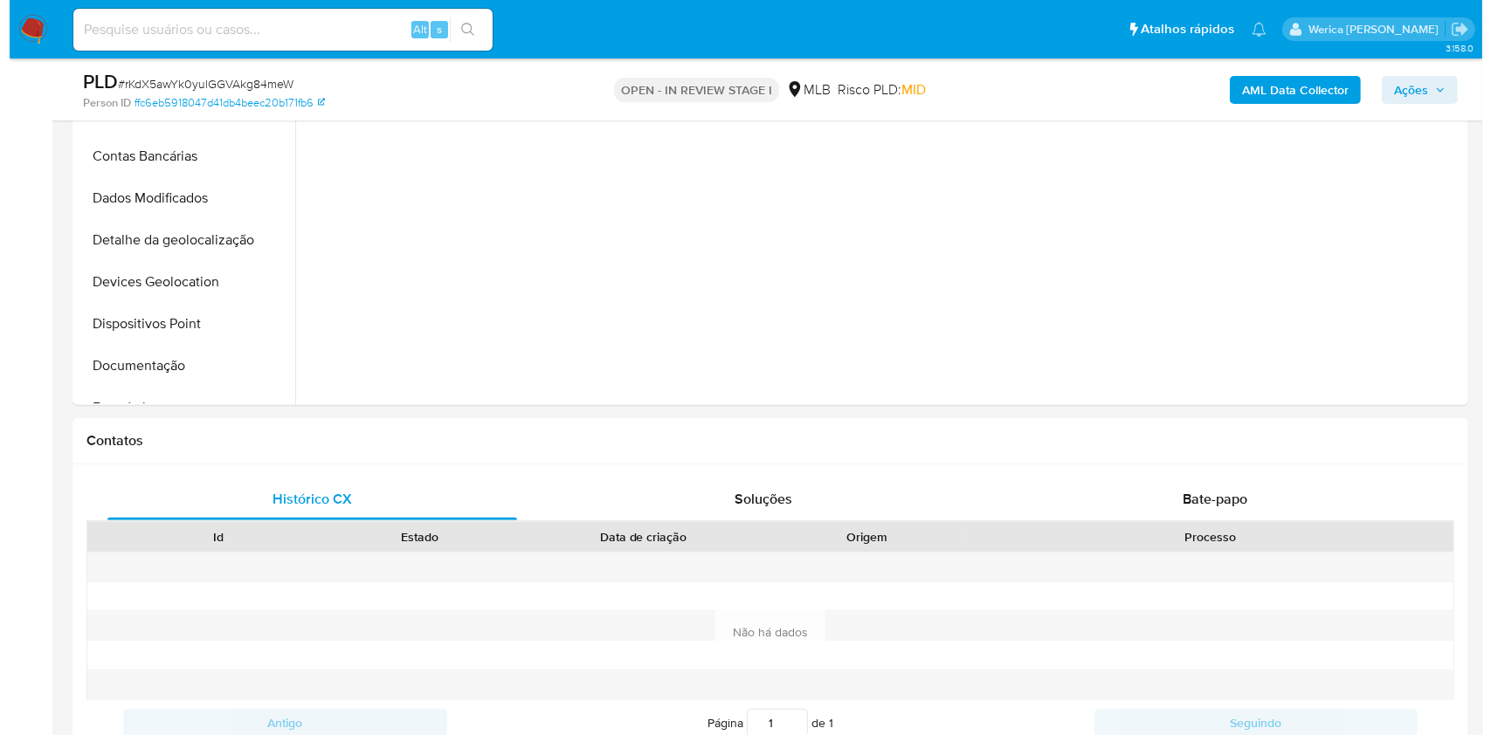
scroll to position [699, 0]
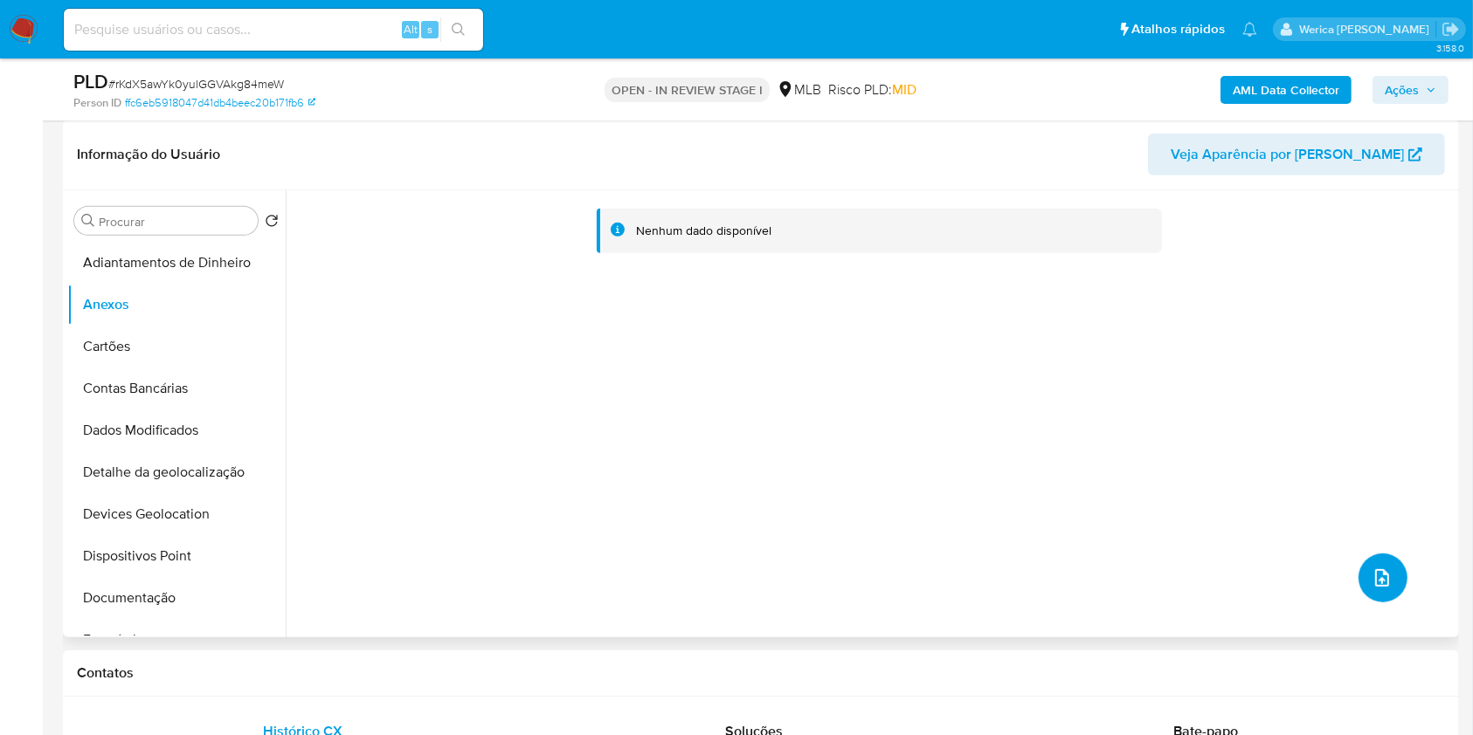
click at [1386, 589] on button "upload-file" at bounding box center [1382, 578] width 49 height 49
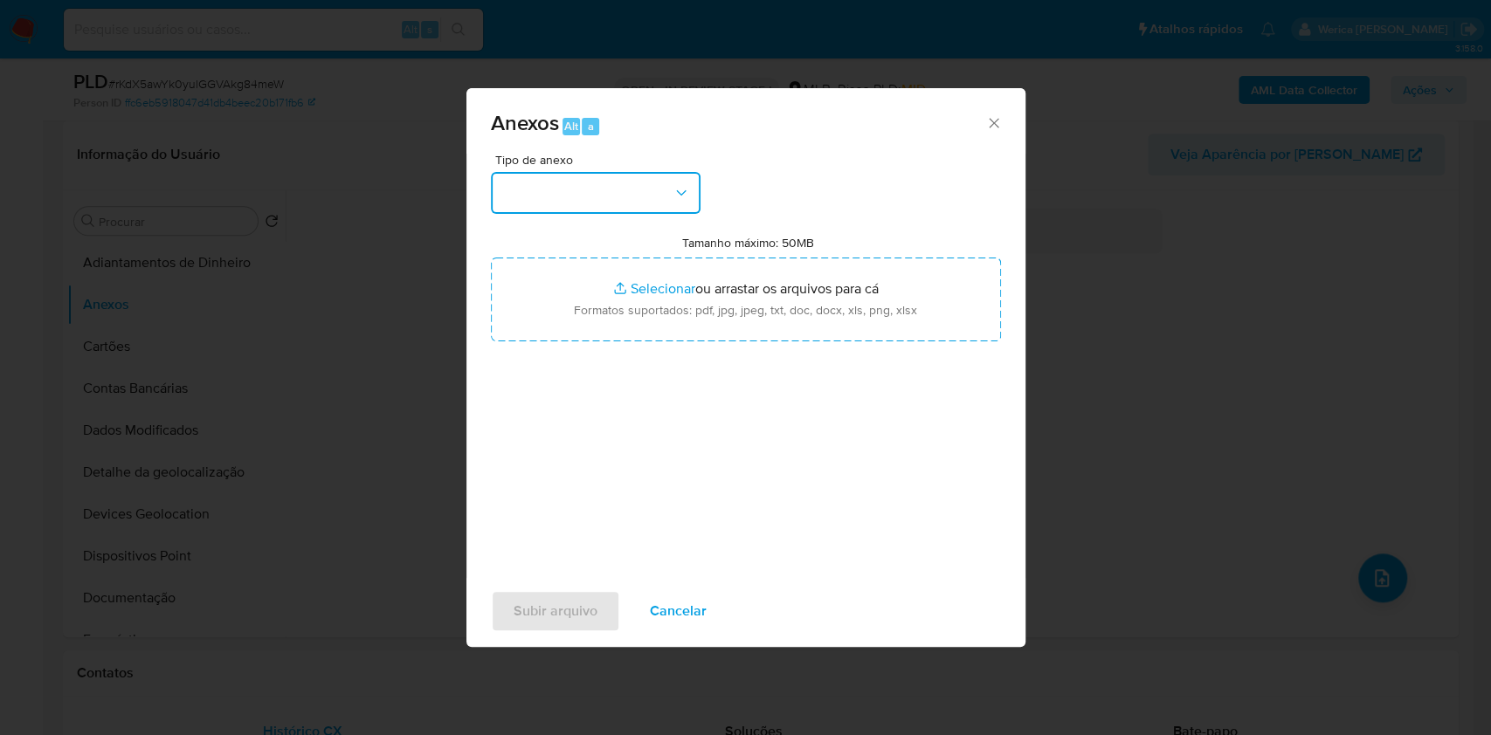
click at [618, 190] on button "button" at bounding box center [596, 193] width 210 height 42
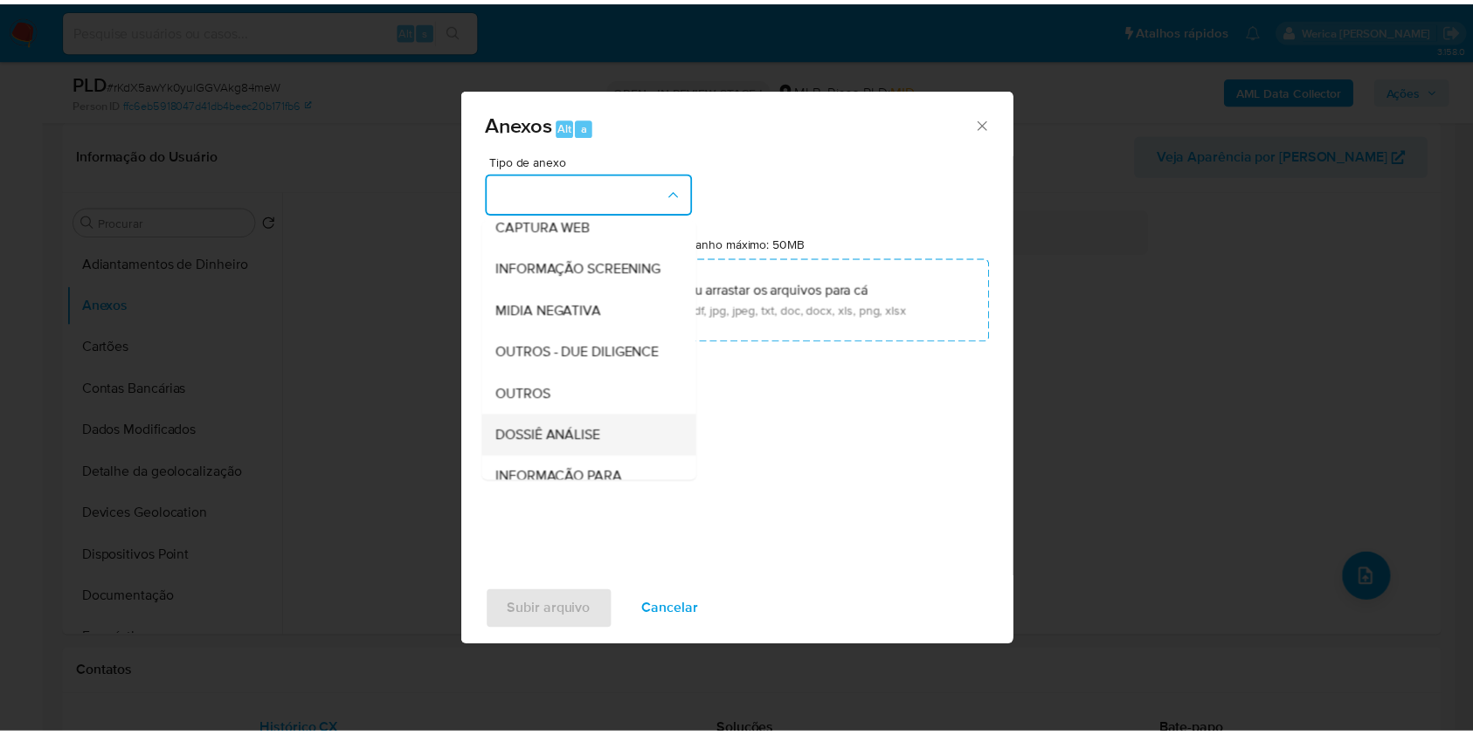
scroll to position [232, 0]
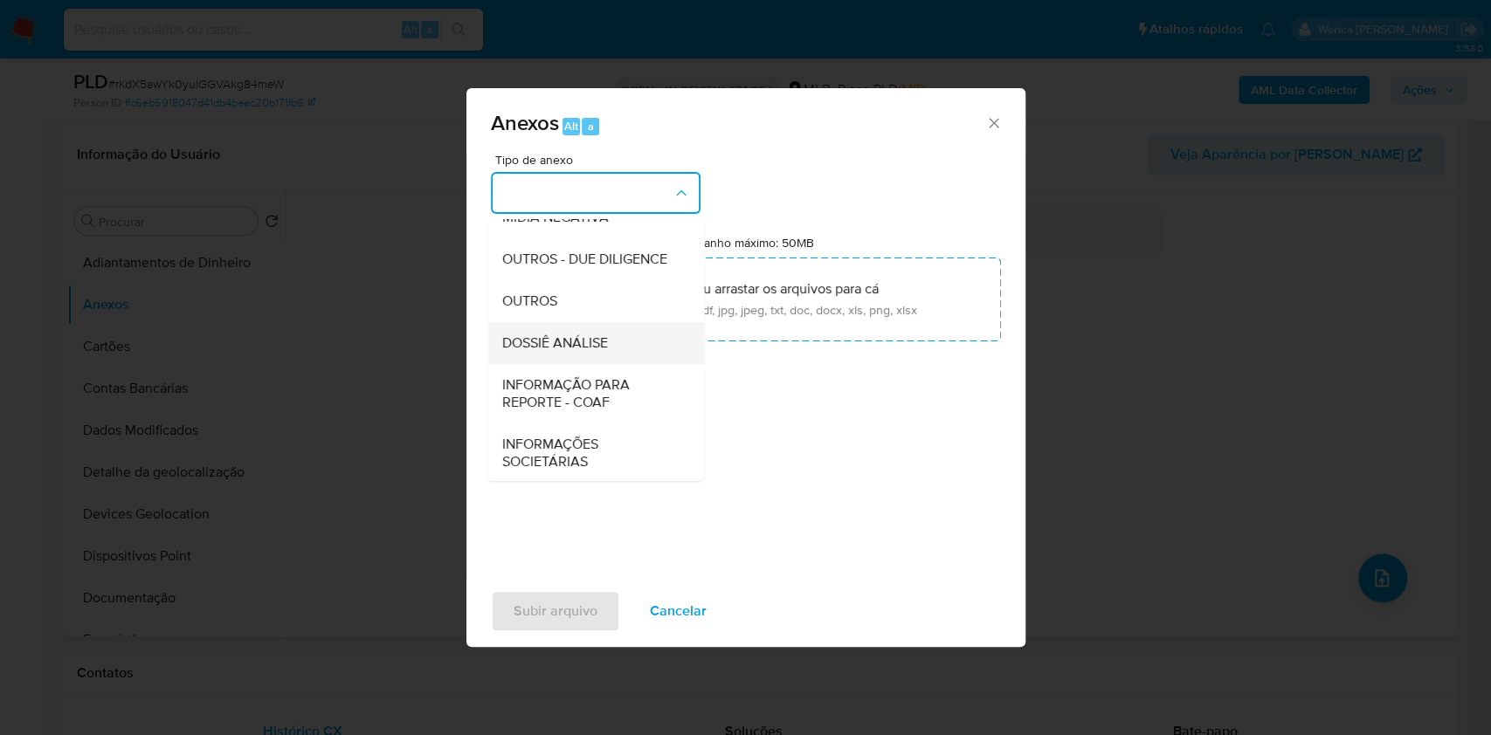
click at [576, 352] on span "DOSSIÊ ANÁLISE" at bounding box center [554, 343] width 106 height 17
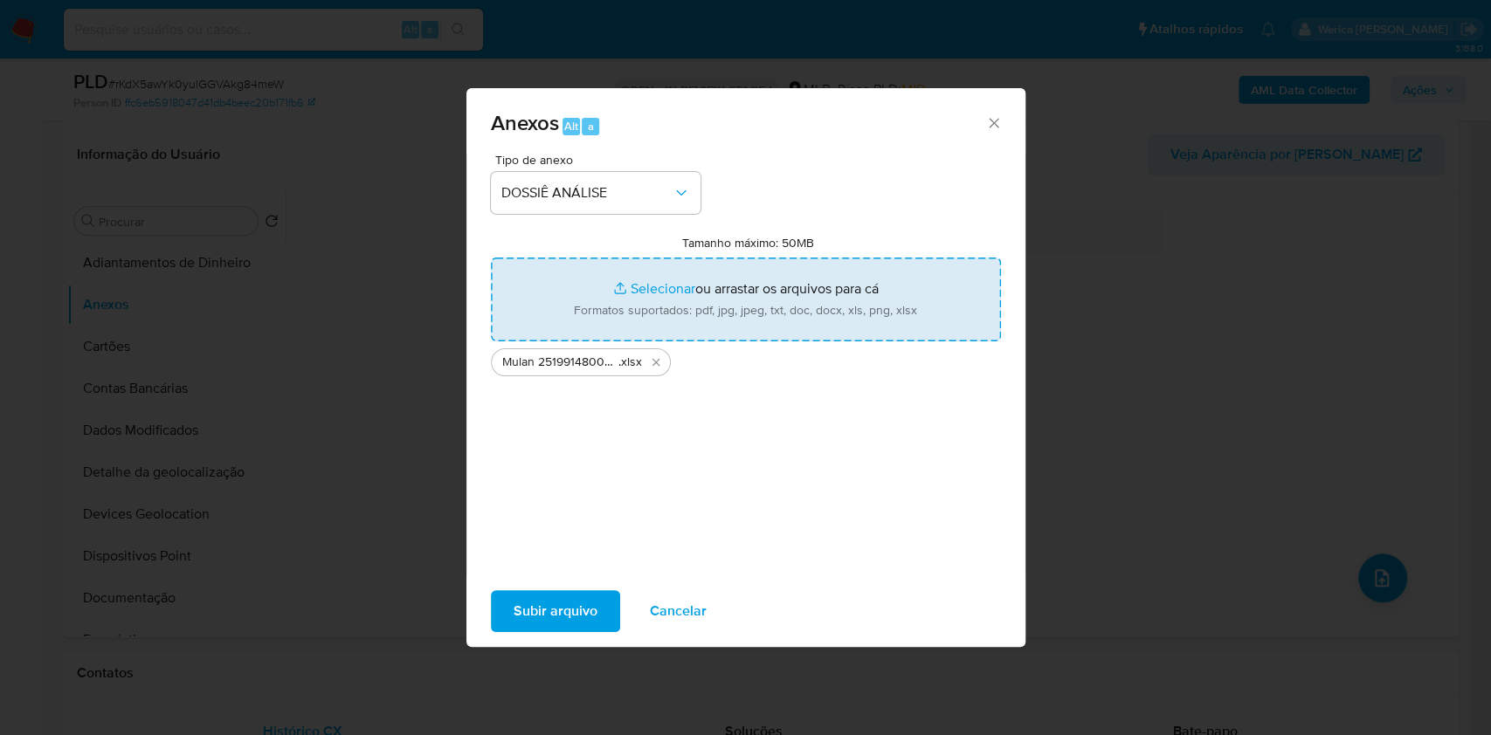
type input "C:\fakepath\SAR - XXX - CPF 19926390862 - MARCELO VICENTE DA SILVA (1).pdf"
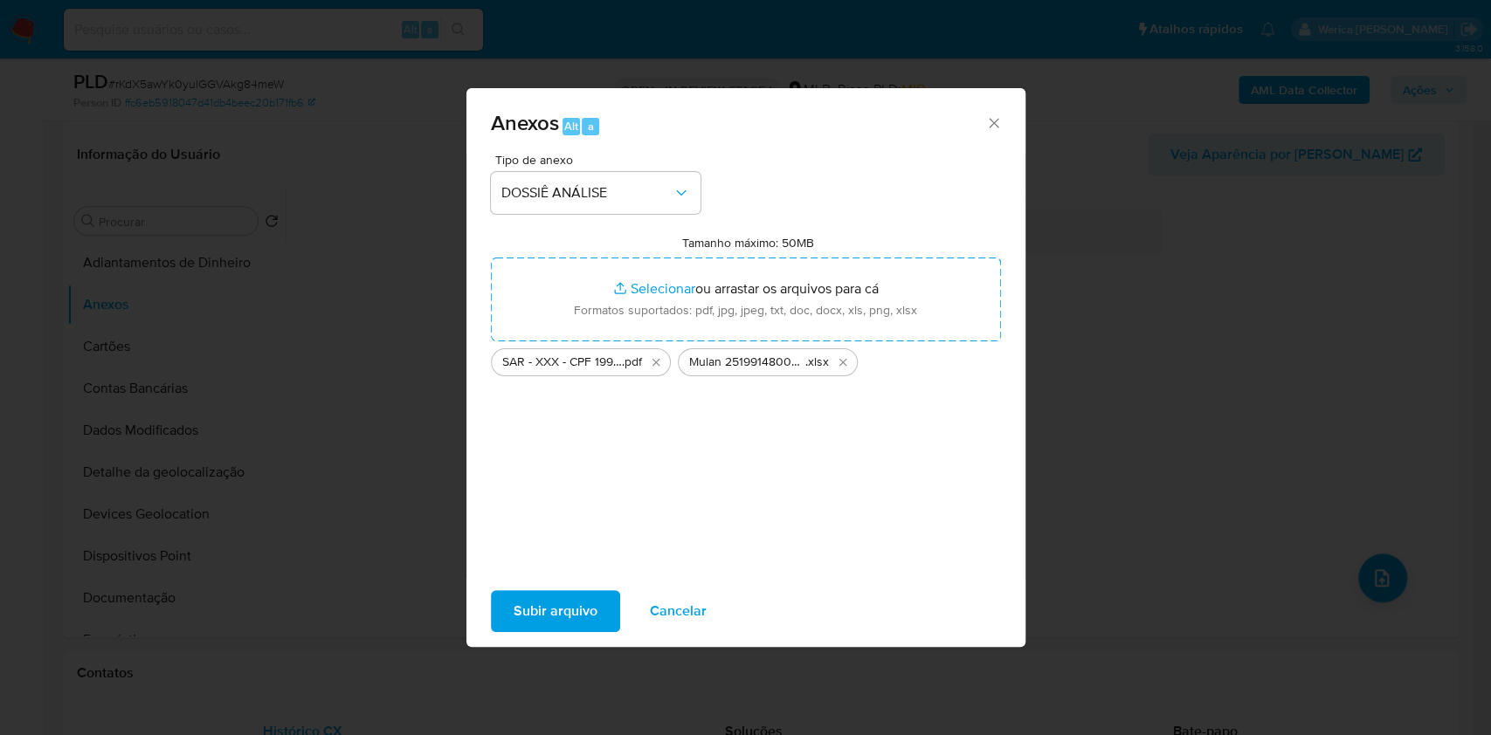
click at [590, 600] on span "Subir arquivo" at bounding box center [556, 611] width 84 height 38
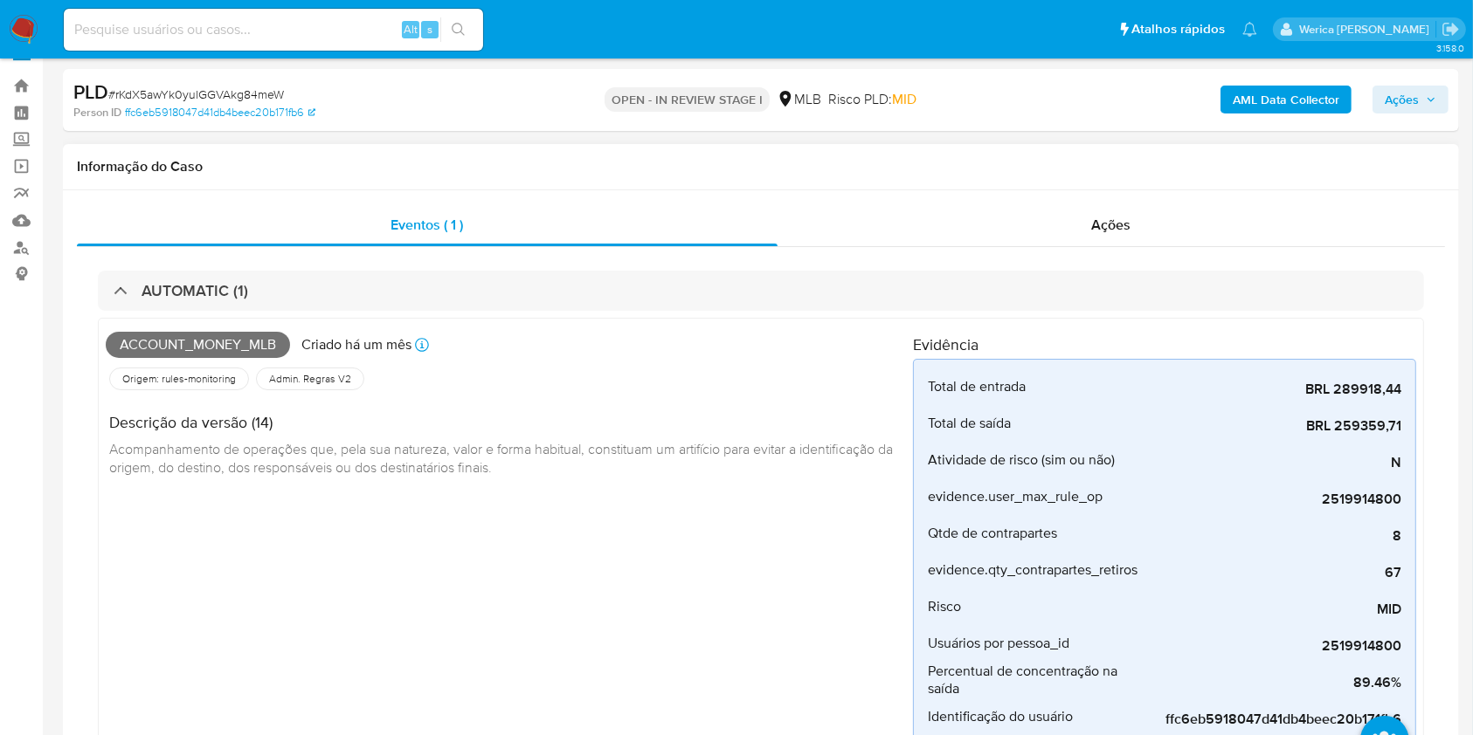
scroll to position [0, 0]
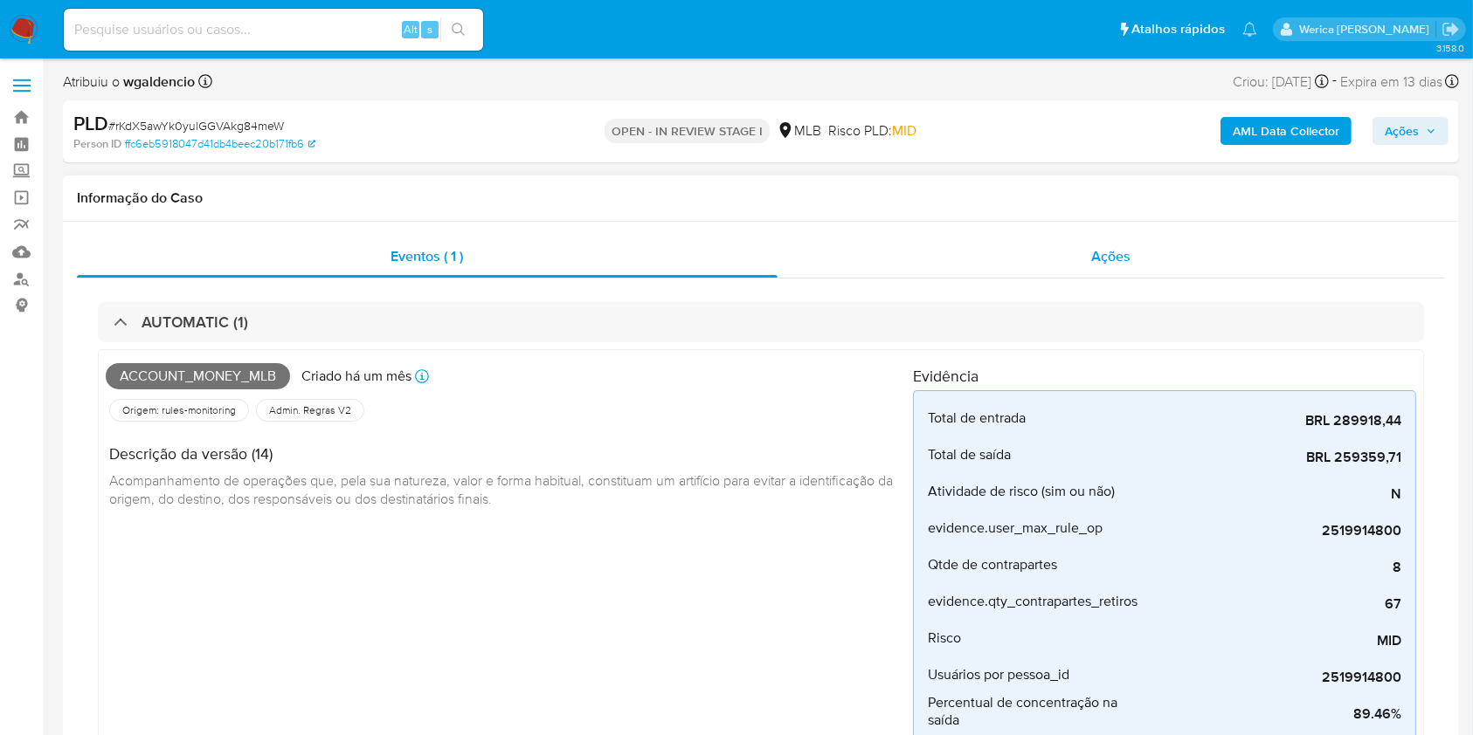
click at [1104, 271] on div "Ações" at bounding box center [1110, 257] width 667 height 42
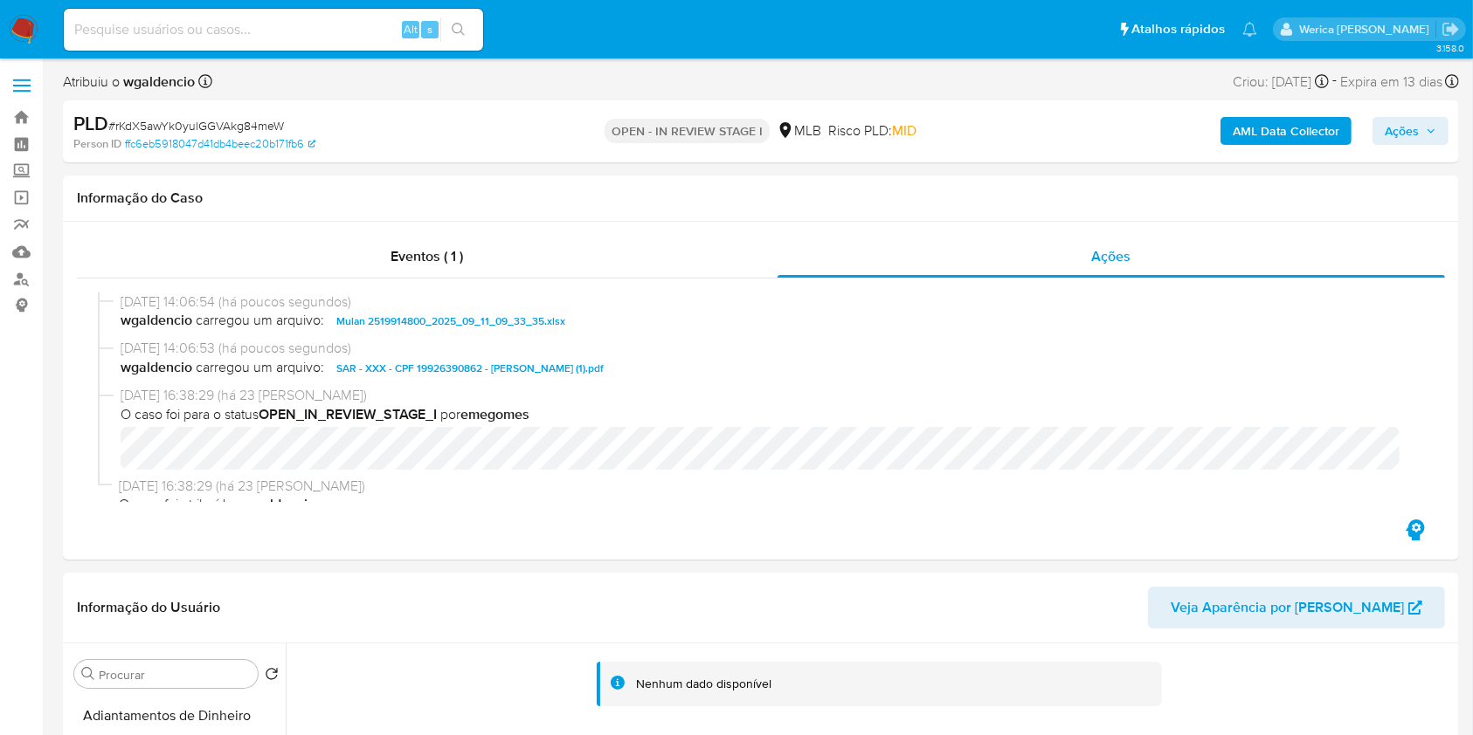
click at [1409, 131] on span "Ações" at bounding box center [1401, 131] width 34 height 28
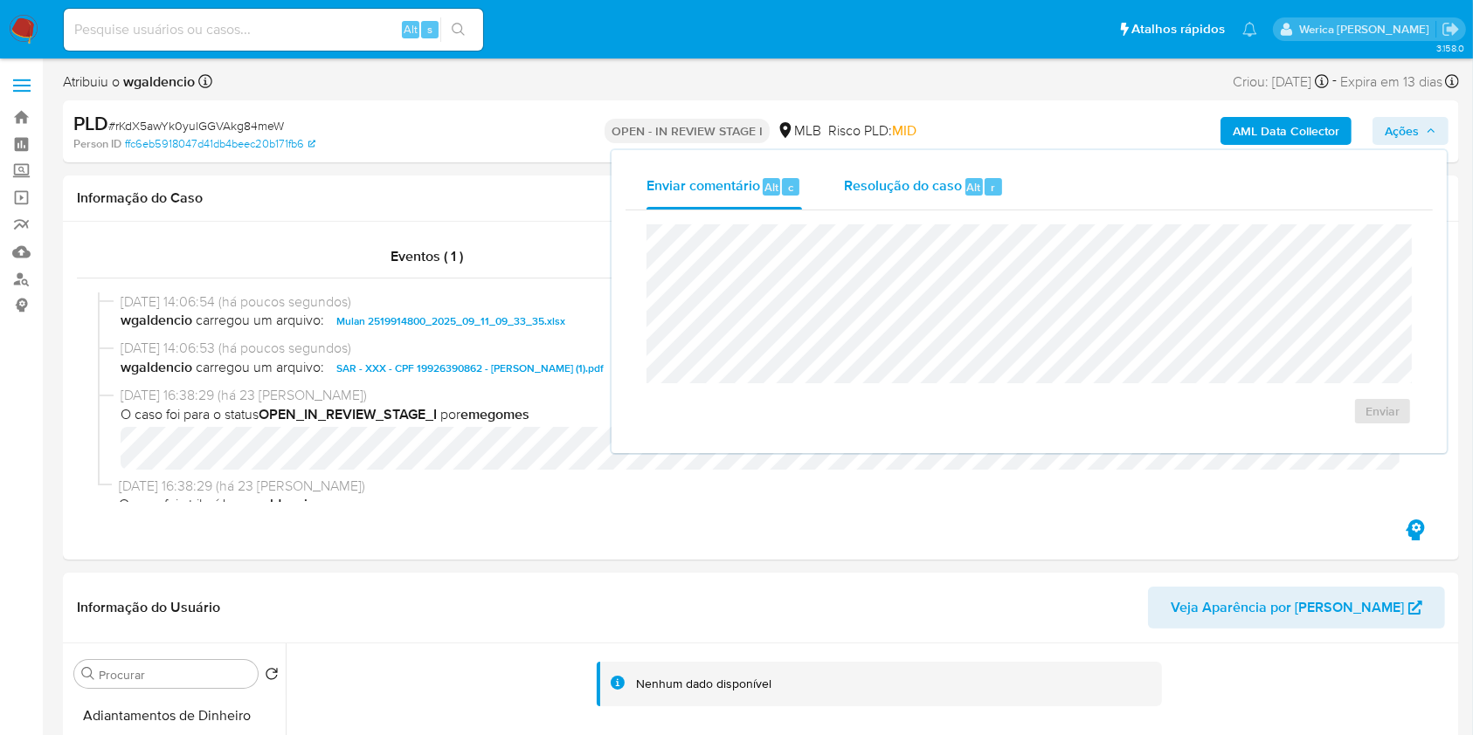
drag, startPoint x: 931, startPoint y: 198, endPoint x: 938, endPoint y: 206, distance: 10.5
click at [933, 198] on div "Resolução do caso Alt r" at bounding box center [924, 186] width 160 height 45
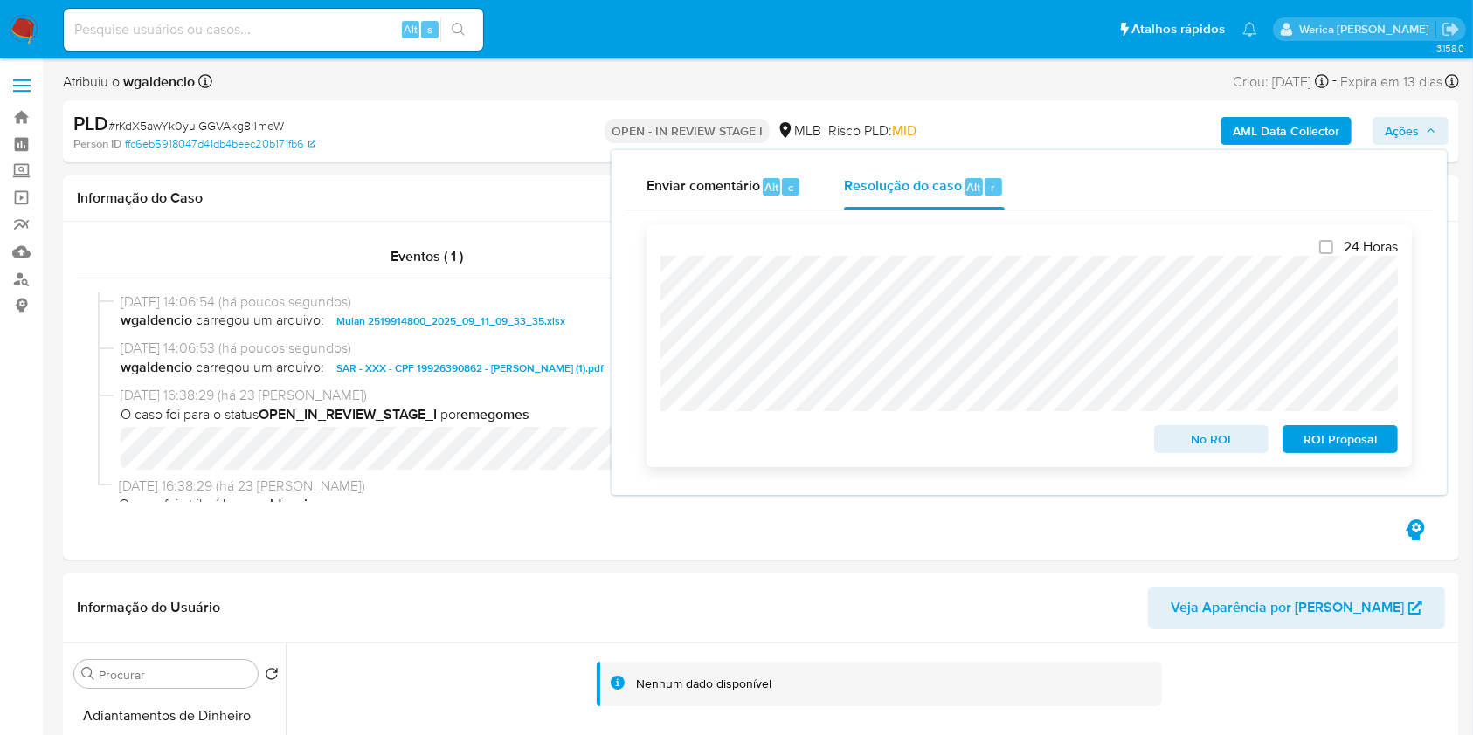
click at [1311, 450] on span "ROI Proposal" at bounding box center [1339, 439] width 91 height 24
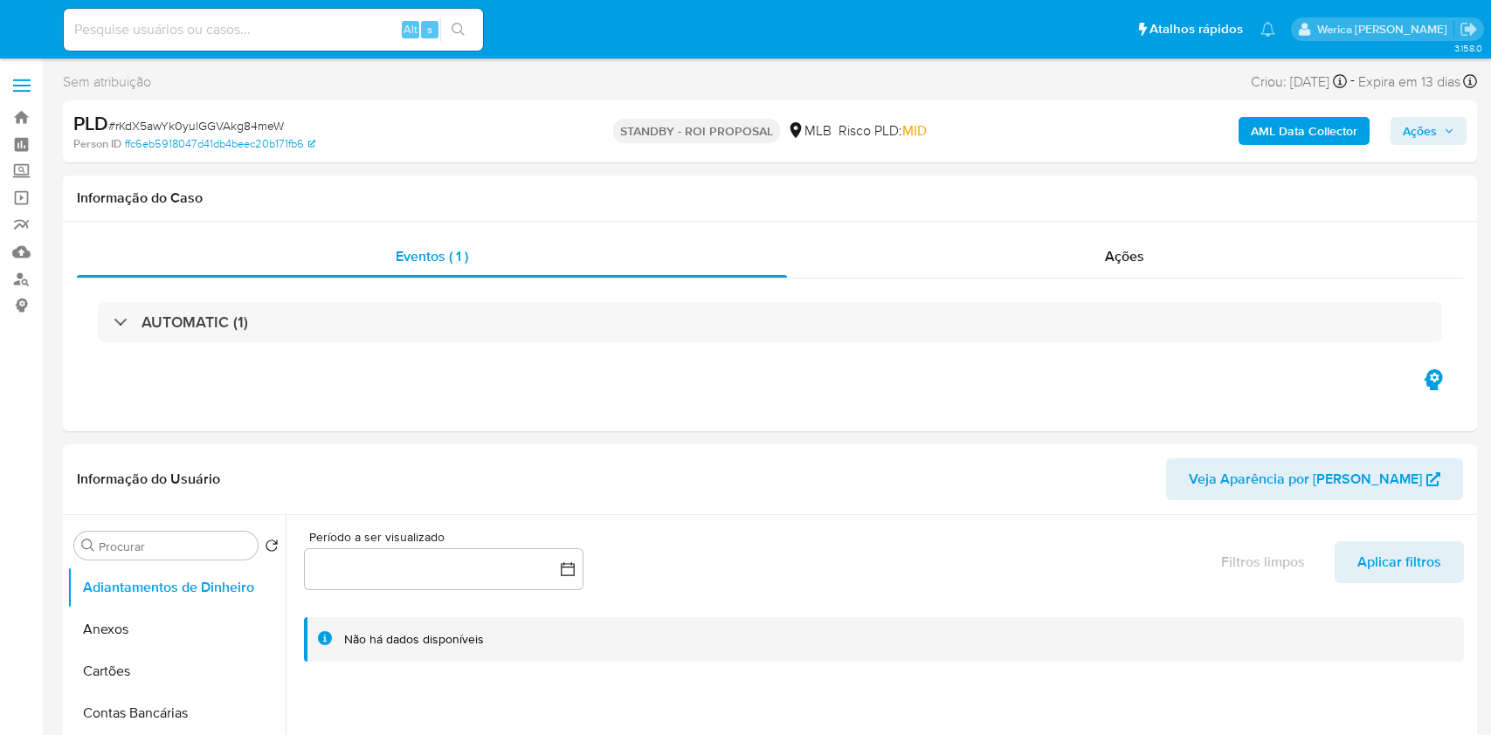
select select "10"
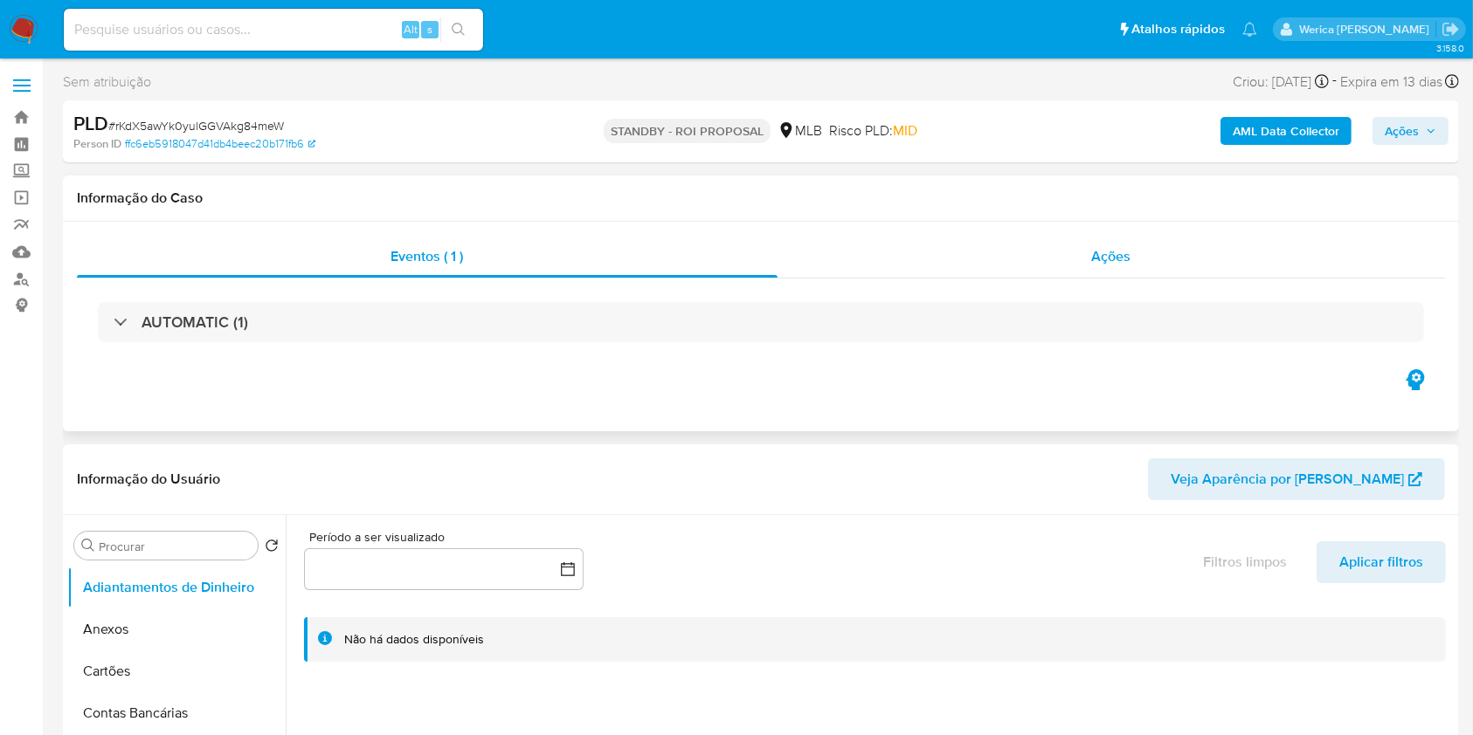
click at [1136, 267] on div "Ações" at bounding box center [1110, 257] width 667 height 42
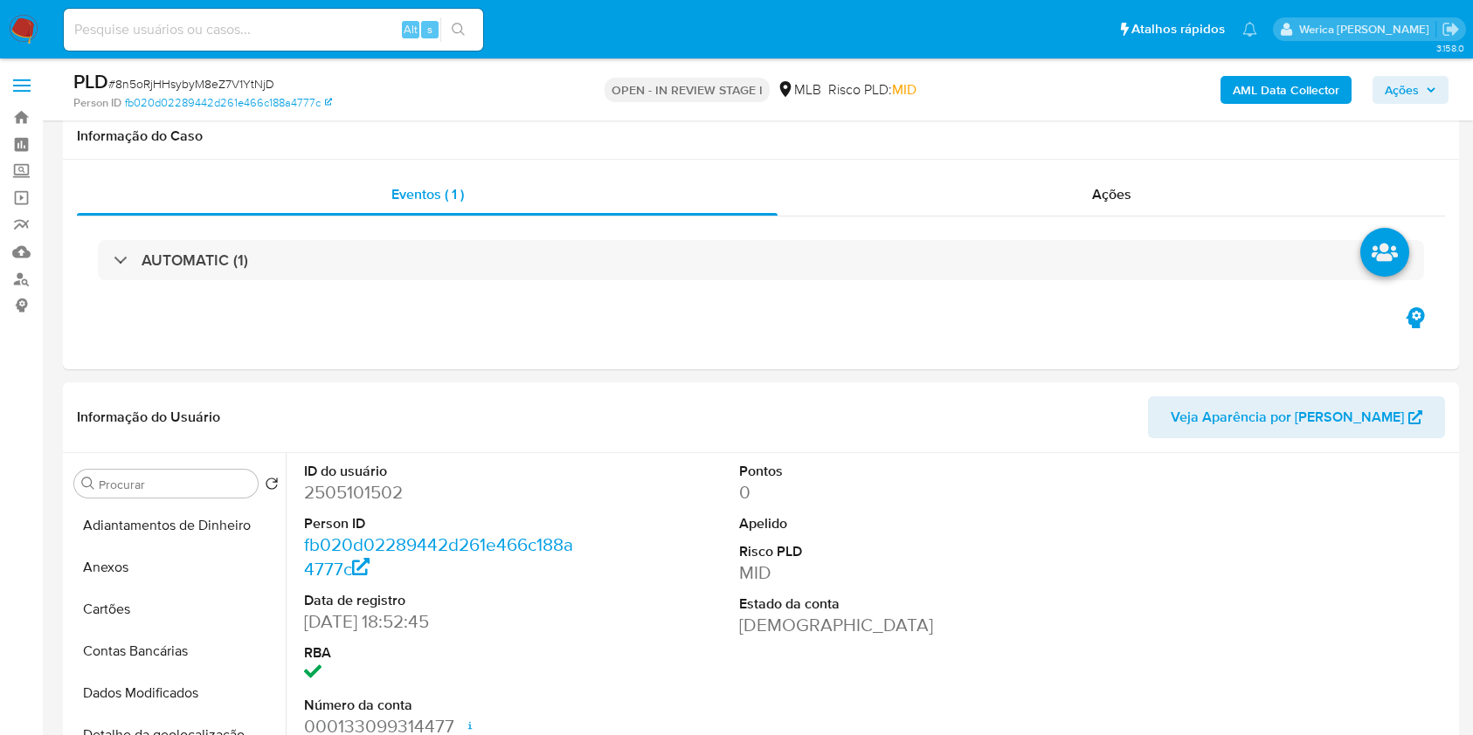
select select "10"
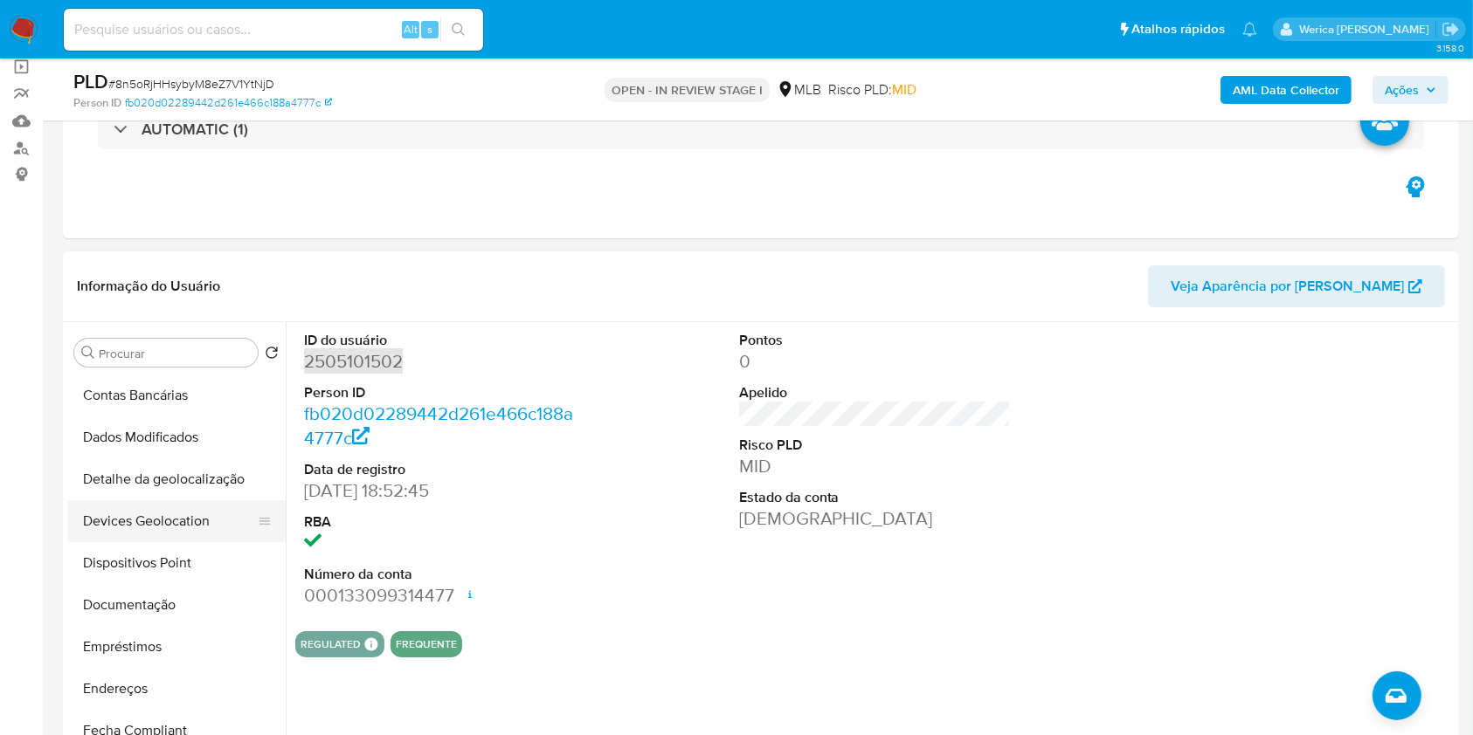
scroll to position [116, 0]
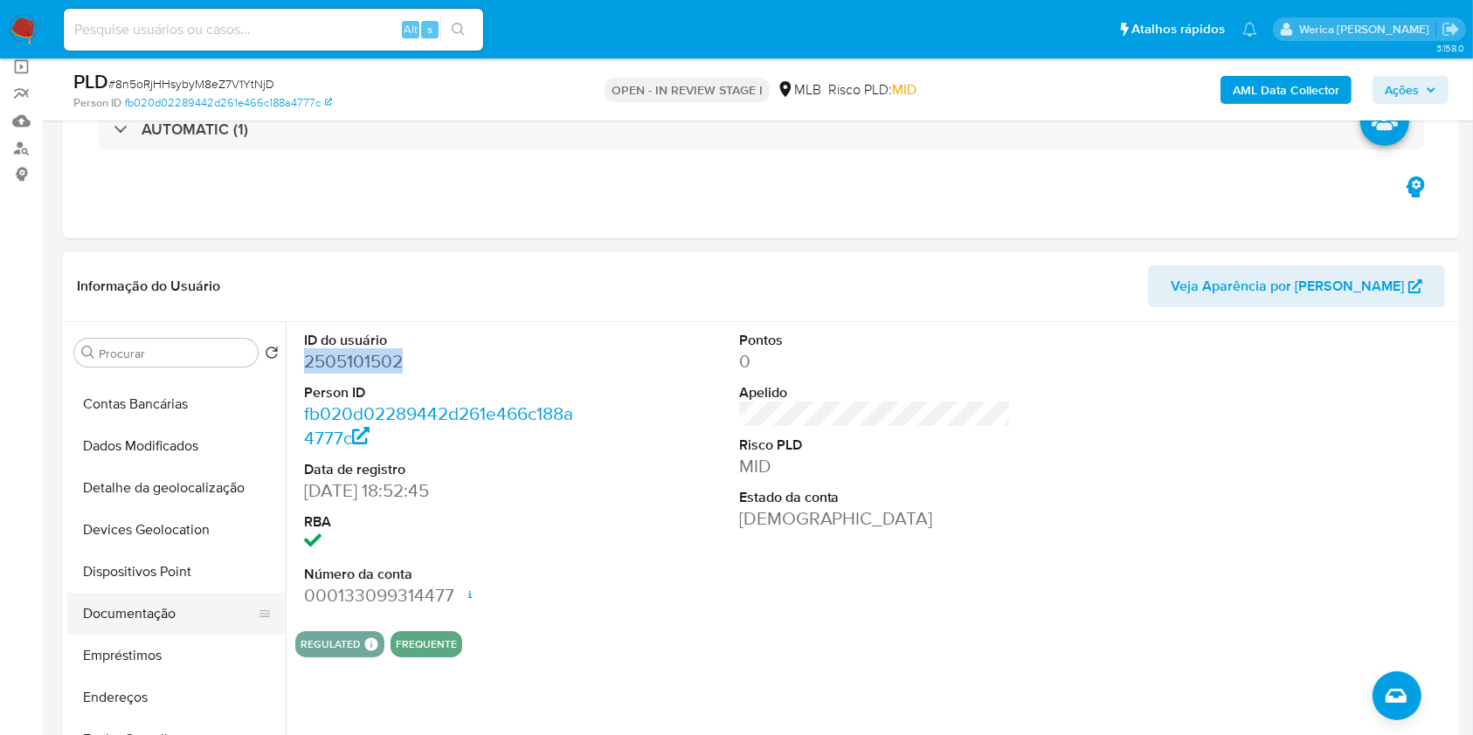
click at [173, 611] on button "Documentação" at bounding box center [169, 614] width 204 height 42
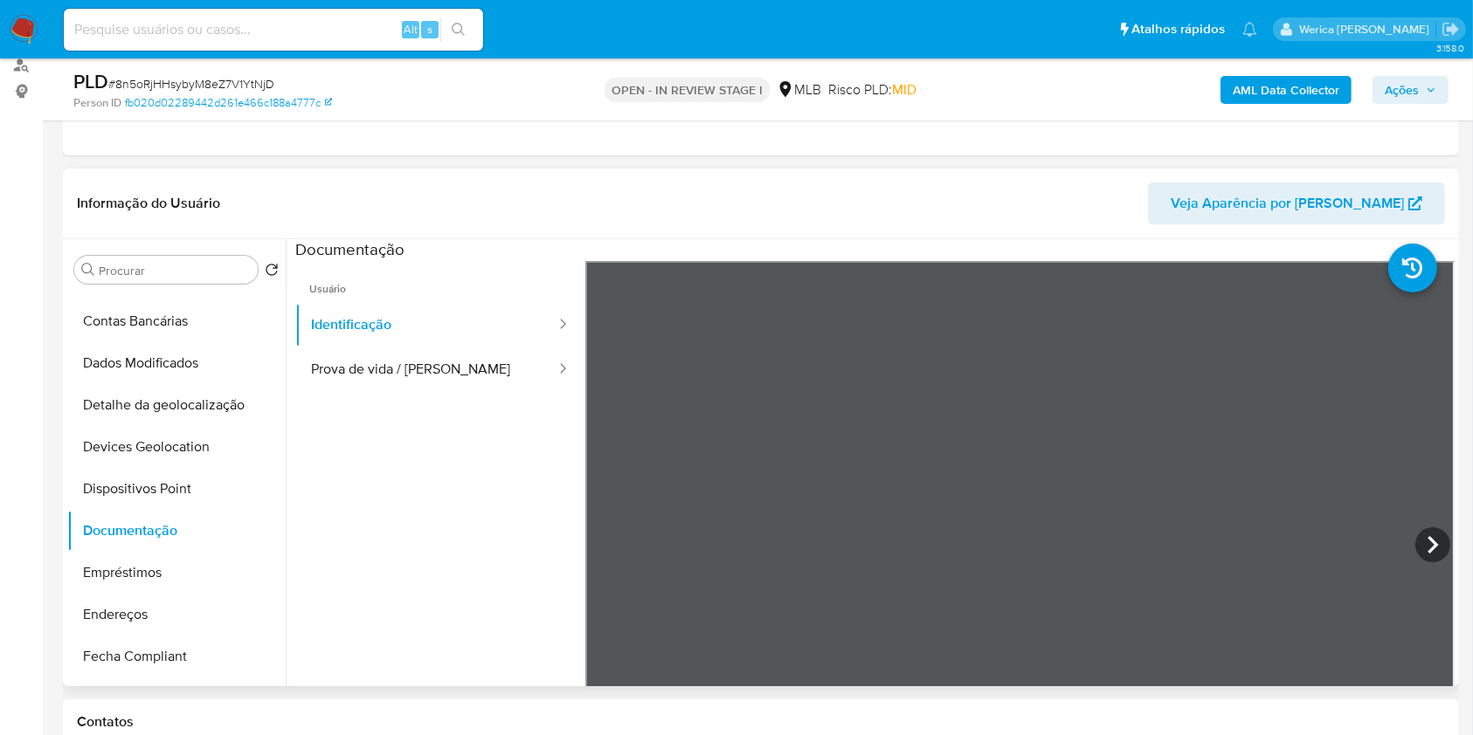
scroll to position [247, 0]
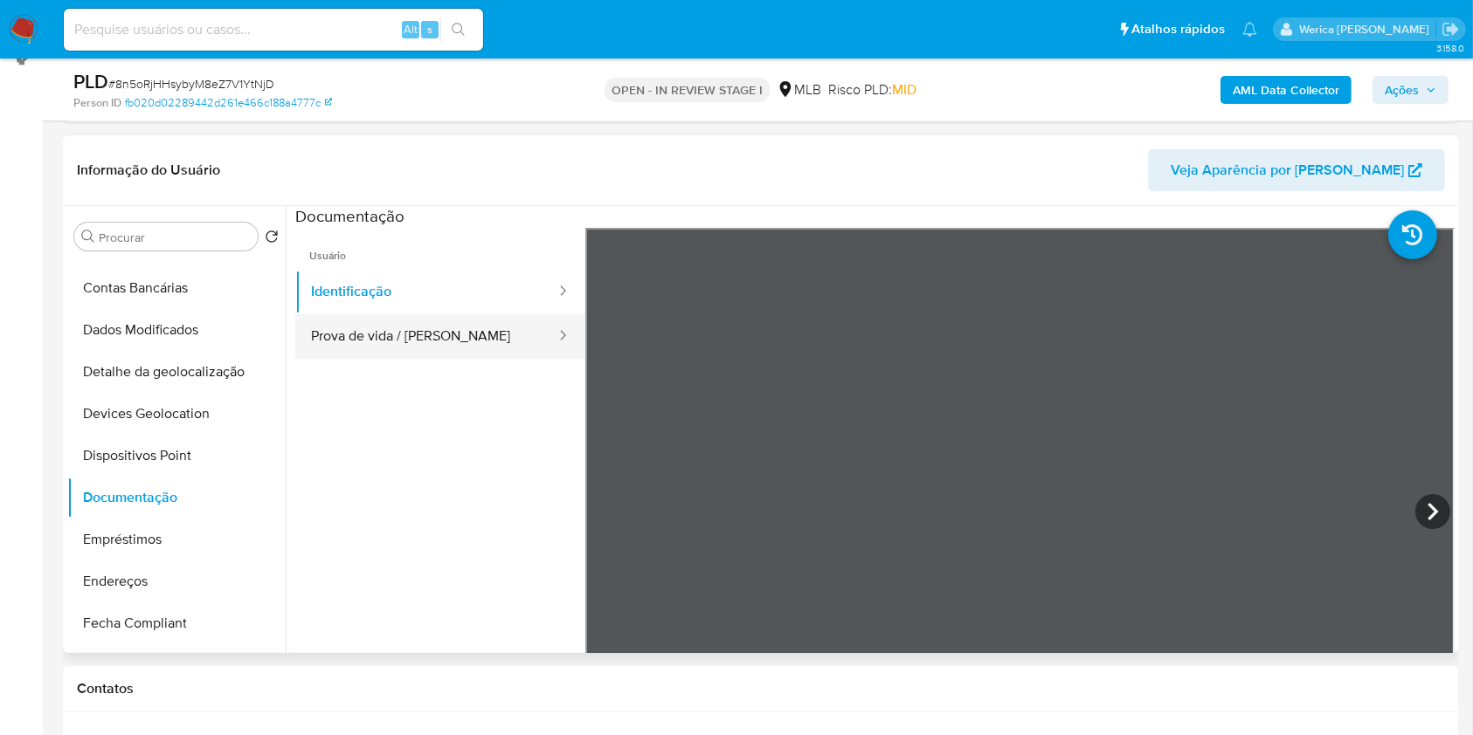
click at [488, 355] on button "Prova de vida / [PERSON_NAME]" at bounding box center [426, 336] width 262 height 45
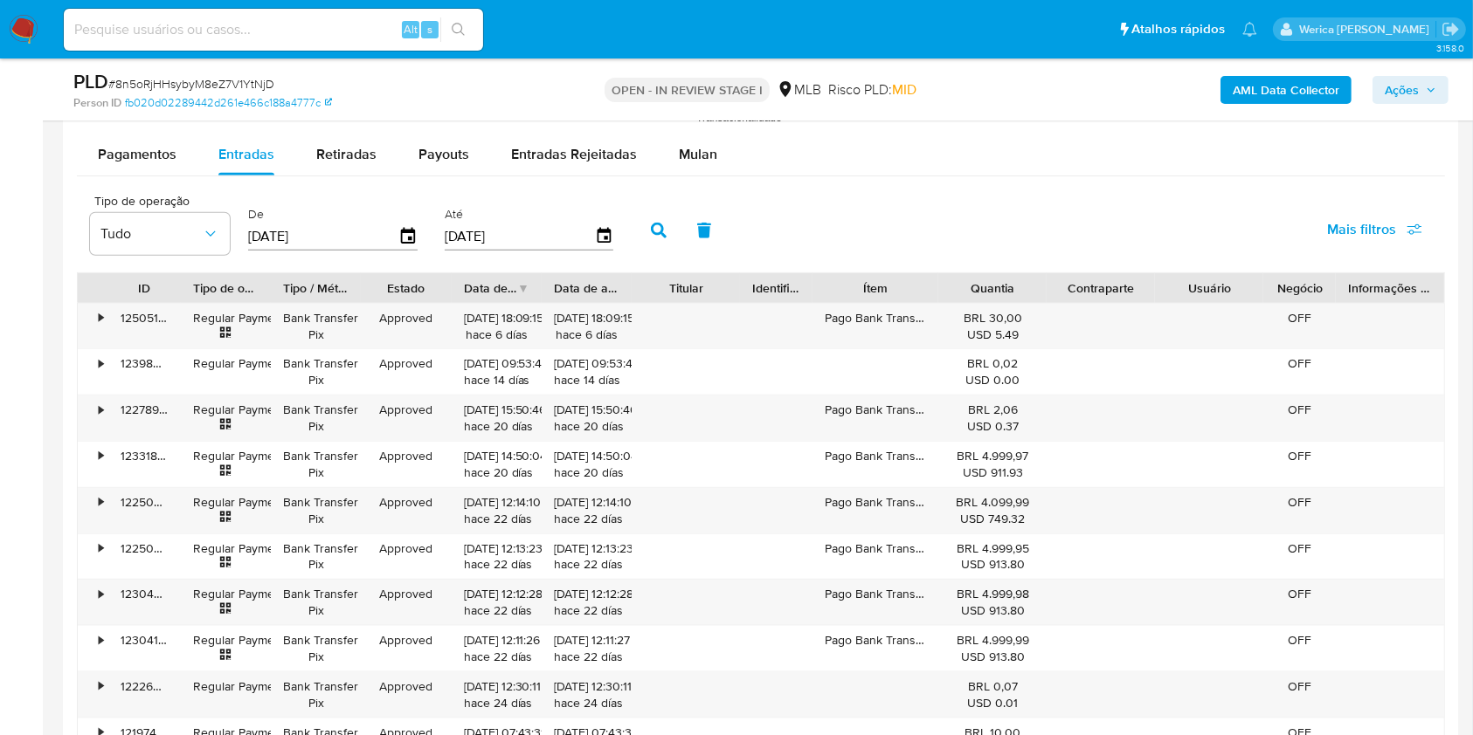
scroll to position [1356, 0]
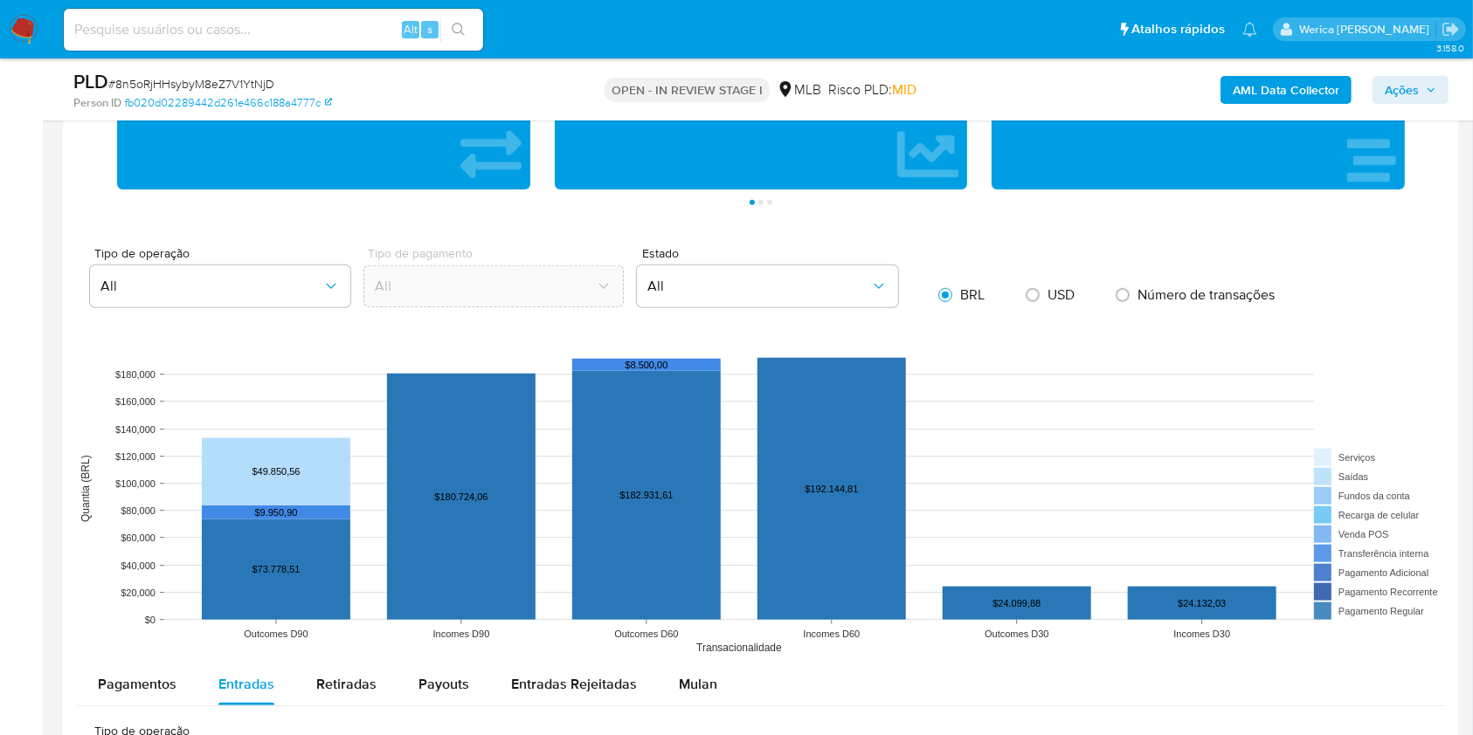
drag, startPoint x: 457, startPoint y: 673, endPoint x: 420, endPoint y: 645, distance: 46.7
click at [454, 674] on span "Payouts" at bounding box center [443, 684] width 51 height 20
select select "10"
click at [331, 673] on div "Retiradas" at bounding box center [346, 685] width 60 height 42
select select "10"
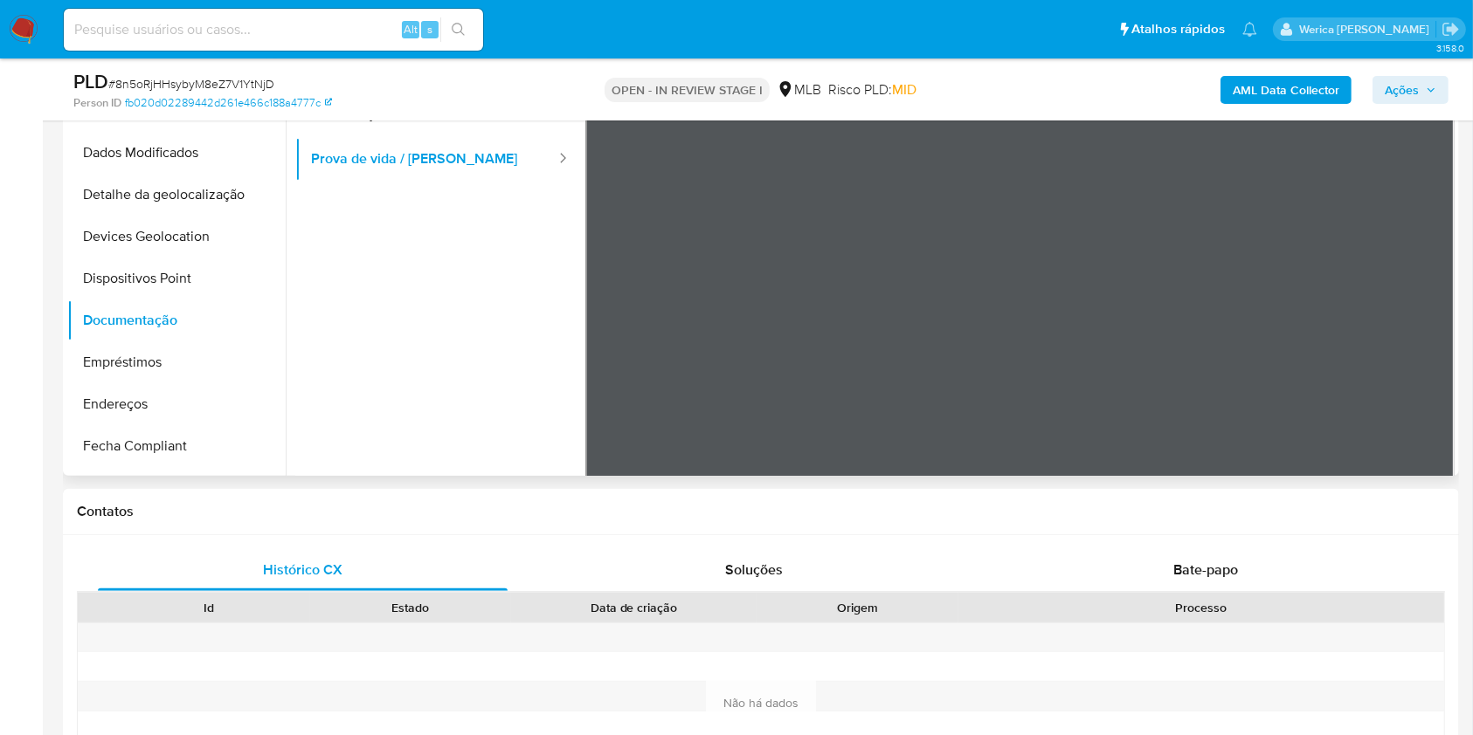
scroll to position [349, 0]
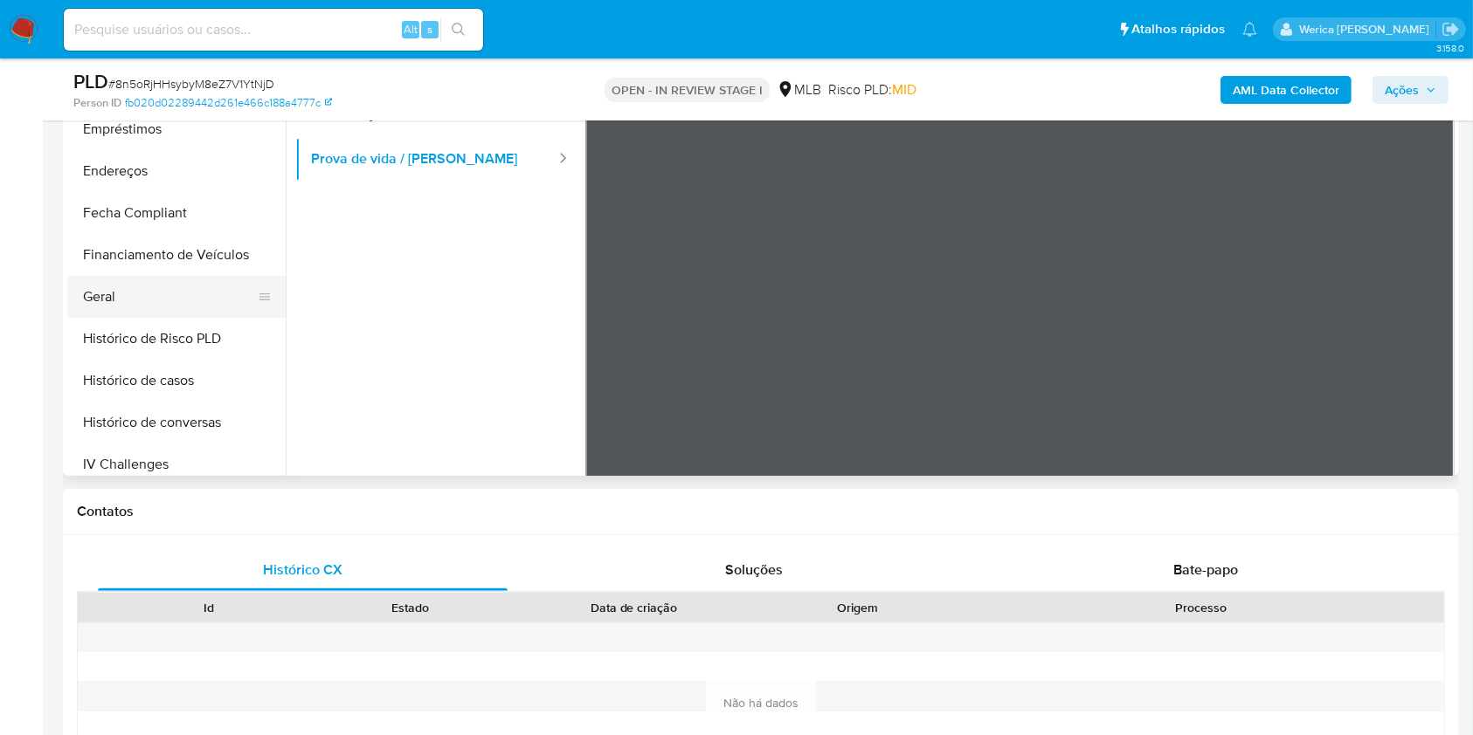
click at [166, 297] on button "Geral" at bounding box center [169, 297] width 204 height 42
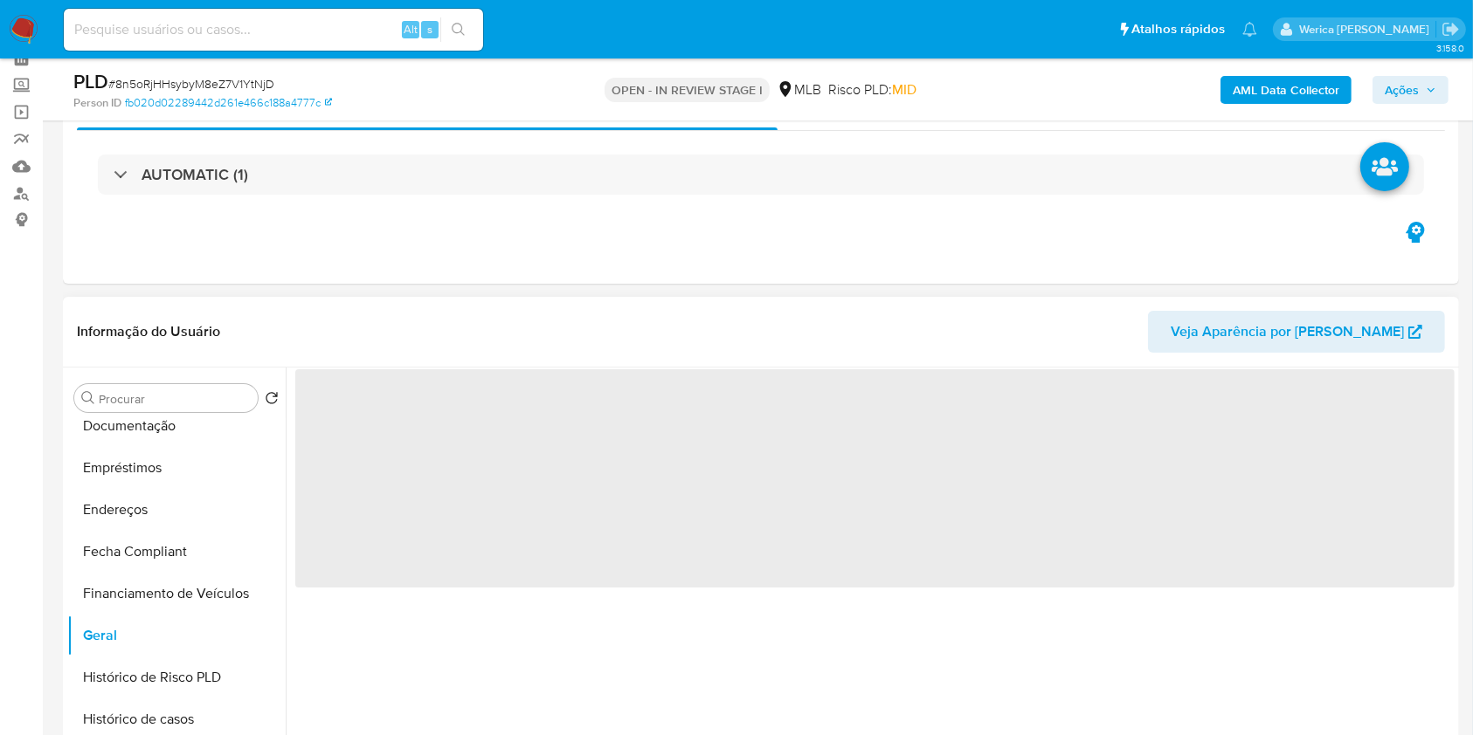
scroll to position [75, 0]
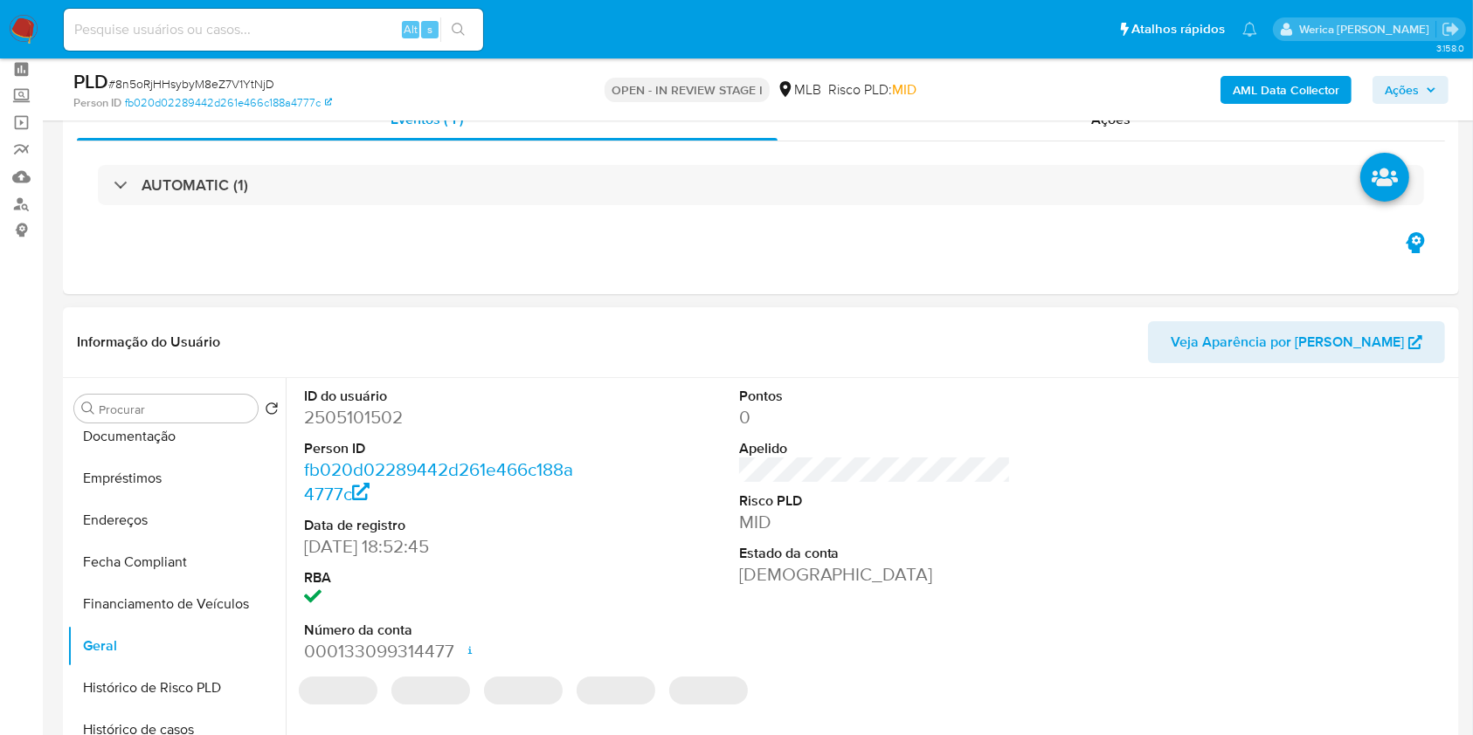
click at [314, 402] on dt "ID do usuário" at bounding box center [440, 396] width 273 height 19
click at [328, 412] on dd "2505101502" at bounding box center [440, 417] width 273 height 24
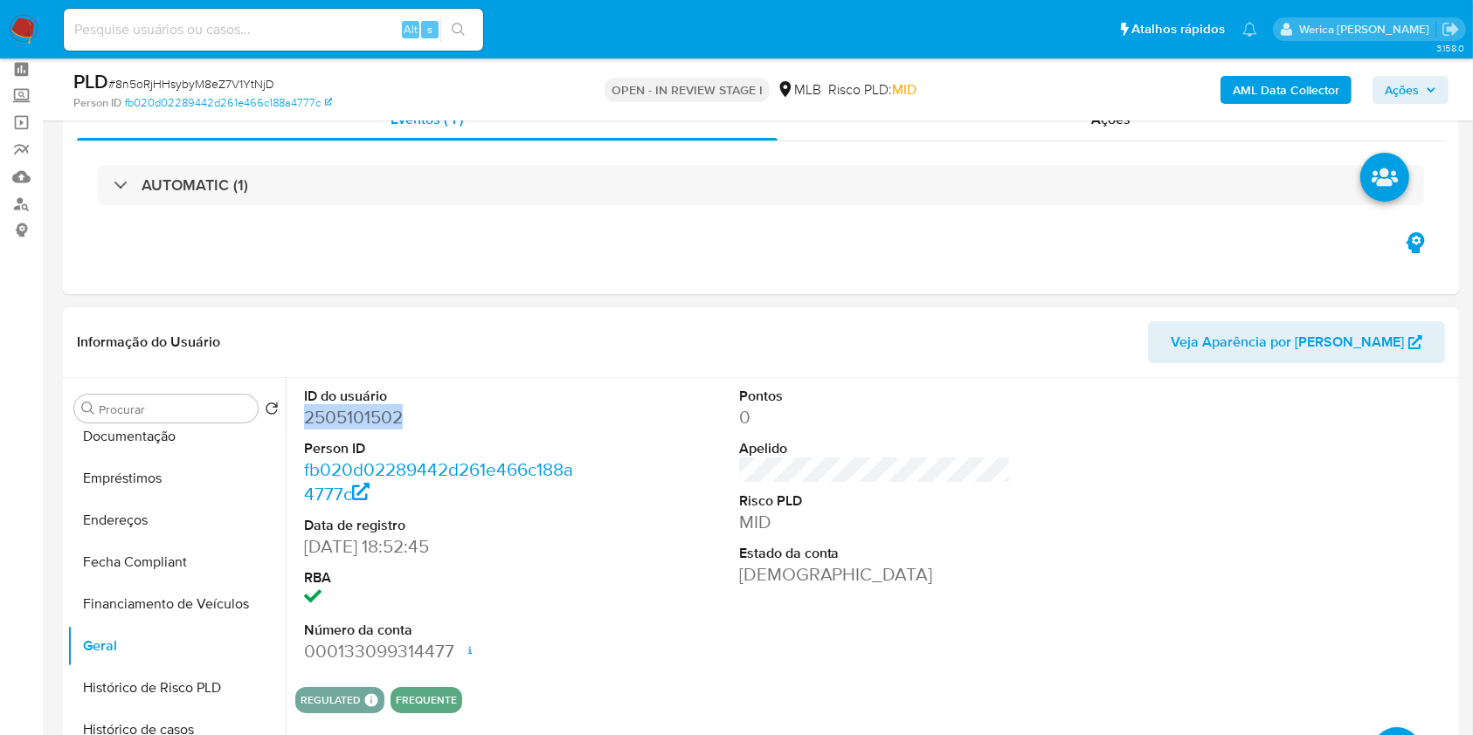
click at [328, 412] on dd "2505101502" at bounding box center [440, 417] width 273 height 24
copy dd "2505101502"
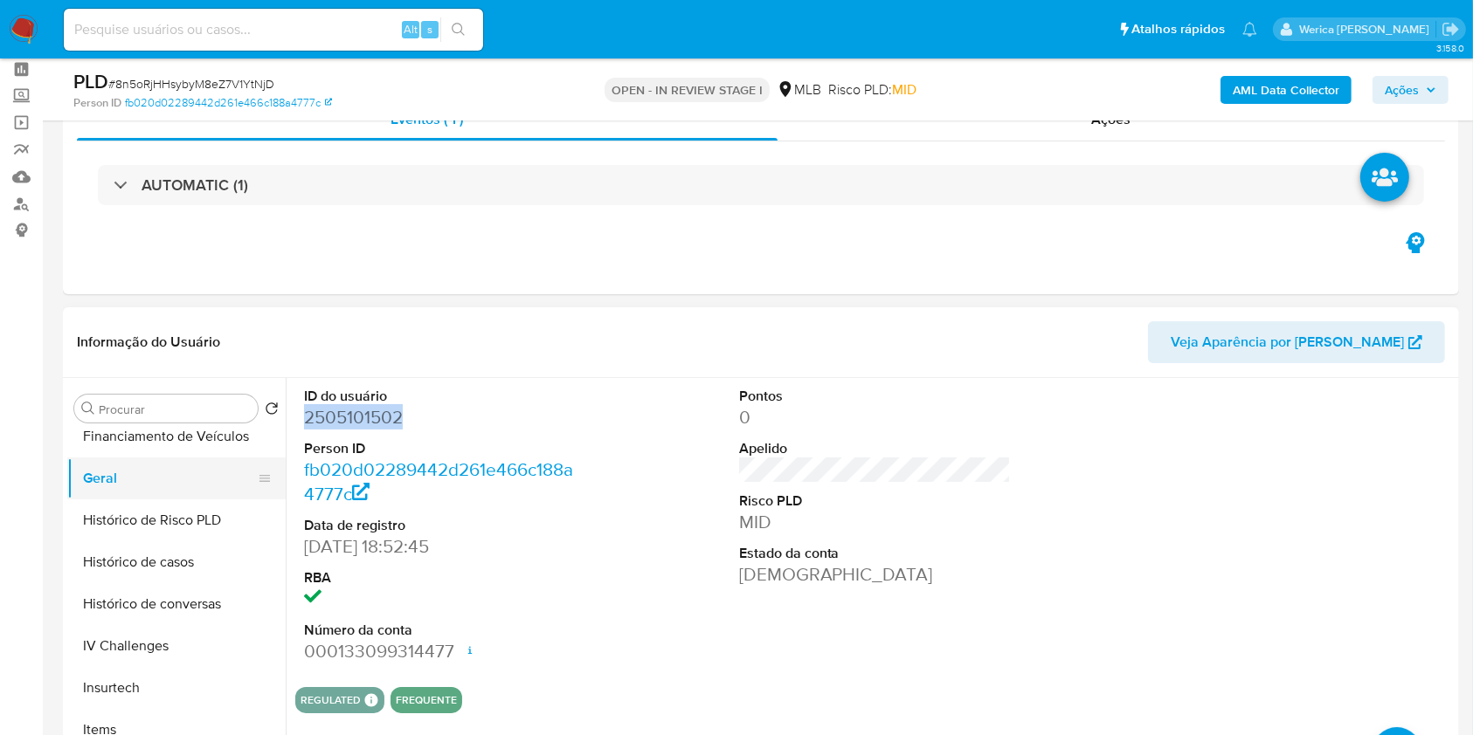
scroll to position [582, 0]
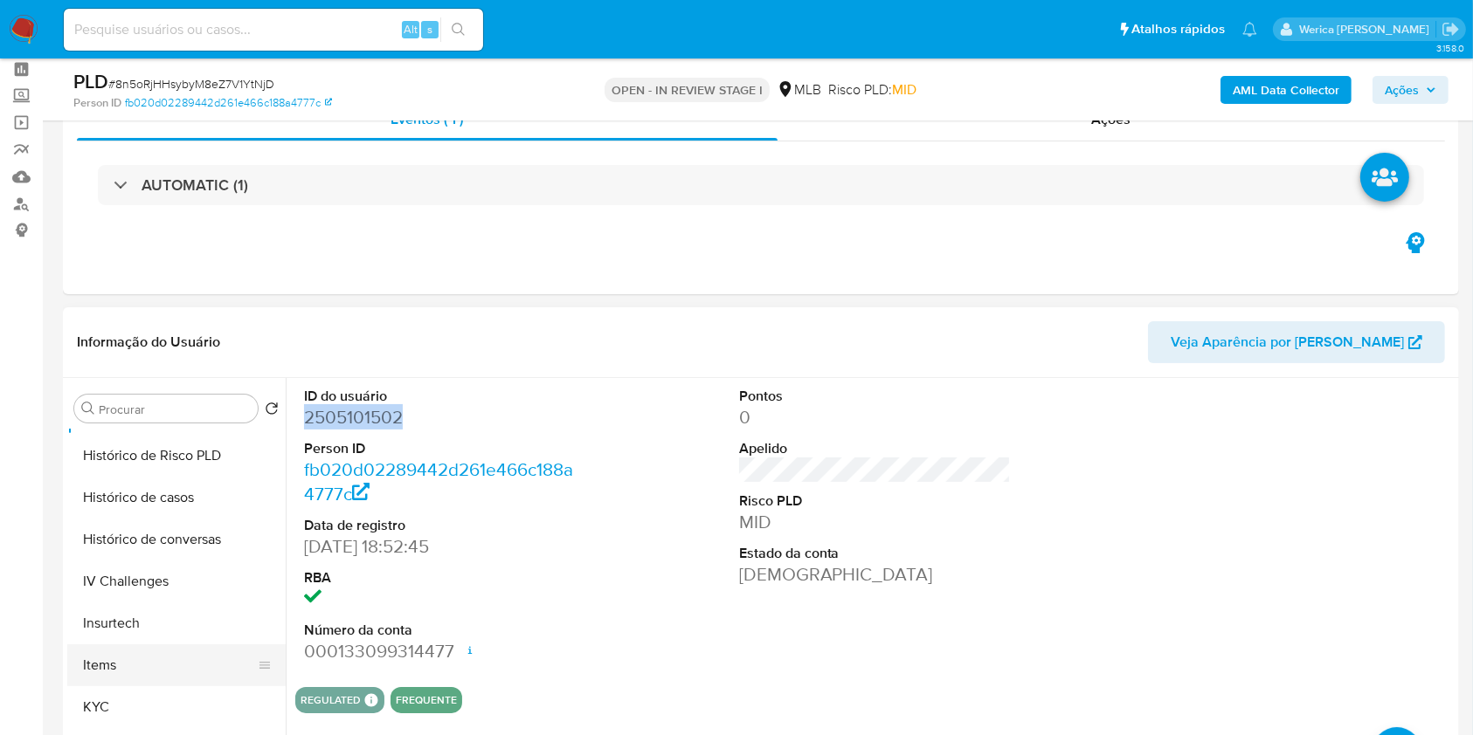
click at [200, 663] on button "Items" at bounding box center [169, 666] width 204 height 42
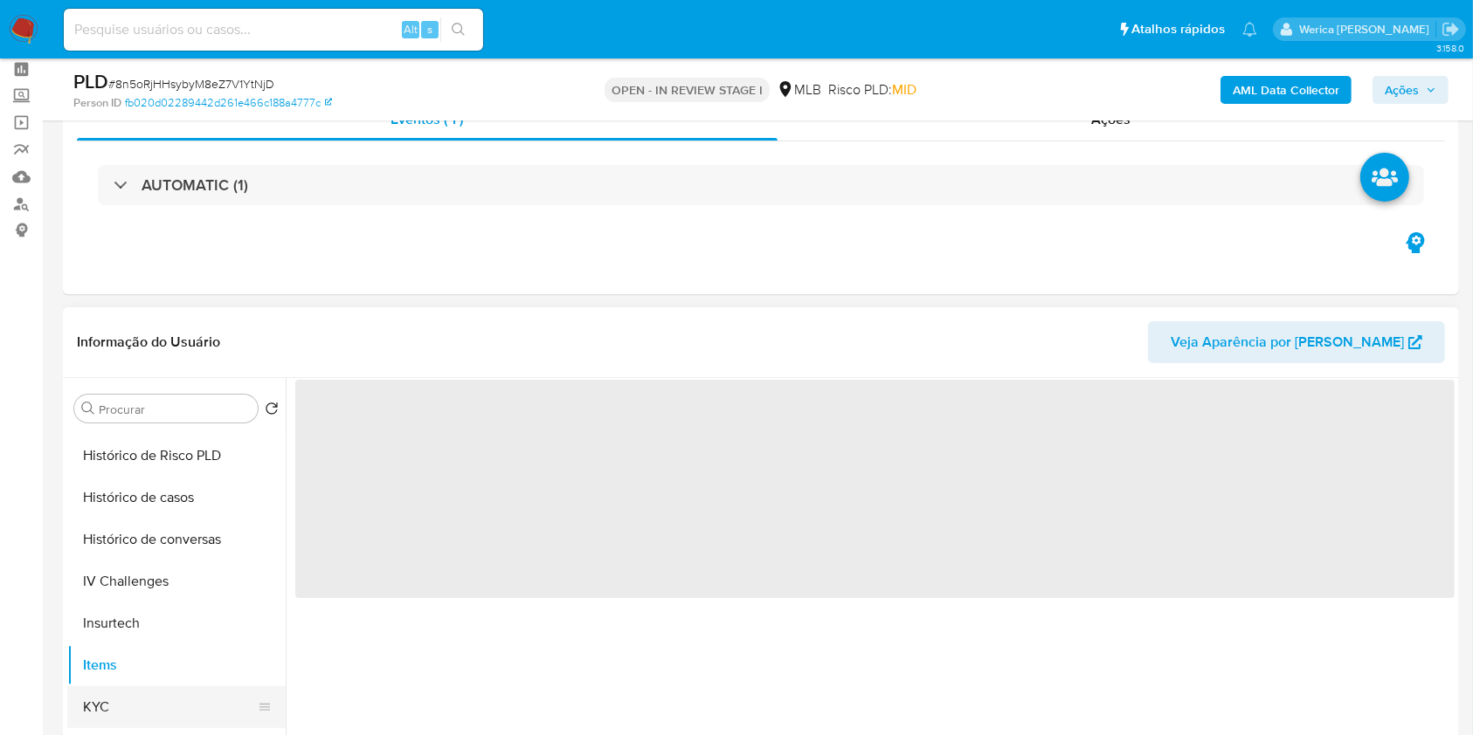
click at [195, 707] on button "KYC" at bounding box center [169, 708] width 204 height 42
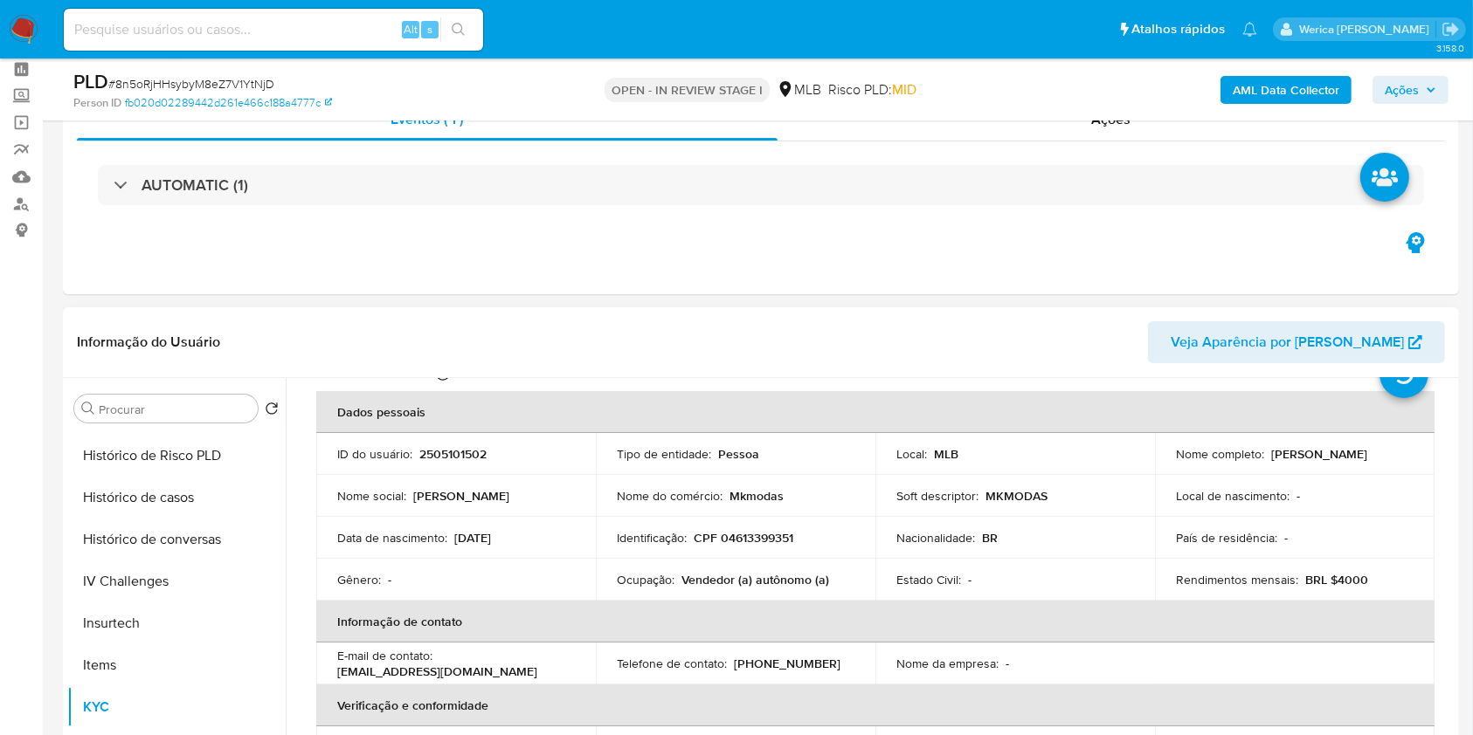
scroll to position [116, 0]
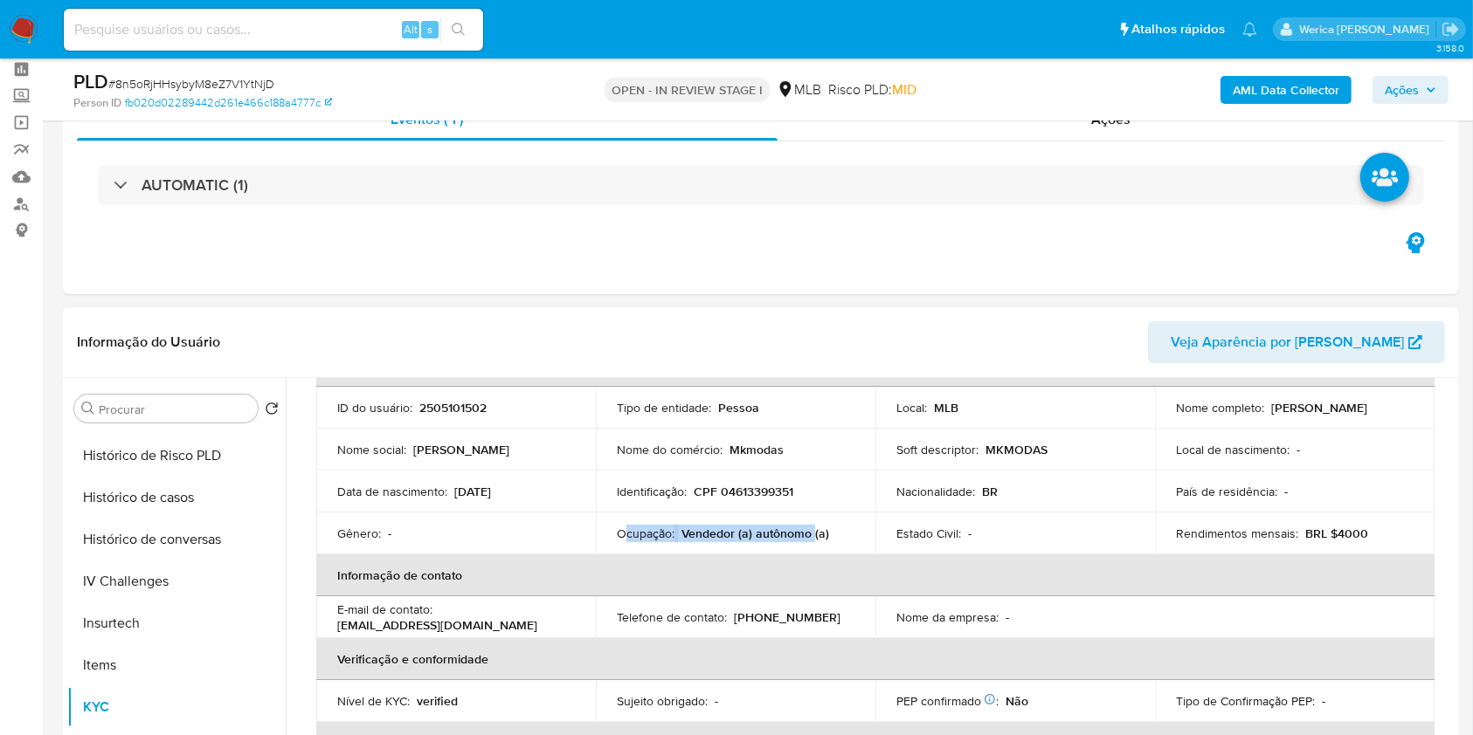
drag, startPoint x: 626, startPoint y: 538, endPoint x: 811, endPoint y: 529, distance: 184.5
click at [811, 529] on div "Ocupação : Vendedor (a) autônomo (a)" at bounding box center [736, 534] width 238 height 16
copy div "cupação : Vendedor (a) autônomo"
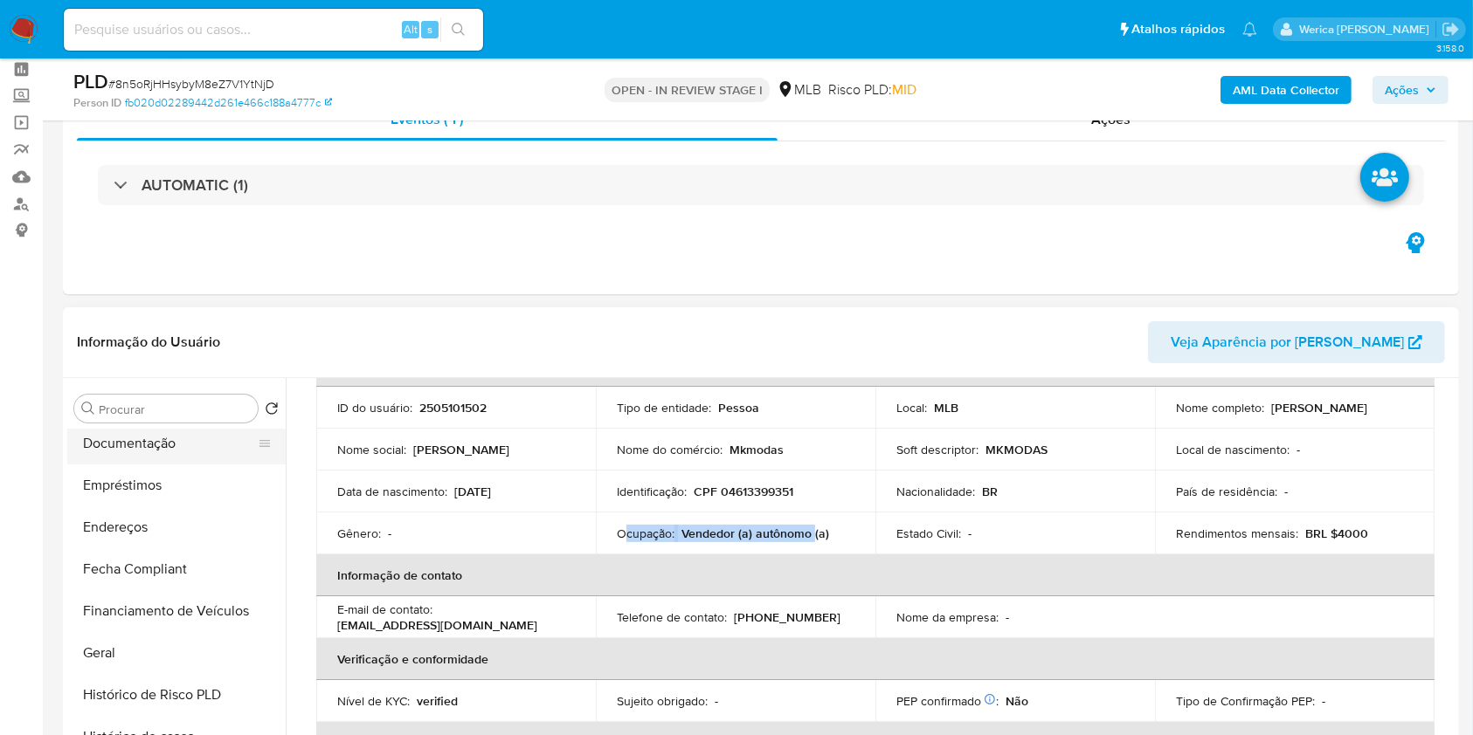
scroll to position [232, 0]
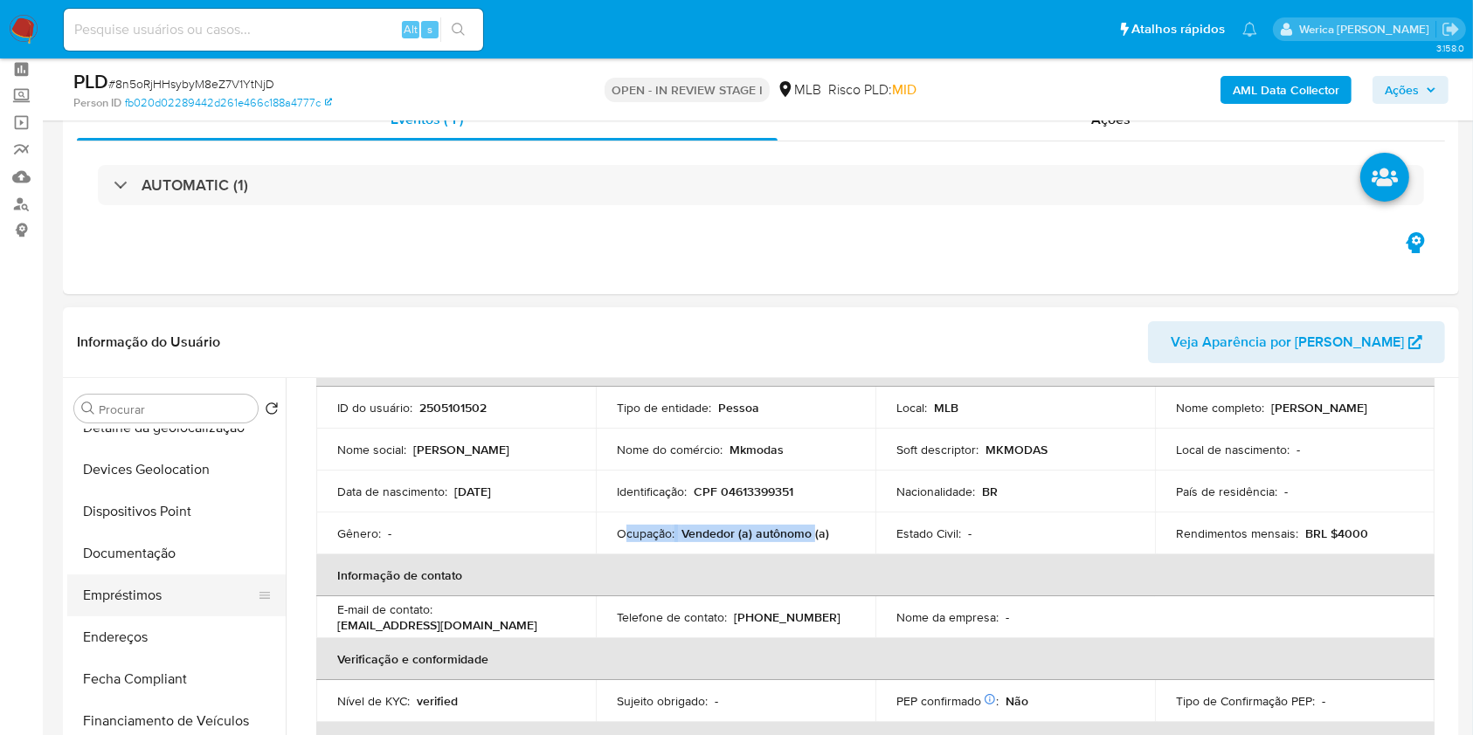
click at [196, 590] on button "Empréstimos" at bounding box center [169, 596] width 204 height 42
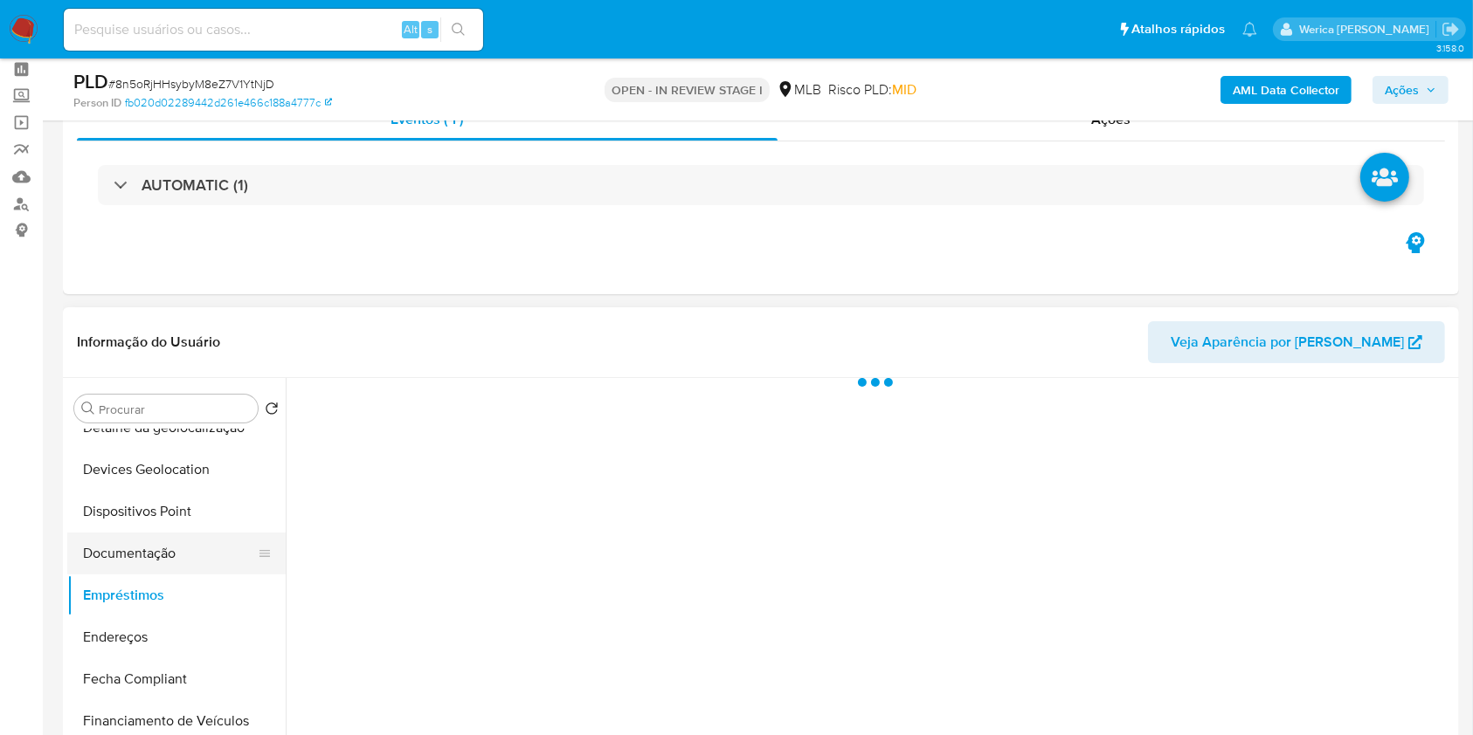
scroll to position [0, 0]
click at [176, 555] on button "Documentação" at bounding box center [169, 554] width 204 height 42
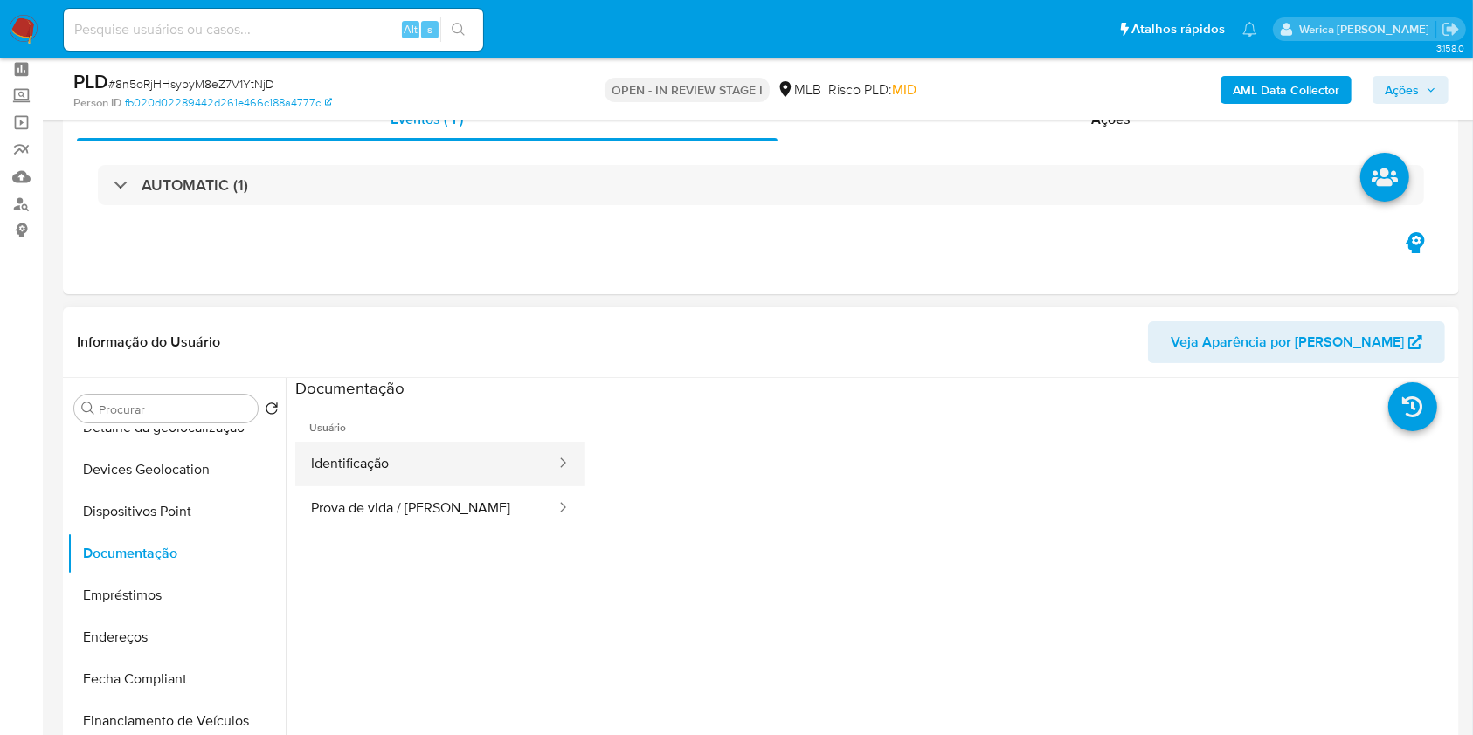
click at [436, 465] on button "Identificação" at bounding box center [426, 464] width 262 height 45
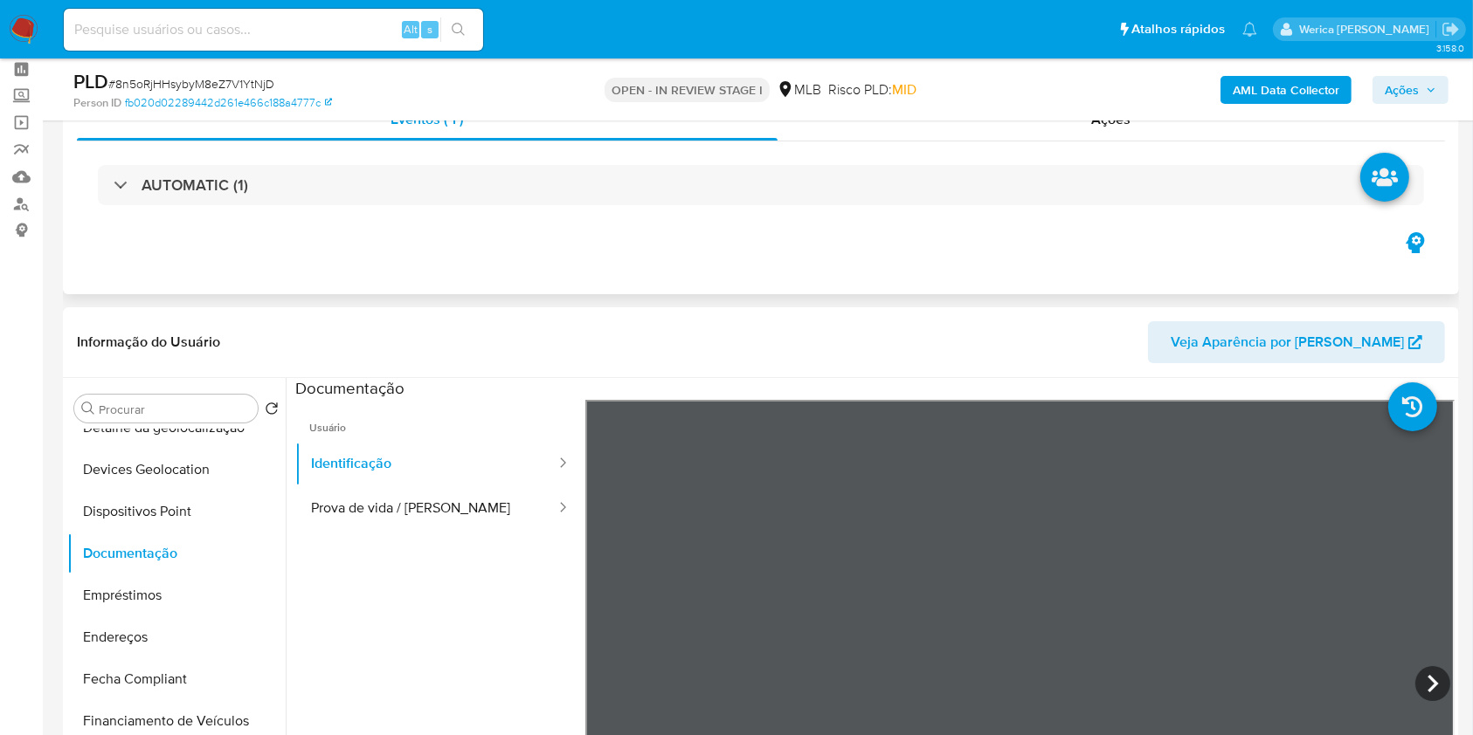
click at [640, 285] on div "Eventos ( 1 ) Ações AUTOMATIC (1)" at bounding box center [761, 190] width 1396 height 210
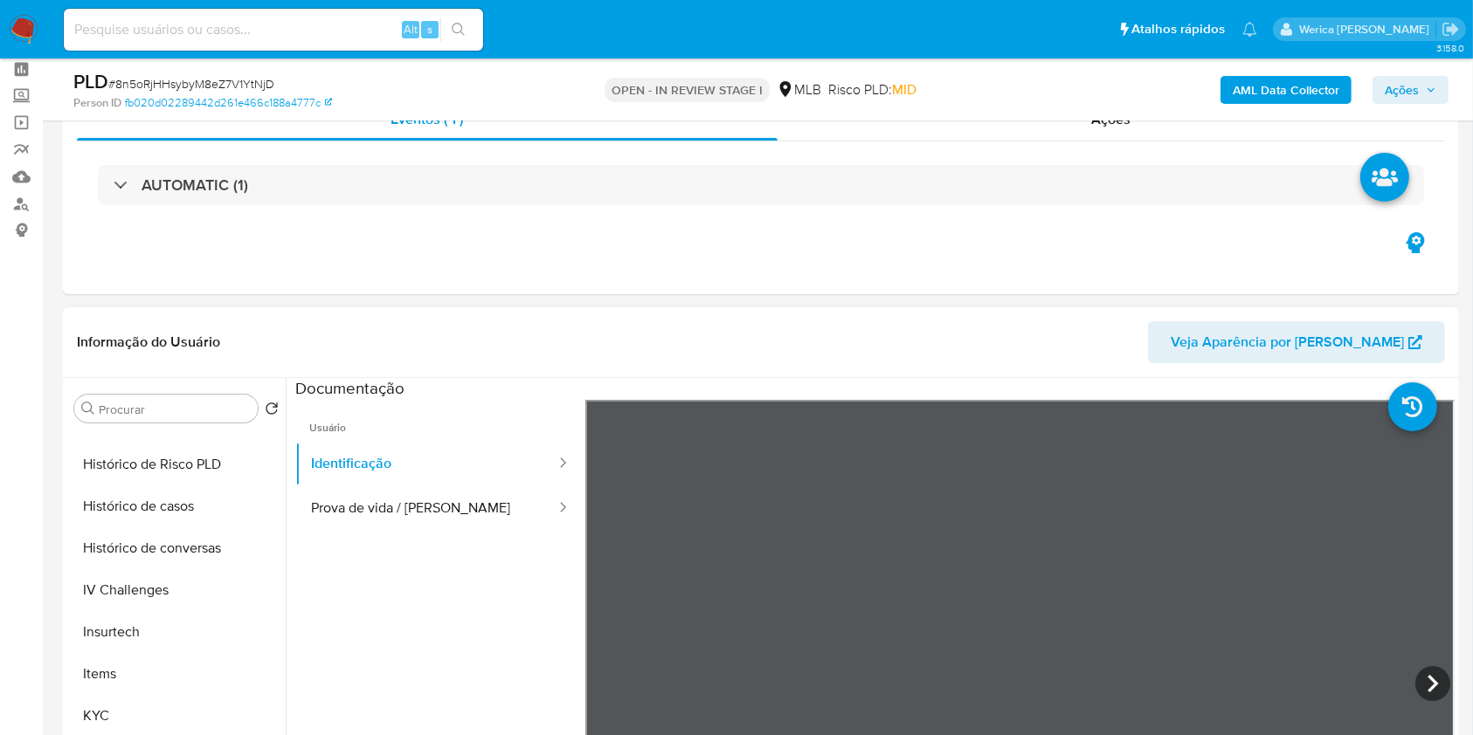
scroll to position [815, 0]
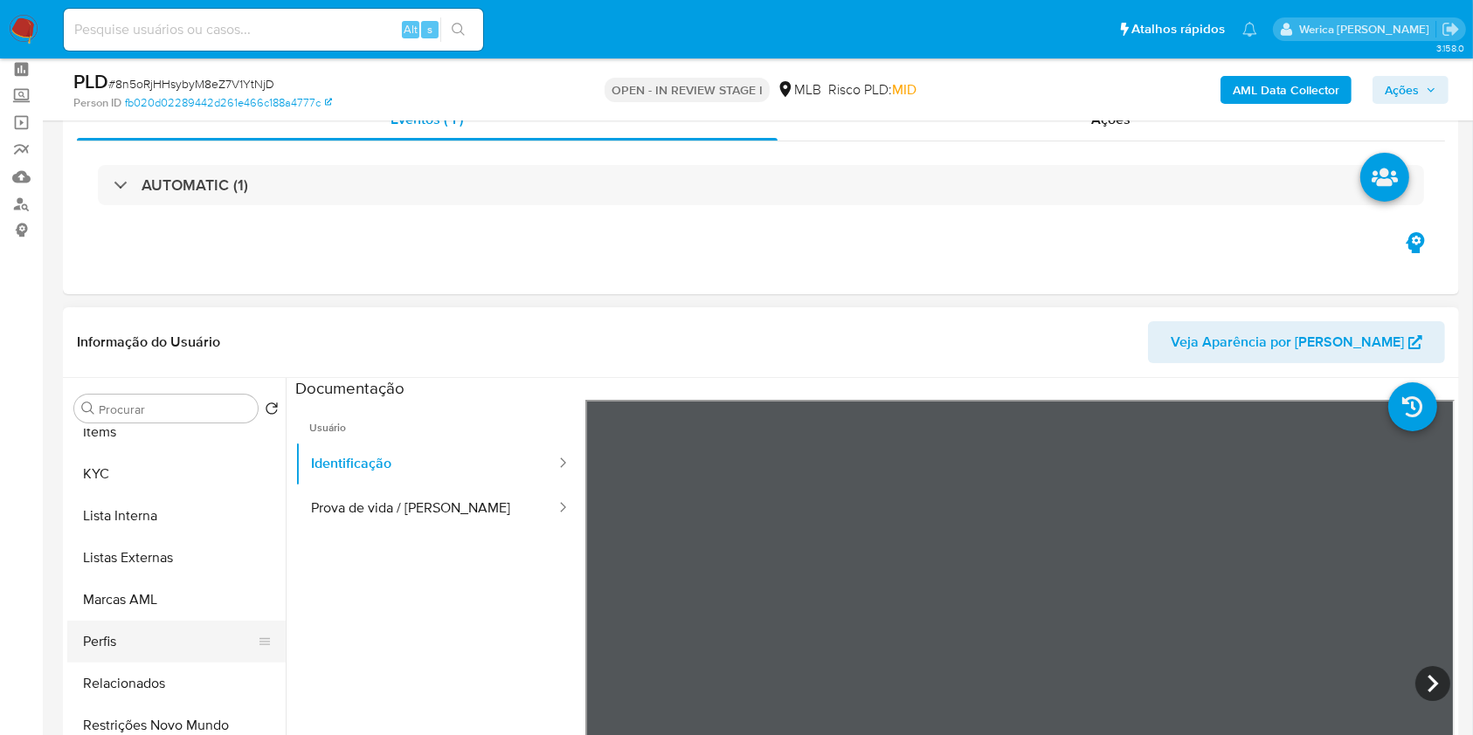
click at [163, 653] on ul "Adiantamentos de Dinheiro Anexos Cartões Contas Bancárias Dados Modificados Det…" at bounding box center [176, 627] width 218 height 394
click at [122, 458] on button "KYC" at bounding box center [169, 474] width 204 height 42
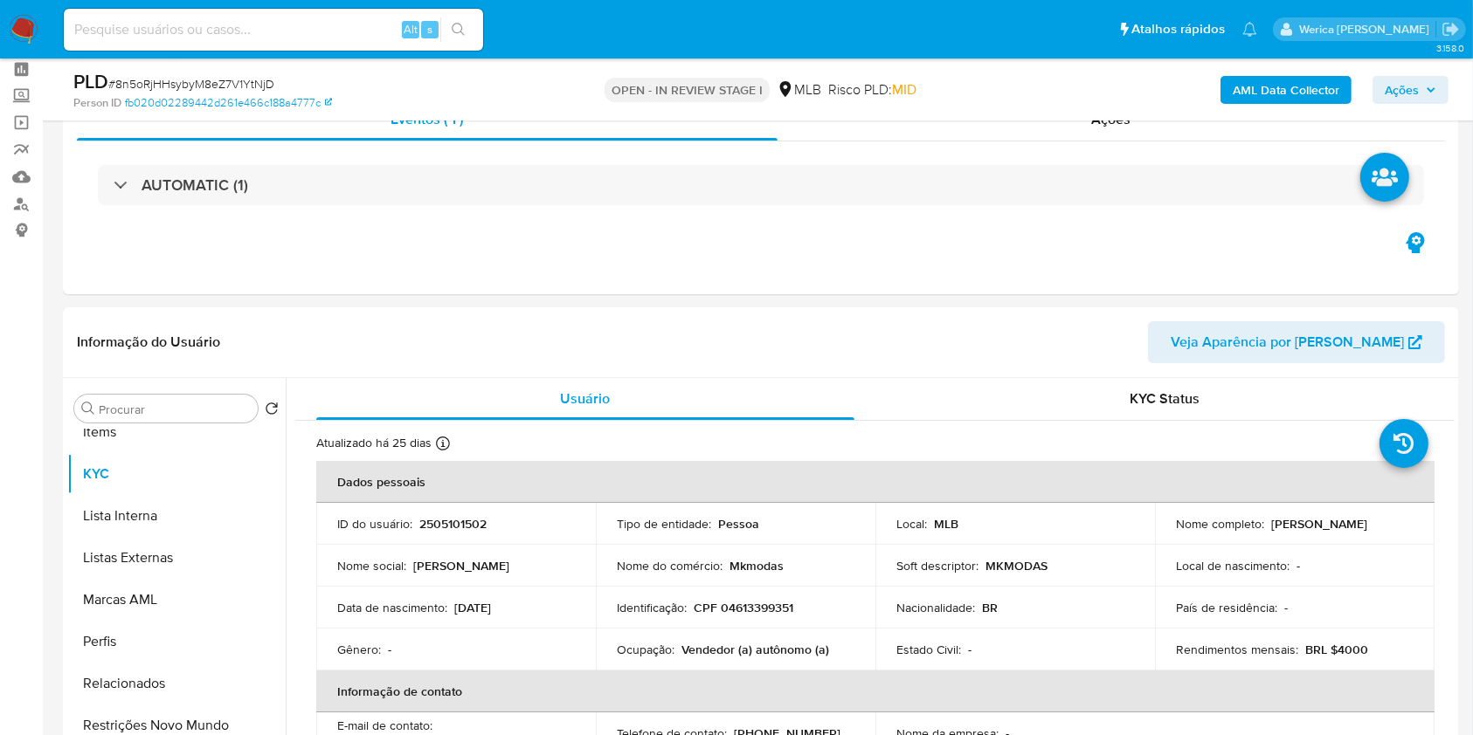
scroll to position [191, 0]
